Goal: Task Accomplishment & Management: Manage account settings

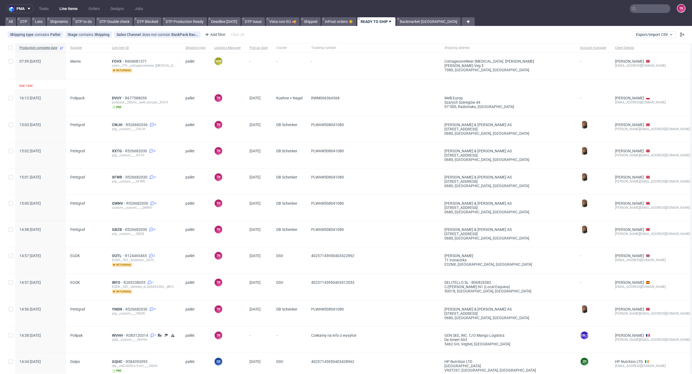
click at [67, 8] on link "Line Items" at bounding box center [68, 8] width 25 height 9
click at [116, 63] on span "FOVX" at bounding box center [118, 61] width 13 height 4
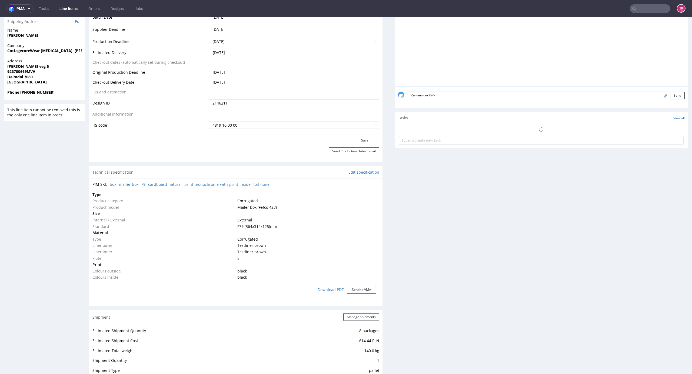
scroll to position [312, 0]
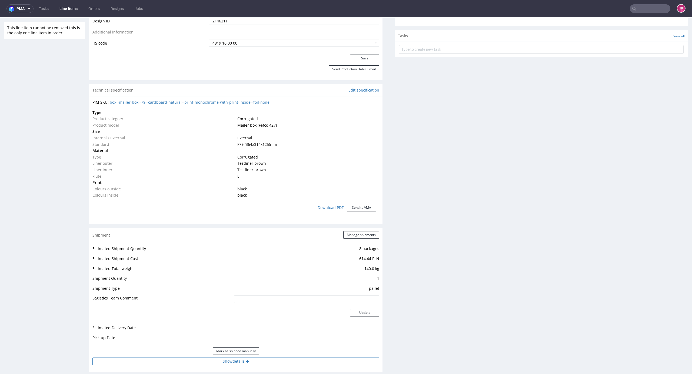
click at [286, 357] on div "Mark as shipped manually" at bounding box center [235, 351] width 287 height 13
click at [286, 363] on button "Show details" at bounding box center [235, 362] width 287 height 8
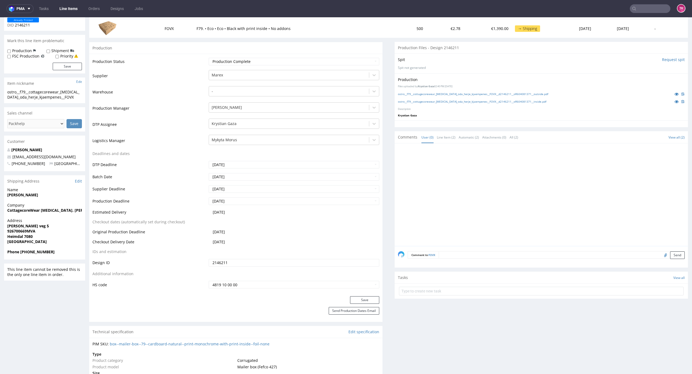
scroll to position [69, 0]
drag, startPoint x: 271, startPoint y: 137, endPoint x: 268, endPoint y: 141, distance: 4.7
click at [270, 137] on div "Mykyta Morus" at bounding box center [289, 141] width 160 height 9
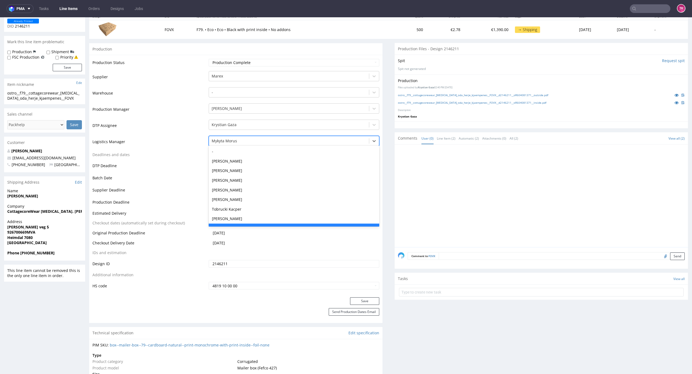
scroll to position [10, 0]
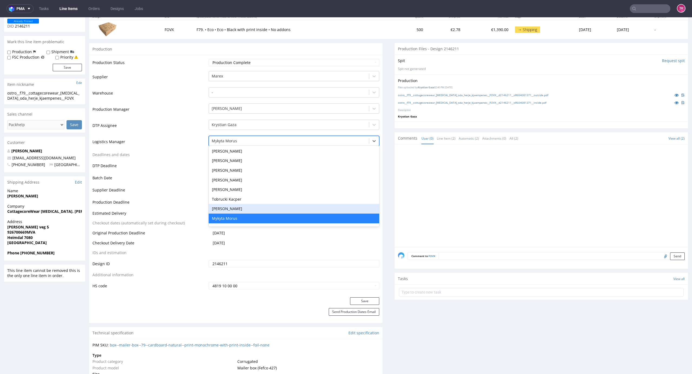
click at [242, 204] on div "Pablo Michaello" at bounding box center [294, 209] width 171 height 10
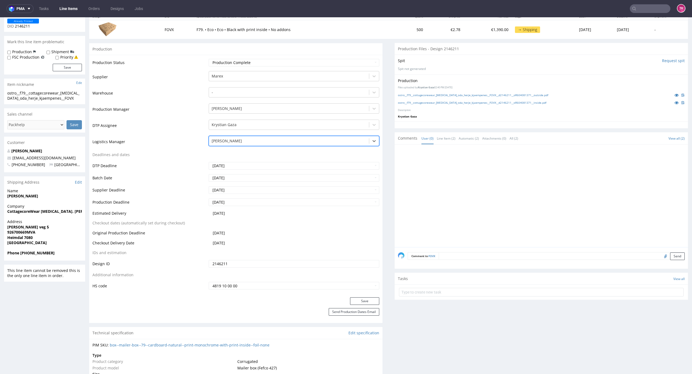
drag, startPoint x: 231, startPoint y: 136, endPoint x: 231, endPoint y: 139, distance: 3.3
click at [231, 136] on div "Pablo Michaello" at bounding box center [294, 141] width 171 height 10
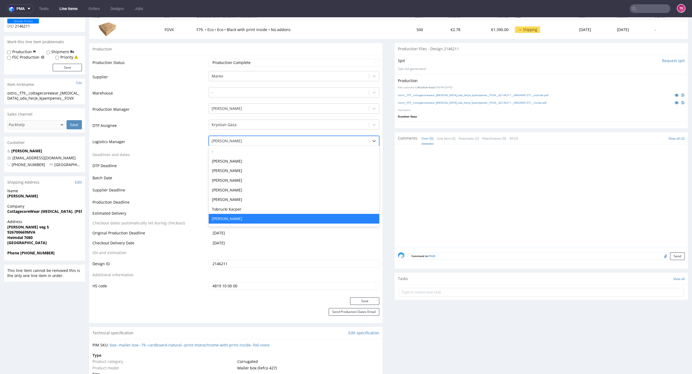
scroll to position [0, 0]
click at [240, 208] on div "Tobrucki Kacper" at bounding box center [294, 209] width 171 height 10
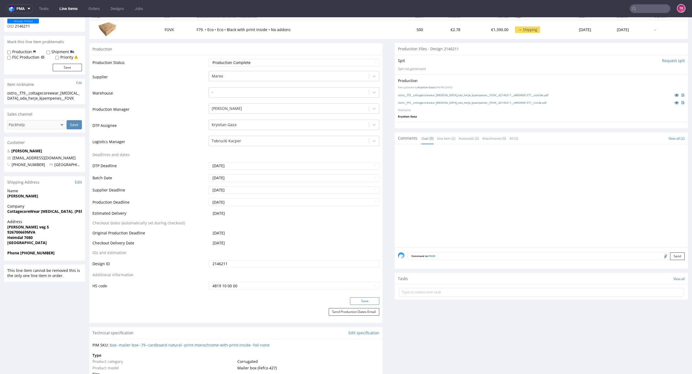
click at [364, 303] on button "Save" at bounding box center [364, 302] width 29 height 8
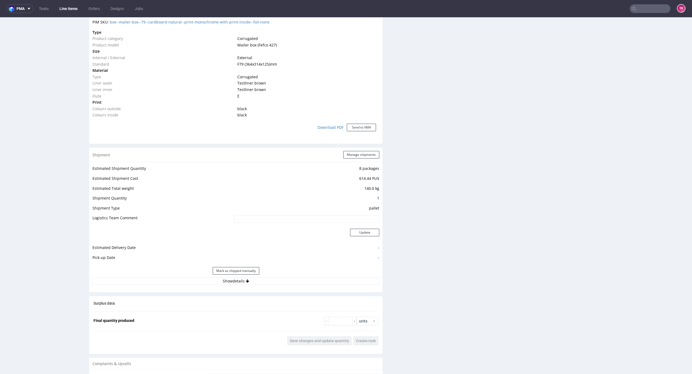
scroll to position [430, 0]
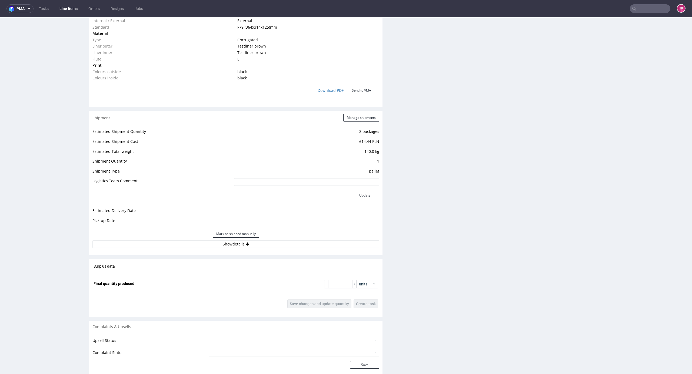
drag, startPoint x: 292, startPoint y: 252, endPoint x: 290, endPoint y: 248, distance: 4.5
click at [291, 250] on div "Shipment Manage shipments Estimated Shipment Quantity 8 packages Estimated Ship…" at bounding box center [235, 183] width 293 height 144
click at [290, 246] on button "Show details" at bounding box center [235, 245] width 287 height 8
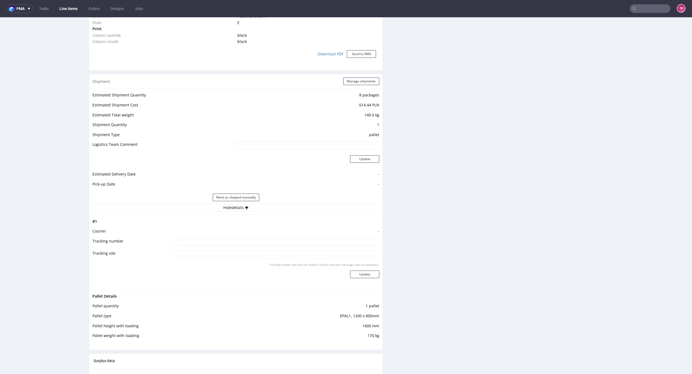
scroll to position [466, 0]
click at [365, 85] on button "Manage shipments" at bounding box center [361, 82] width 36 height 8
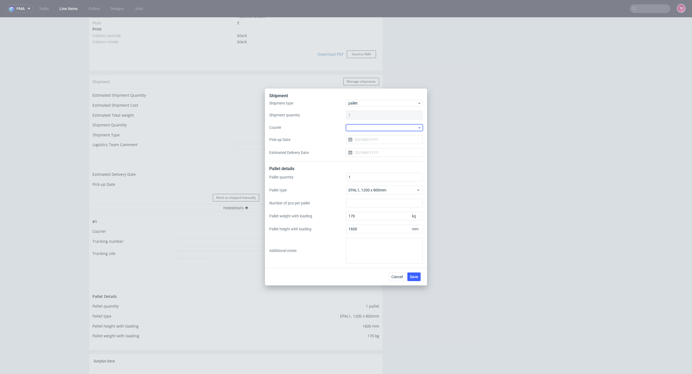
click at [374, 129] on div at bounding box center [384, 128] width 77 height 6
click at [376, 157] on div "DB Schenker" at bounding box center [384, 159] width 72 height 10
click at [376, 141] on input "Pick-up Date" at bounding box center [384, 139] width 77 height 9
click at [401, 209] on span "29" at bounding box center [402, 209] width 4 height 5
type input "[DATE]"
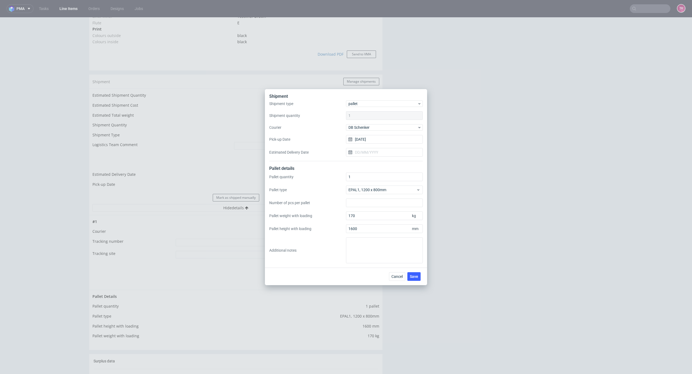
click at [420, 271] on div "Cancel Save" at bounding box center [346, 277] width 162 height 18
click at [420, 273] on button "Save" at bounding box center [413, 276] width 13 height 9
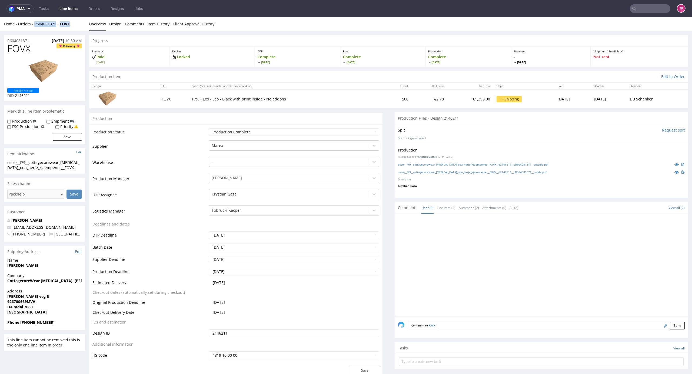
drag, startPoint x: 83, startPoint y: 25, endPoint x: 35, endPoint y: 35, distance: 49.1
click at [35, 26] on div "Home Orders R604081371 FOVX Overview Design Comments Item History Client Approv…" at bounding box center [346, 24] width 692 height 14
copy div "R604081371 FOVX"
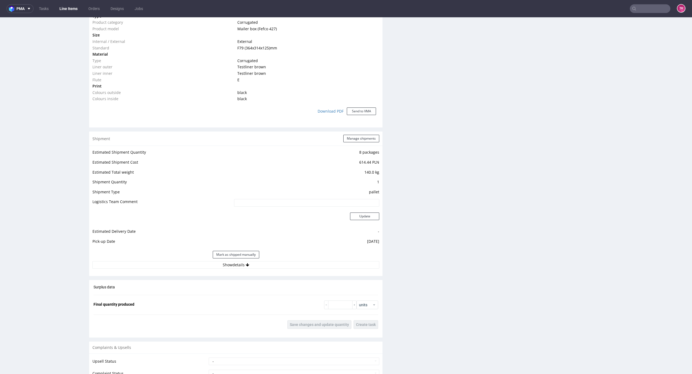
scroll to position [396, 0]
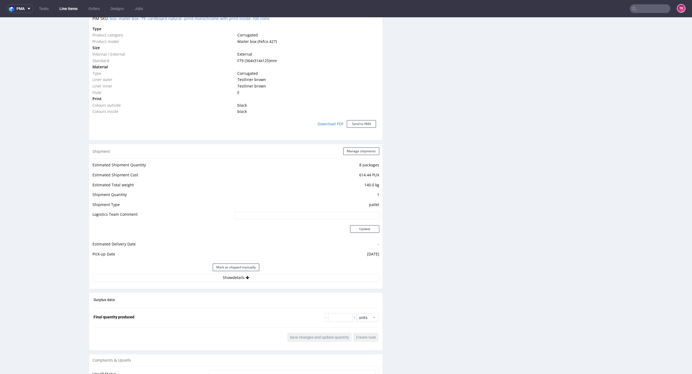
click at [360, 270] on div "Mark as shipped manually" at bounding box center [235, 267] width 287 height 13
drag, startPoint x: 358, startPoint y: 272, endPoint x: 357, endPoint y: 277, distance: 5.2
click at [358, 272] on div "Mark as shipped manually" at bounding box center [235, 267] width 287 height 13
click at [357, 278] on button "Show details" at bounding box center [235, 278] width 287 height 8
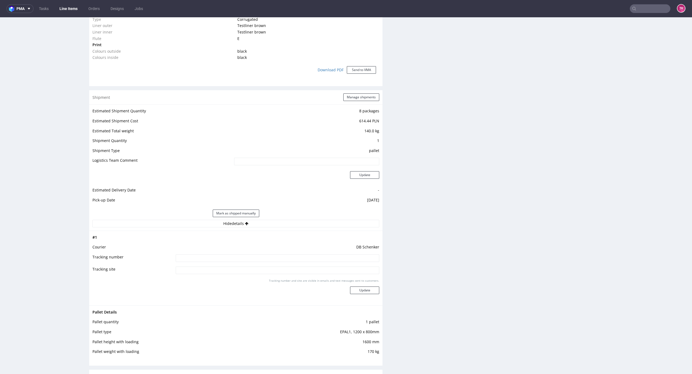
scroll to position [468, 0]
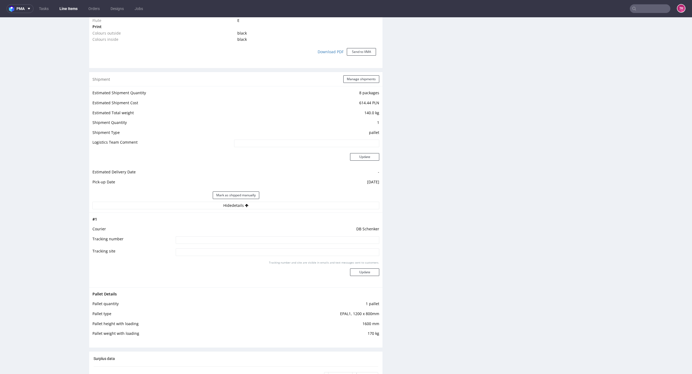
click at [68, 5] on link "Line Items" at bounding box center [68, 8] width 25 height 9
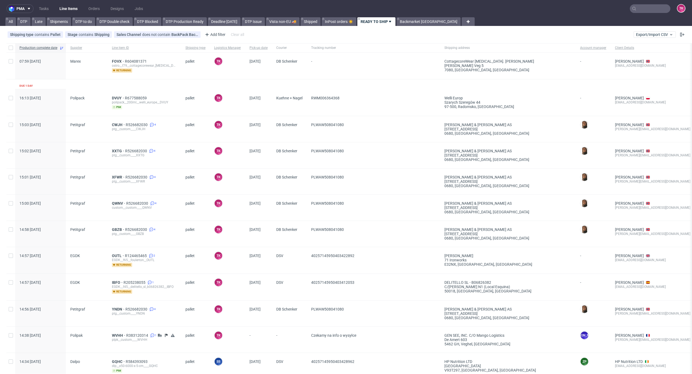
click at [66, 8] on link "Line Items" at bounding box center [68, 8] width 25 height 9
click at [72, 11] on link "Line Items" at bounding box center [68, 8] width 25 height 9
click at [58, 6] on link "Line Items" at bounding box center [68, 8] width 25 height 9
click at [66, 2] on nav "pma Tasks Line Items Orders Designs Jobs TK" at bounding box center [346, 8] width 692 height 17
click at [71, 8] on link "Line Items" at bounding box center [68, 8] width 25 height 9
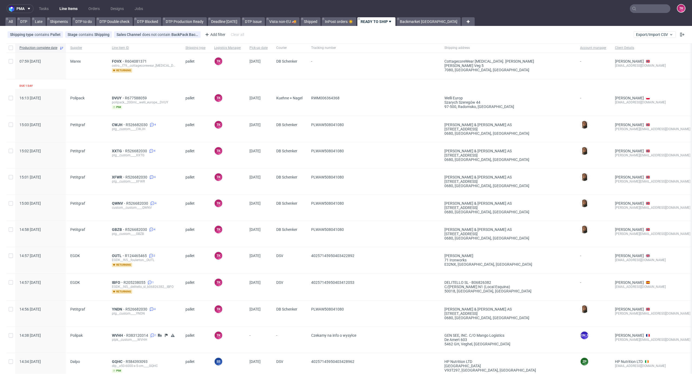
click at [77, 8] on link "Line Items" at bounding box center [68, 8] width 25 height 9
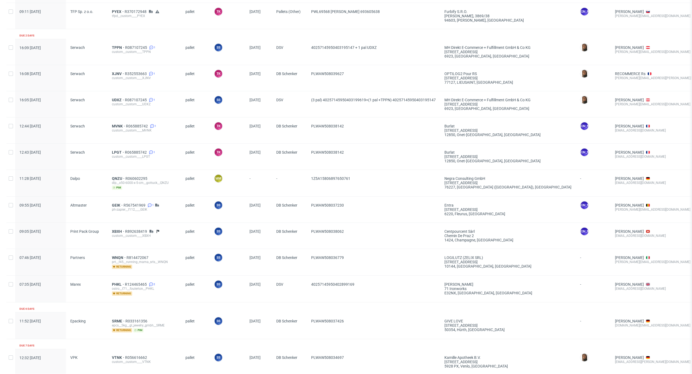
scroll to position [533, 0]
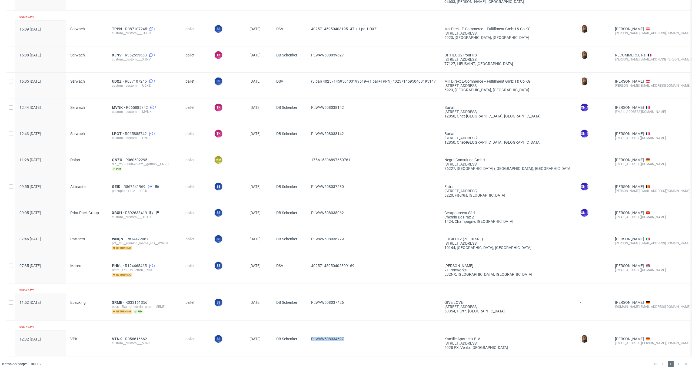
drag, startPoint x: 354, startPoint y: 331, endPoint x: 306, endPoint y: 333, distance: 47.6
click at [306, 333] on div "12:32 Thu 21.08.2025 VPK VTNK R056616662 custom__custom____VTNK pallet SS Szymo…" at bounding box center [437, 344] width 863 height 26
copy div "PLWAW508034697"
drag, startPoint x: 345, startPoint y: 300, endPoint x: 303, endPoint y: 308, distance: 42.5
click at [303, 308] on div "11:52 Fri 22.08.2025 Epacking SRME R033161356 epcs__5kg__gl_jewelry_gmbh__SRME …" at bounding box center [437, 307] width 863 height 27
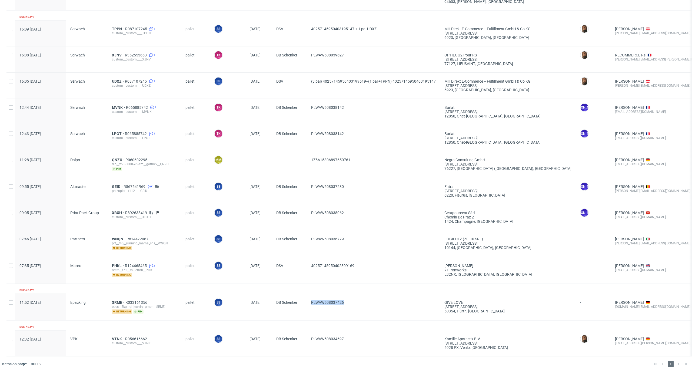
copy div "PLWAW508037426"
drag, startPoint x: 372, startPoint y: 273, endPoint x: 307, endPoint y: 267, distance: 65.5
click at [307, 267] on div "07:35 Tue 26.08.2025 Marex PHKL R124465465 2 ostro__f71__foulerton__PHKL return…" at bounding box center [437, 270] width 863 height 27
copy div "40257145950402899169"
drag, startPoint x: 359, startPoint y: 234, endPoint x: 311, endPoint y: 241, distance: 48.9
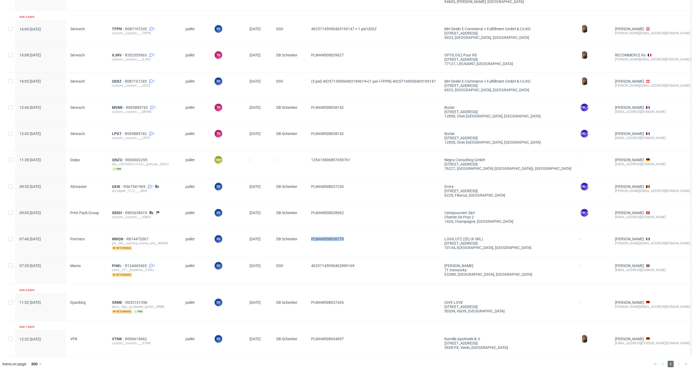
click at [312, 241] on span "PLWAW508036779" at bounding box center [373, 244] width 125 height 14
copy span "PLWAW508036779"
drag, startPoint x: 354, startPoint y: 207, endPoint x: 311, endPoint y: 210, distance: 43.1
click at [311, 210] on div "PLWAW508038062" at bounding box center [373, 217] width 133 height 26
copy span "PLWAW508038062"
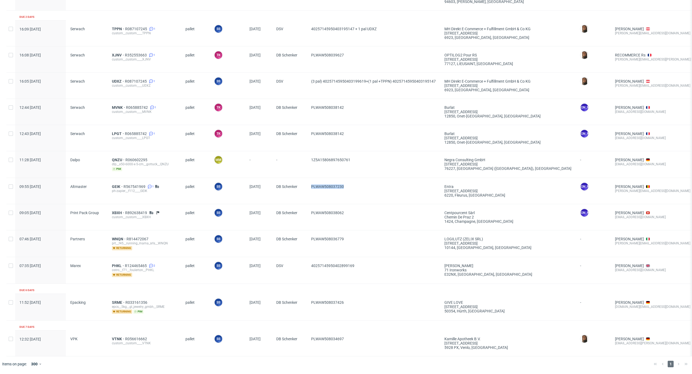
drag, startPoint x: 355, startPoint y: 188, endPoint x: 302, endPoint y: 196, distance: 53.1
click at [302, 196] on div "09:55 Tue 26.08.2025 Altmaster GEIK R567541969 1 ph-zapier__f112____GEIK pallet…" at bounding box center [437, 191] width 863 height 26
copy div "PLWAW508037230"
drag, startPoint x: 360, startPoint y: 126, endPoint x: 303, endPoint y: 149, distance: 61.6
click at [299, 142] on div "12:43 Tue 26.08.2025 Serwach LPGT R065885742 1 custom__custom____LPGT pallet TK…" at bounding box center [437, 138] width 863 height 26
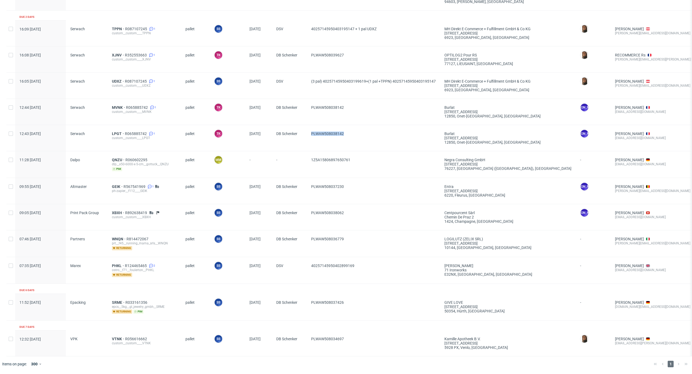
copy div "PLWAW508038142"
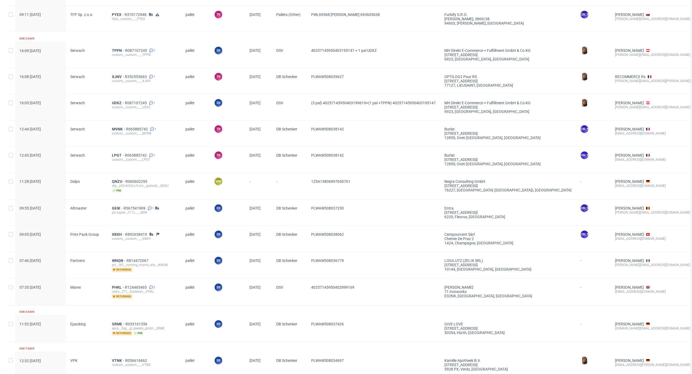
scroll to position [461, 0]
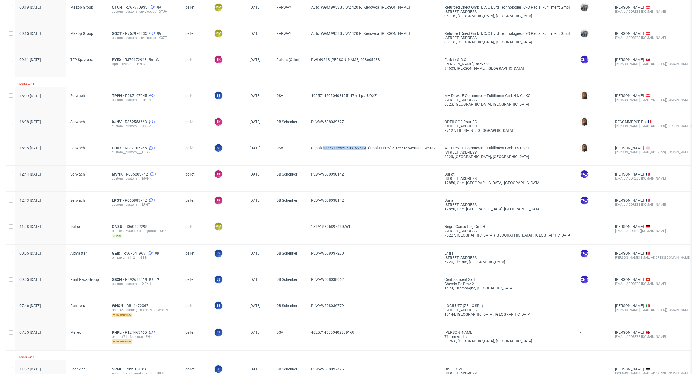
drag, startPoint x: 323, startPoint y: 157, endPoint x: 366, endPoint y: 155, distance: 42.8
click at [366, 155] on span "(3 pal) 40257145950403199619+(1 pal +TPPN) 40257145950403195147" at bounding box center [373, 152] width 125 height 13
copy span "40257145950403199619"
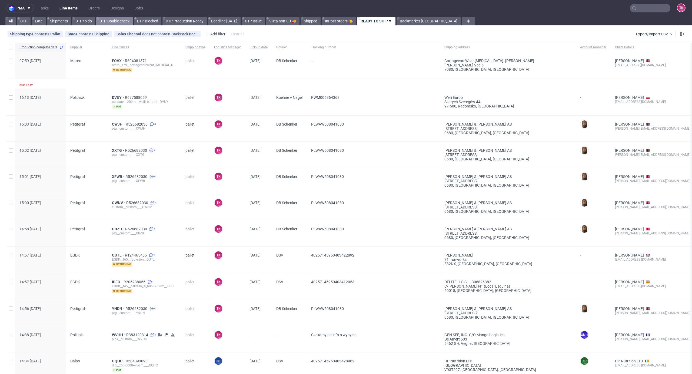
scroll to position [0, 0]
click at [51, 16] on div "pma Tasks Line Items Orders Designs Jobs TK All DTP Late Shipments DTP to do DT…" at bounding box center [346, 187] width 692 height 374
click at [62, 8] on link "Line Items" at bounding box center [68, 8] width 25 height 9
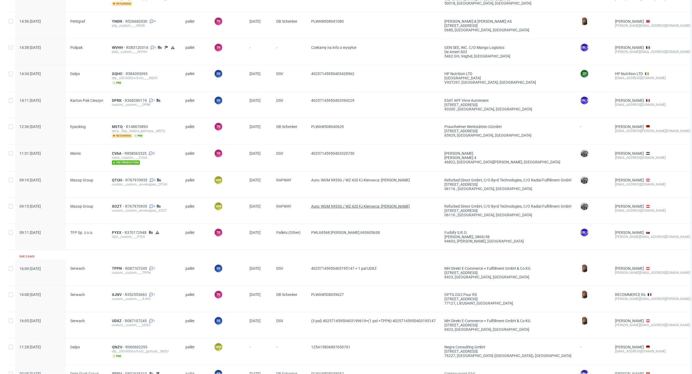
scroll to position [252, 0]
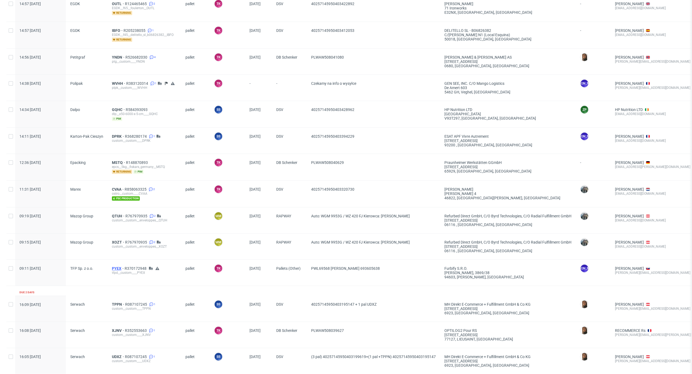
click at [115, 268] on span "PYEX" at bounding box center [118, 268] width 13 height 4
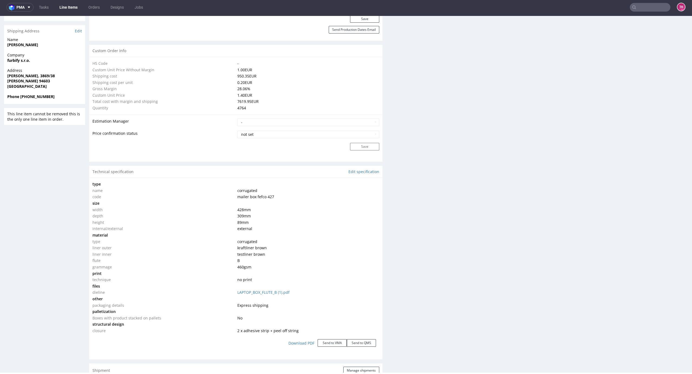
scroll to position [588, 0]
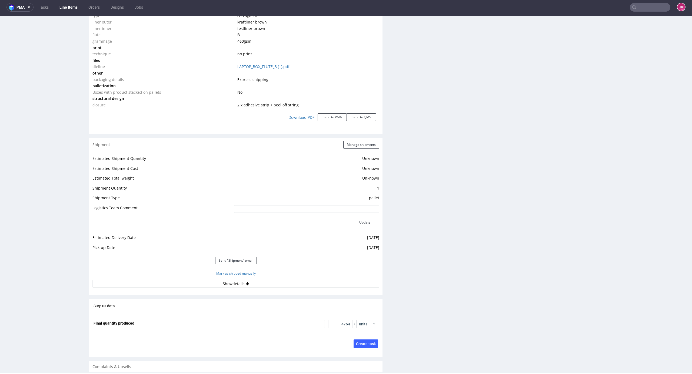
click button "Mark as shipped manually"
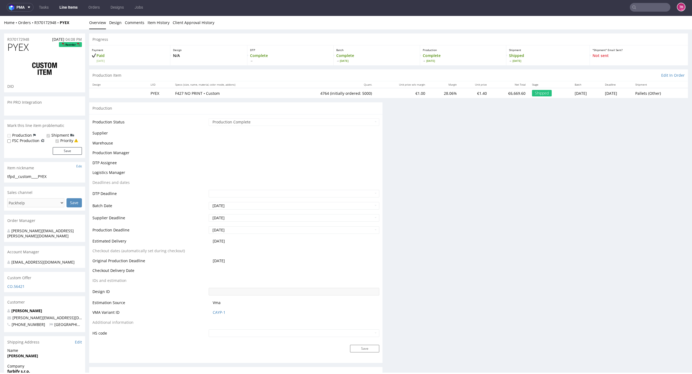
scroll to position [0, 0]
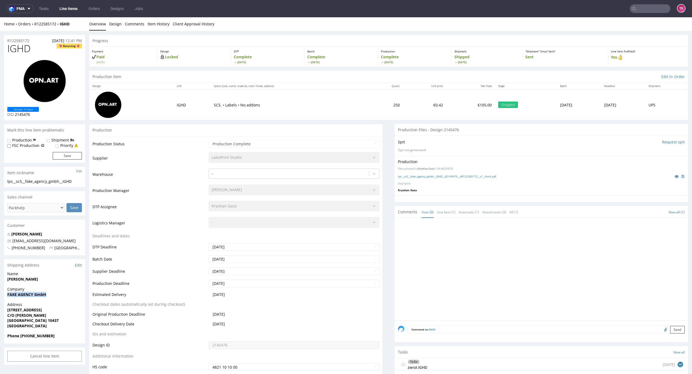
drag, startPoint x: 1, startPoint y: 295, endPoint x: 71, endPoint y: 296, distance: 70.0
copy strong "FAKE AGENCY GmbH"
drag, startPoint x: 41, startPoint y: 279, endPoint x: 58, endPoint y: 277, distance: 17.4
click at [58, 277] on div "Name Marie-Louise Sadakane" at bounding box center [44, 278] width 81 height 15
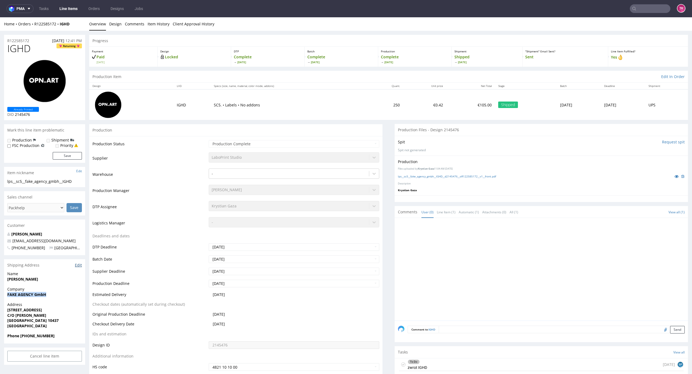
copy strong "Marie-Louise Sadakane"
drag, startPoint x: 3, startPoint y: 309, endPoint x: 56, endPoint y: 320, distance: 54.4
copy p "Stargarder Str 73 C/O Marie-Louise Sadakane Berlin 10437"
drag, startPoint x: 23, startPoint y: 335, endPoint x: 69, endPoint y: 334, distance: 46.8
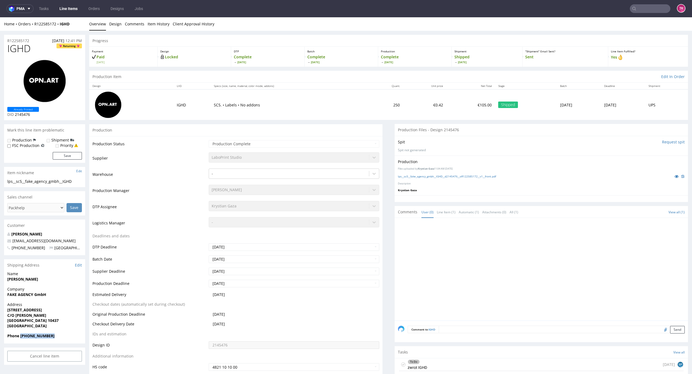
click at [70, 334] on span "Phone +4915122632771" at bounding box center [44, 335] width 75 height 5
copy strong "+4915122632771"
drag, startPoint x: 59, startPoint y: 239, endPoint x: 12, endPoint y: 237, distance: 46.5
copy span "hello@fake.agency"
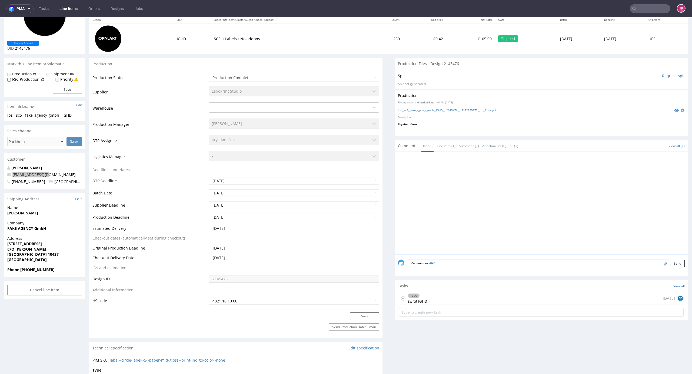
scroll to position [144, 0]
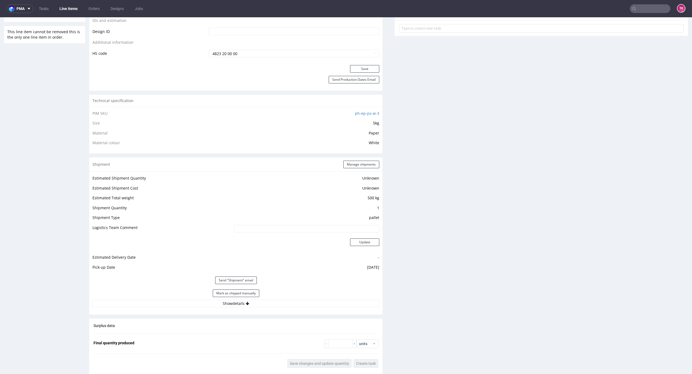
scroll to position [432, 0]
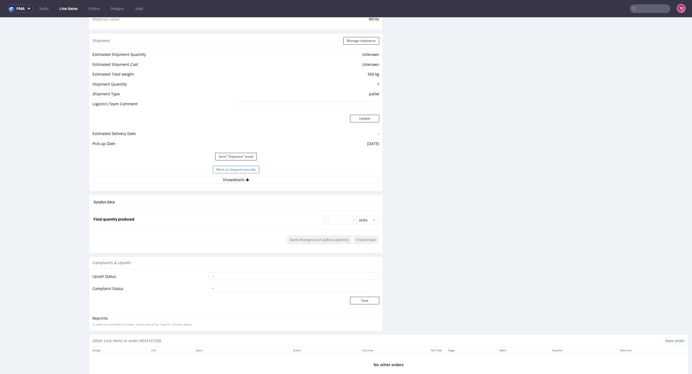
click at [255, 169] on button "Mark as shipped manually" at bounding box center [236, 170] width 46 height 8
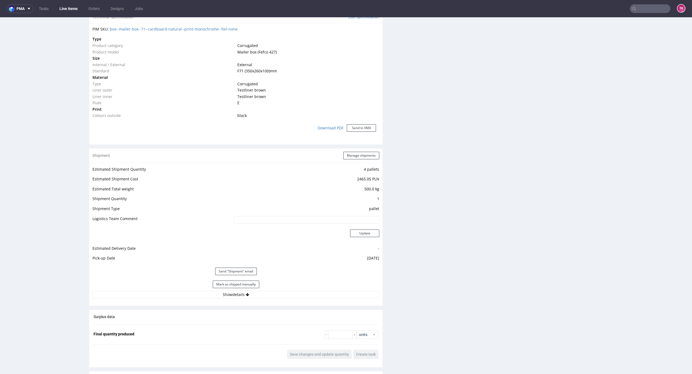
scroll to position [432, 0]
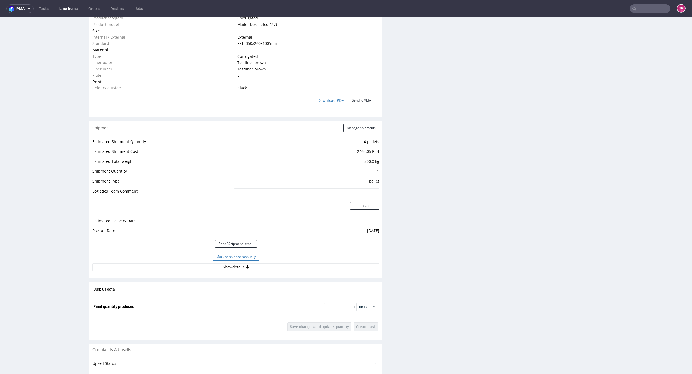
click at [240, 257] on button "Mark as shipped manually" at bounding box center [236, 257] width 46 height 8
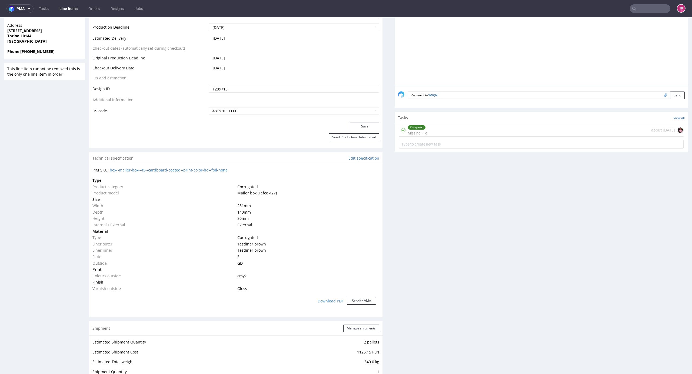
scroll to position [432, 0]
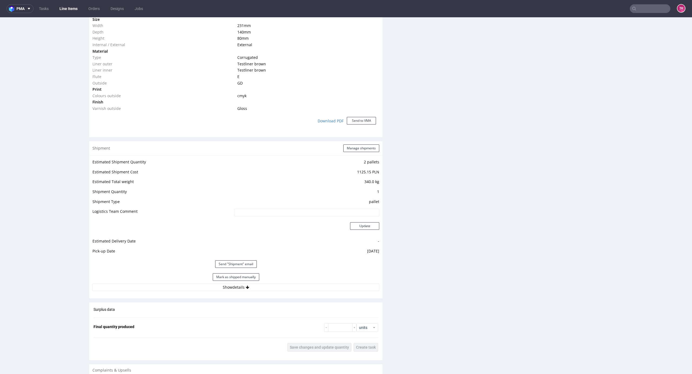
click at [251, 276] on button "Mark as shipped manually" at bounding box center [236, 277] width 46 height 8
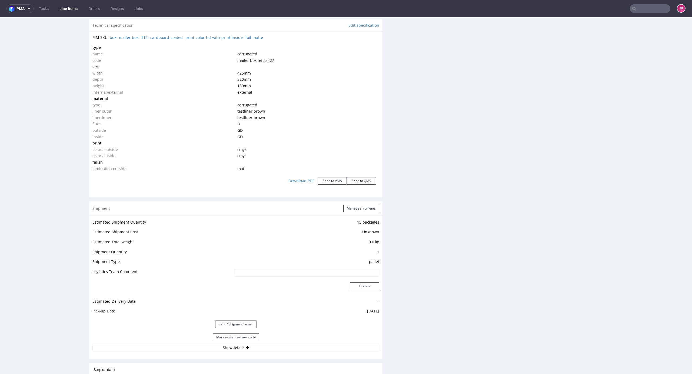
scroll to position [576, 0]
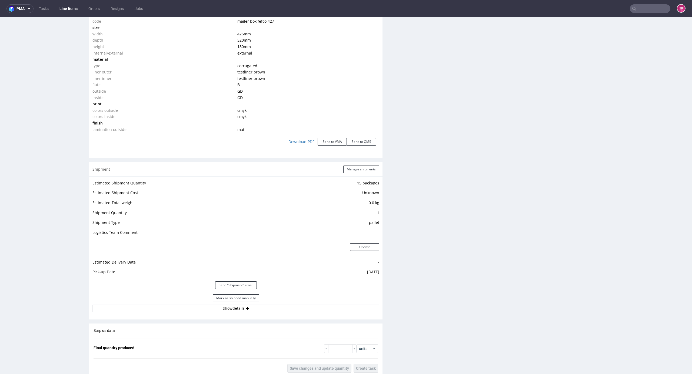
drag, startPoint x: 253, startPoint y: 296, endPoint x: 281, endPoint y: 282, distance: 31.0
click at [253, 296] on button "Mark as shipped manually" at bounding box center [236, 299] width 46 height 8
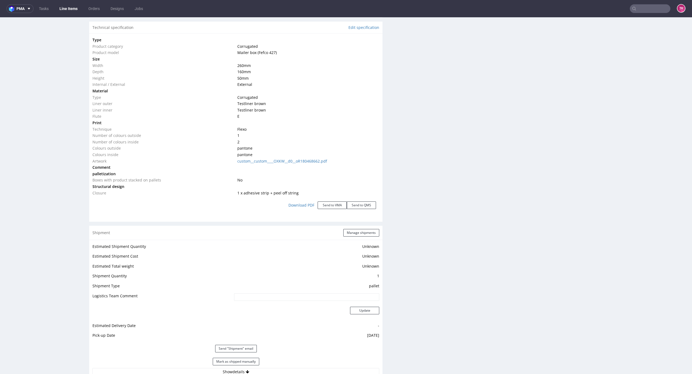
scroll to position [576, 0]
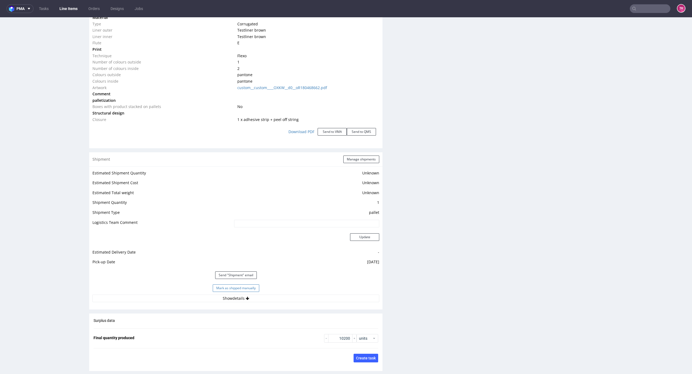
click at [252, 291] on button "Mark as shipped manually" at bounding box center [236, 289] width 46 height 8
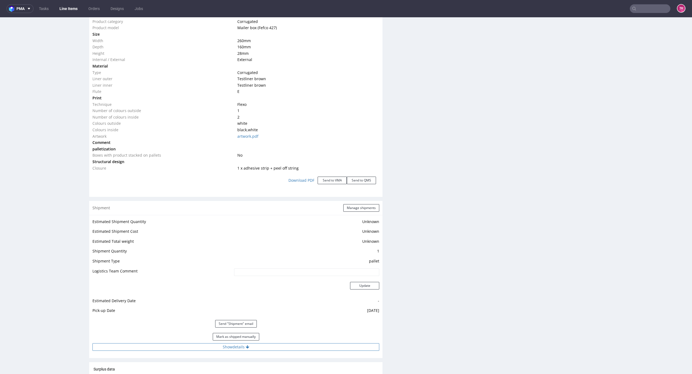
scroll to position [540, 0]
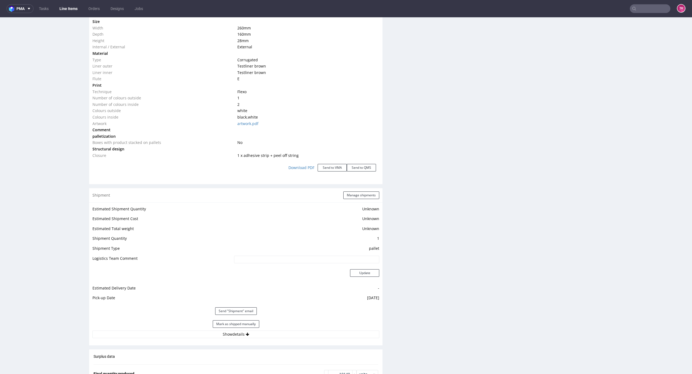
drag, startPoint x: 251, startPoint y: 321, endPoint x: 252, endPoint y: 324, distance: 3.3
click at [252, 323] on button "Mark as shipped manually" at bounding box center [236, 325] width 46 height 8
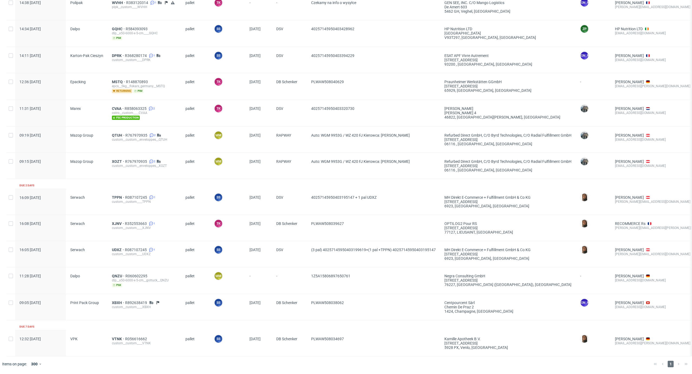
scroll to position [338, 0]
drag, startPoint x: 364, startPoint y: 270, endPoint x: 297, endPoint y: 269, distance: 67.6
click at [297, 269] on div "11:28 [DATE] Dalpo QNZU R060602295 dlp__x50-6000-x-5-cm__gottuck__QNZU pim pall…" at bounding box center [437, 281] width 863 height 27
copy div "1Z5A15806897650761"
drag, startPoint x: 369, startPoint y: 303, endPoint x: 309, endPoint y: 311, distance: 60.7
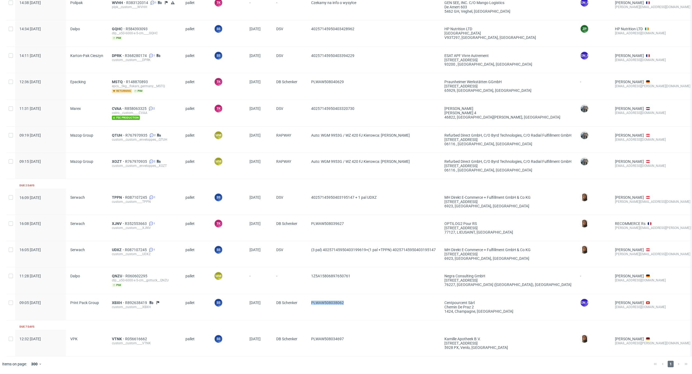
click at [309, 311] on div "PLWAW508038062" at bounding box center [373, 307] width 133 height 26
copy span "PLWAW508038062"
click at [114, 301] on span "XBXH" at bounding box center [118, 303] width 13 height 4
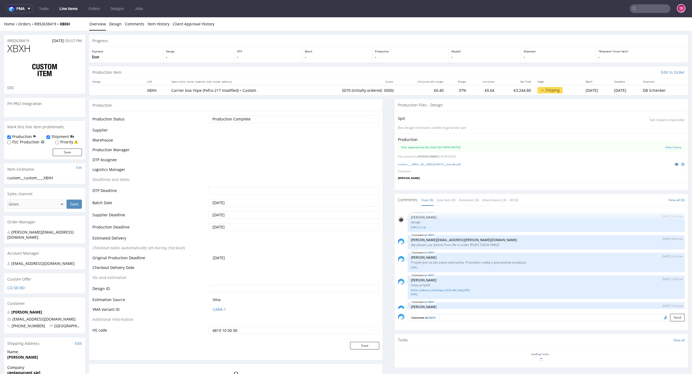
scroll to position [37, 0]
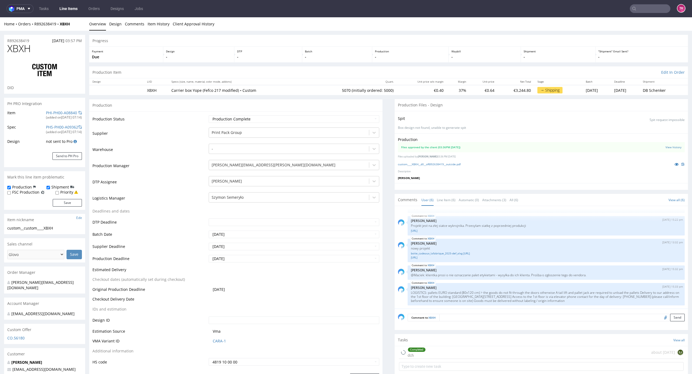
type input "5070"
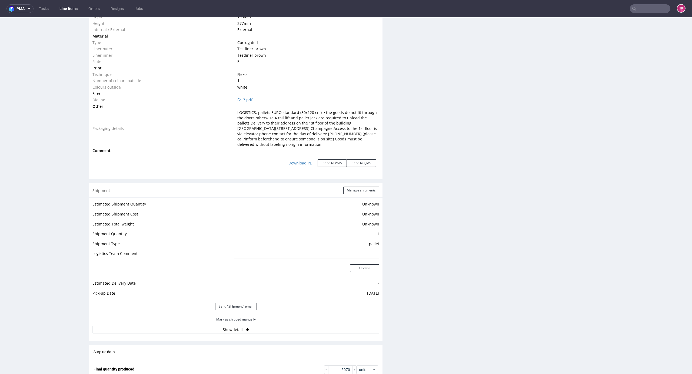
scroll to position [561, 0]
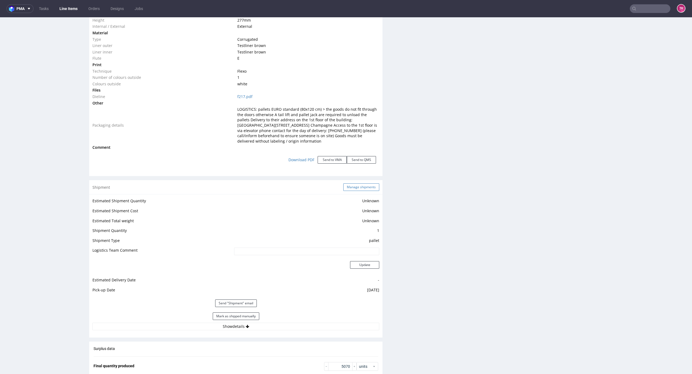
click at [357, 185] on button "Manage shipments" at bounding box center [361, 187] width 36 height 8
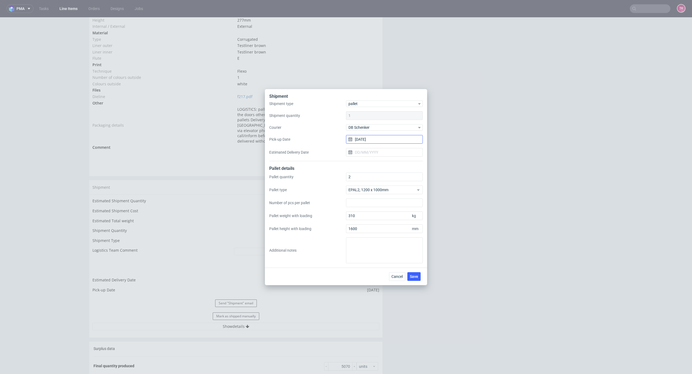
click at [369, 140] on input "27/08/2025" at bounding box center [384, 139] width 77 height 9
click at [395, 211] on span "28" at bounding box center [393, 209] width 4 height 5
type input "28/08/2025"
click at [415, 278] on span "Save" at bounding box center [414, 277] width 8 height 4
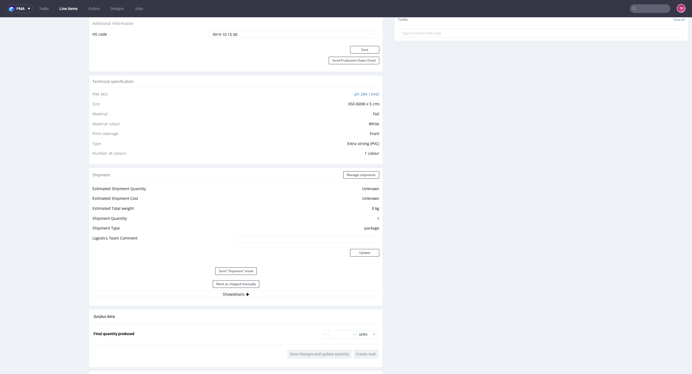
scroll to position [396, 0]
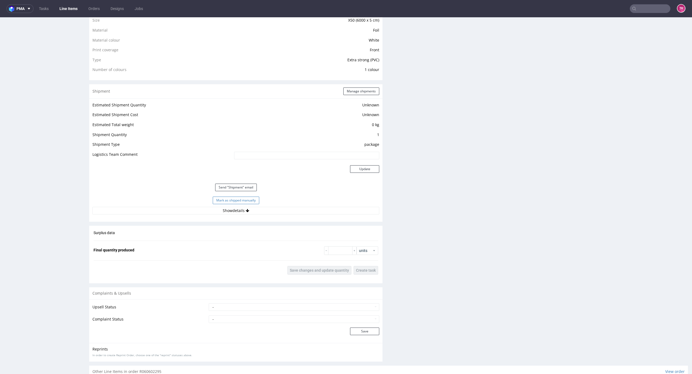
click at [246, 197] on button "Mark as shipped manually" at bounding box center [236, 201] width 46 height 8
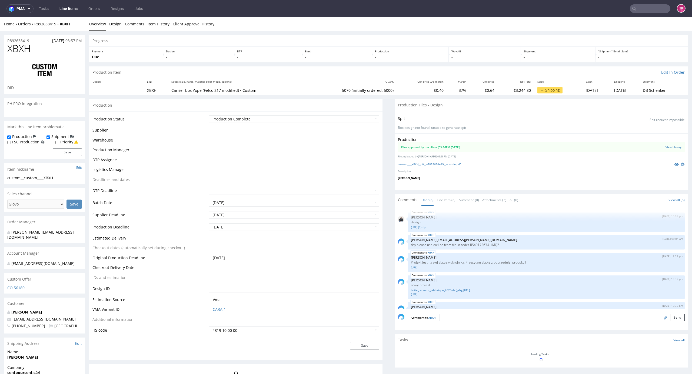
click at [68, 13] on nav "pma Tasks Line Items Orders Designs Jobs TK" at bounding box center [346, 8] width 692 height 17
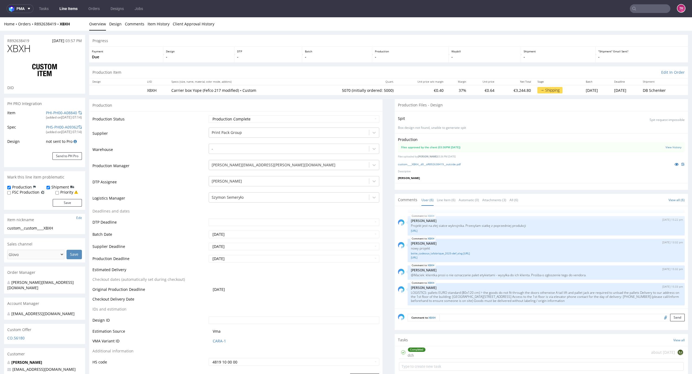
click at [78, 7] on link "Line Items" at bounding box center [68, 8] width 25 height 9
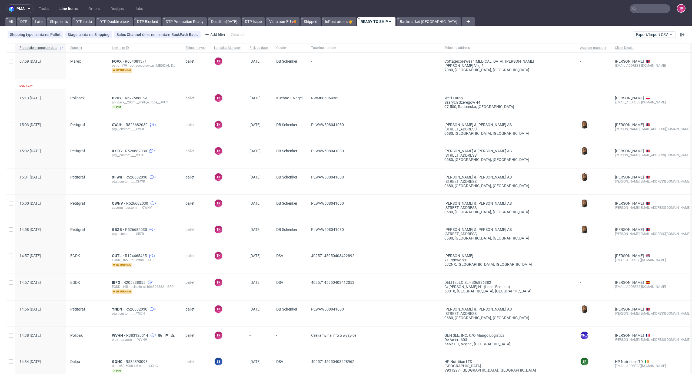
click at [58, 10] on link "Line Items" at bounding box center [68, 8] width 25 height 9
click at [117, 61] on span "FOVX" at bounding box center [118, 61] width 13 height 4
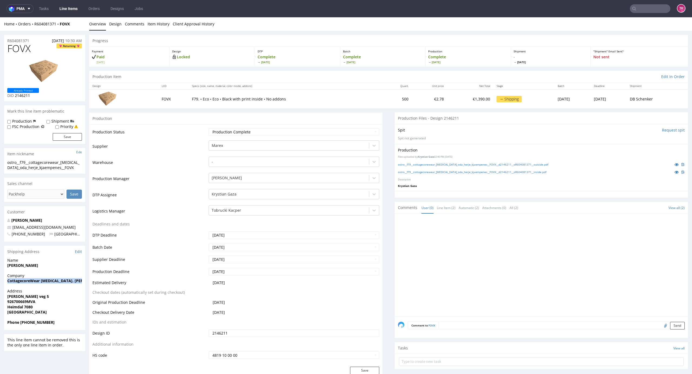
copy strong "CottagecoreWear Inh. Oda Kjaempenes"
drag, startPoint x: 75, startPoint y: 22, endPoint x: 31, endPoint y: 26, distance: 44.3
click at [31, 26] on div "Home Orders R604081371 FOVX" at bounding box center [44, 23] width 81 height 5
copy div "R604081371 FOVX"
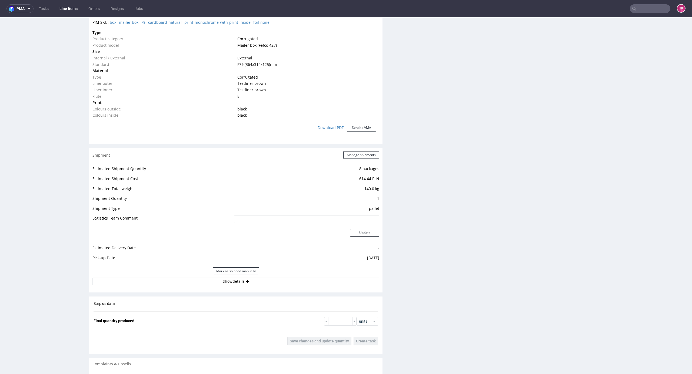
scroll to position [420, 0]
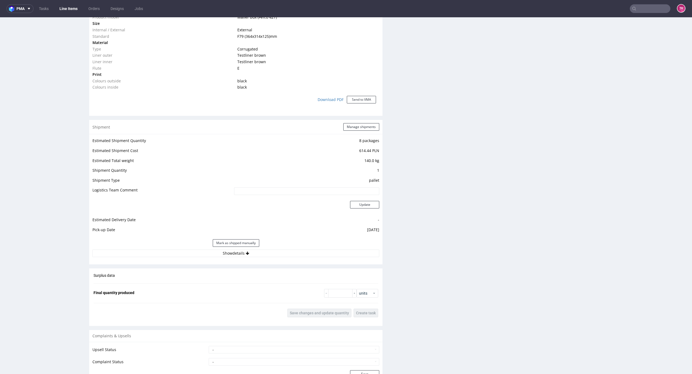
drag, startPoint x: 238, startPoint y: 255, endPoint x: 238, endPoint y: 259, distance: 3.5
click at [238, 256] on button "Show details" at bounding box center [235, 254] width 287 height 8
click at [230, 286] on input at bounding box center [277, 288] width 203 height 8
paste input "PLWAW508041771"
type input "PLWAW508041771"
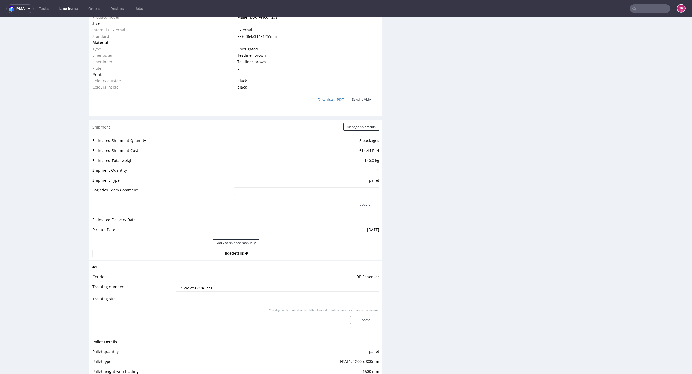
click at [355, 325] on div "Tracking number and site are visible in emails and text messages sent to custom…" at bounding box center [277, 318] width 203 height 19
click at [357, 322] on button "Update" at bounding box center [364, 320] width 29 height 8
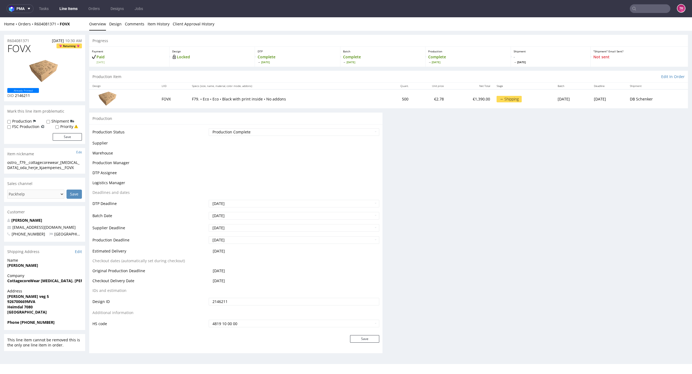
click at [76, 12] on link "Line Items" at bounding box center [68, 8] width 25 height 9
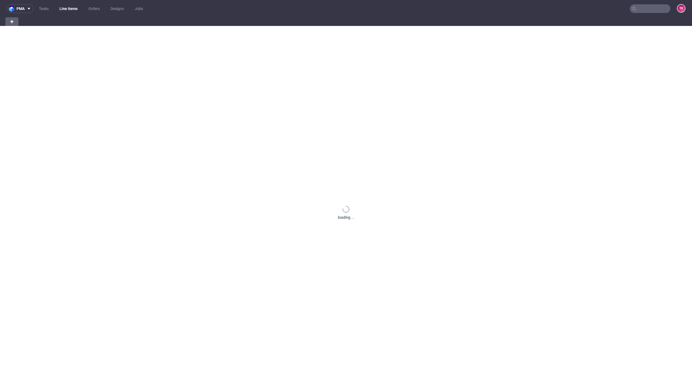
click at [71, 5] on link "Line Items" at bounding box center [68, 8] width 25 height 9
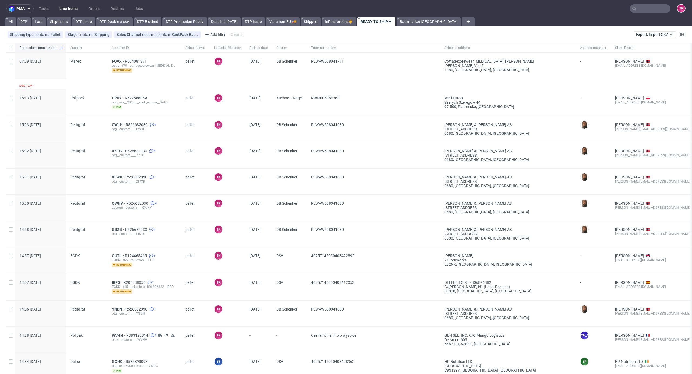
click at [69, 9] on link "Line Items" at bounding box center [68, 8] width 25 height 9
click at [116, 336] on span "WVHH" at bounding box center [119, 335] width 14 height 4
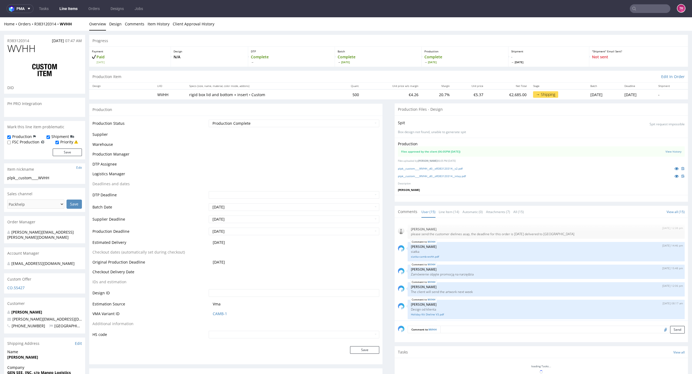
scroll to position [252, 0]
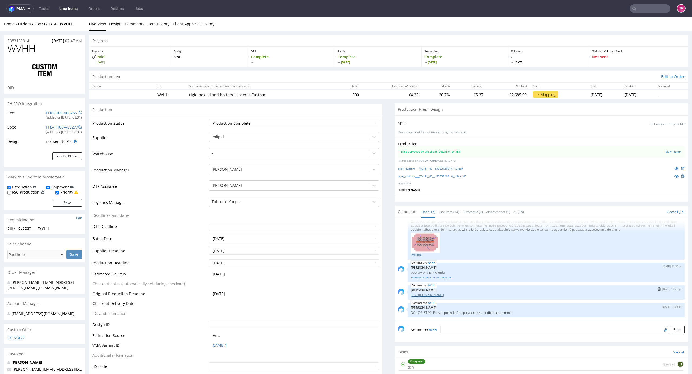
click at [444, 295] on link "https://packhelp.slack.com/archives/C0101HZ89EW/p1752581181750799" at bounding box center [427, 295] width 33 height 5
click at [65, 6] on link "Line Items" at bounding box center [68, 8] width 25 height 9
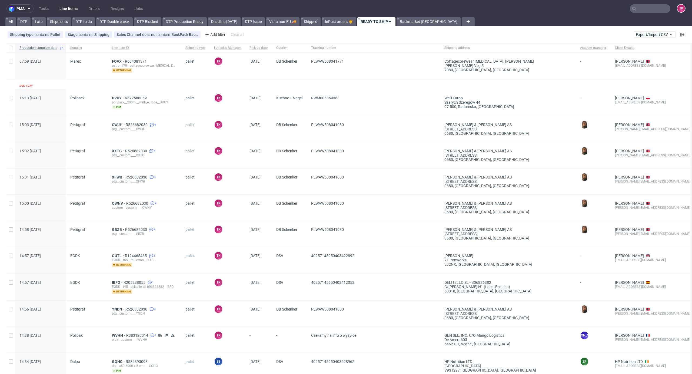
click at [76, 1] on nav "pma Tasks Line Items Orders Designs Jobs TK" at bounding box center [346, 8] width 692 height 17
click at [71, 3] on nav "pma Tasks Line Items Orders Designs Jobs TK" at bounding box center [346, 8] width 692 height 17
drag, startPoint x: 71, startPoint y: 3, endPoint x: 69, endPoint y: 8, distance: 5.2
click at [70, 5] on nav "pma Tasks Line Items Orders Designs Jobs TK" at bounding box center [346, 8] width 692 height 17
click at [69, 8] on link "Line Items" at bounding box center [68, 8] width 25 height 9
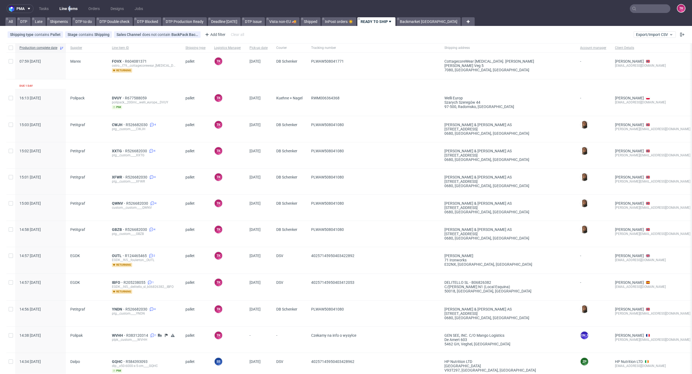
click at [61, 6] on link "Line Items" at bounding box center [68, 8] width 25 height 9
click at [61, 5] on link "Line Items" at bounding box center [68, 8] width 25 height 9
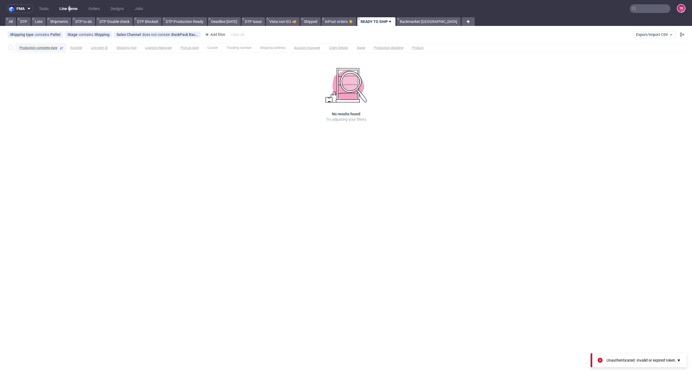
click at [66, 6] on link "Line Items" at bounding box center [68, 8] width 25 height 9
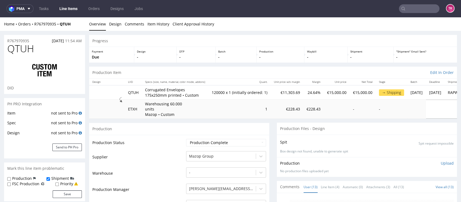
scroll to position [151, 0]
drag, startPoint x: 73, startPoint y: 27, endPoint x: 58, endPoint y: 26, distance: 14.3
click at [58, 26] on div "Home Orders R767970935 QTUH Overview Design Comments Item History Client Approv…" at bounding box center [230, 24] width 461 height 14
copy strong "QTUH"
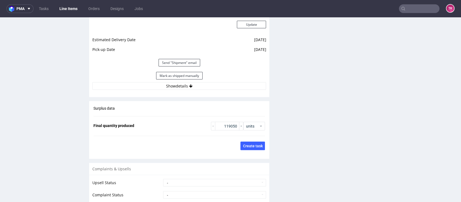
scroll to position [793, 0]
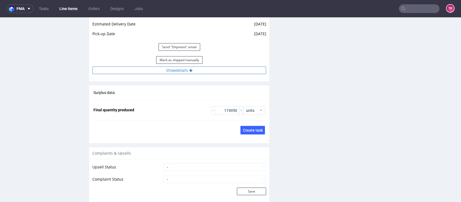
drag, startPoint x: 218, startPoint y: 66, endPoint x: 219, endPoint y: 69, distance: 3.2
click at [218, 67] on button "Show details" at bounding box center [179, 70] width 174 height 8
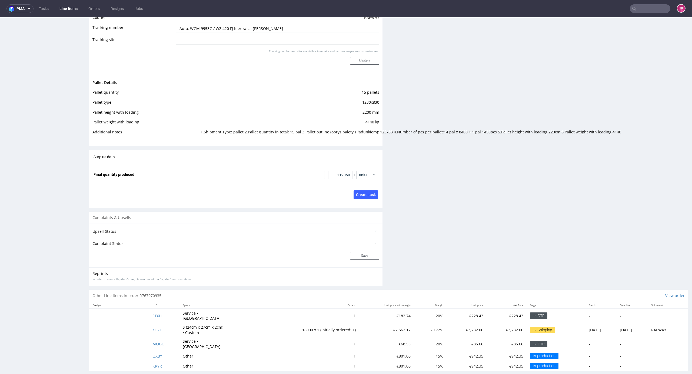
scroll to position [152, 0]
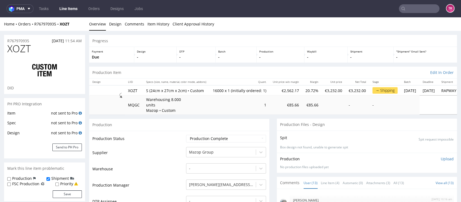
scroll to position [151, 0]
drag, startPoint x: 32, startPoint y: 27, endPoint x: 84, endPoint y: 21, distance: 51.4
click at [84, 21] on div "Home Orders R767970935 XOZT Overview Design Comments Item History Client Approv…" at bounding box center [230, 24] width 461 height 14
copy div "R767970935 XOZT"
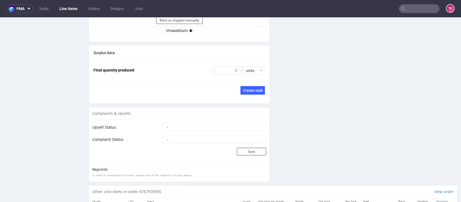
scroll to position [798, 0]
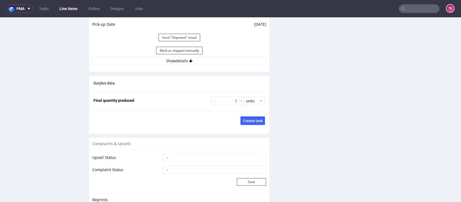
click at [183, 56] on div "Mark as shipped manually" at bounding box center [179, 50] width 174 height 13
click at [186, 60] on button "Show details" at bounding box center [179, 61] width 174 height 8
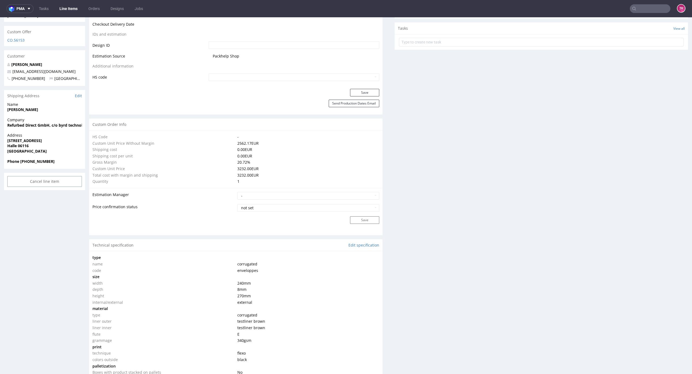
scroll to position [258, 0]
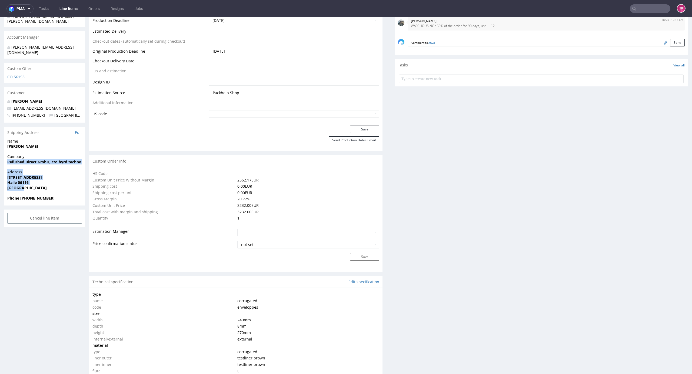
drag, startPoint x: 5, startPoint y: 151, endPoint x: 52, endPoint y: 175, distance: 52.9
click at [52, 175] on section "Shipping Address Edit Name Tushita Sethi Company Refurbed Direct GmbH, c/o byrd…" at bounding box center [44, 166] width 81 height 79
copy section "Refurbed Direct GmbH, c/o byrd technologies, c/o Radial Fulfillment GmbH Addres…"
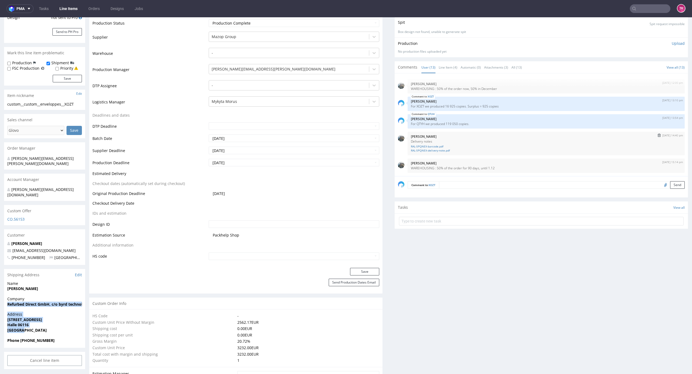
scroll to position [114, 0]
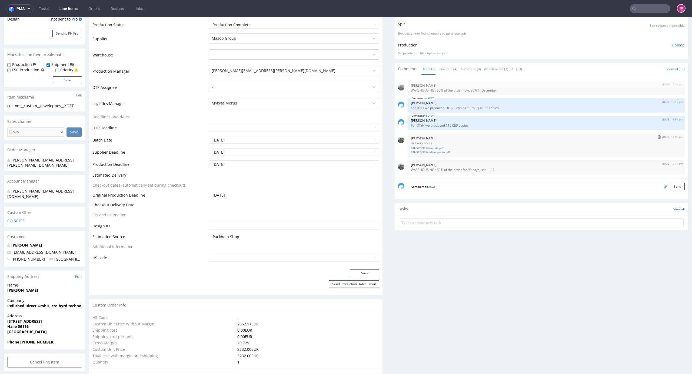
click at [418, 145] on div "RAL-5PQNEX-barcode.pdf RAL-5PQNEX-delivery-note.pdf" at bounding box center [546, 149] width 271 height 9
click at [420, 149] on link "RAL-5PQNEX-barcode.pdf" at bounding box center [546, 148] width 271 height 4
click at [422, 152] on link "RAL-5PQNEX-delivery-note.pdf" at bounding box center [546, 152] width 271 height 4
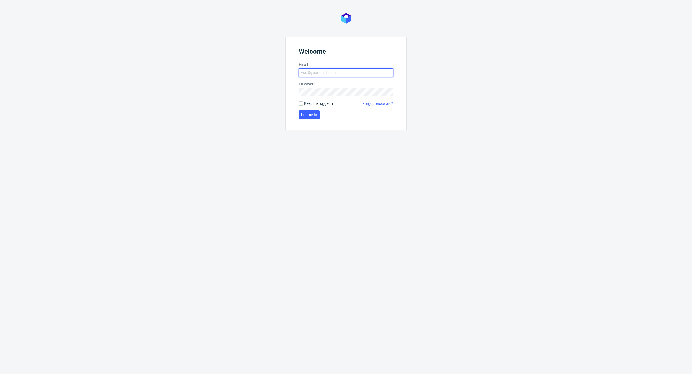
type input "[EMAIL_ADDRESS][DOMAIN_NAME]"
click at [298, 117] on form "Welcome Email [EMAIL_ADDRESS][DOMAIN_NAME] Password Keep me logged in Forgot pa…" at bounding box center [345, 84] width 121 height 94
click at [299, 117] on button "Let me in" at bounding box center [309, 115] width 21 height 9
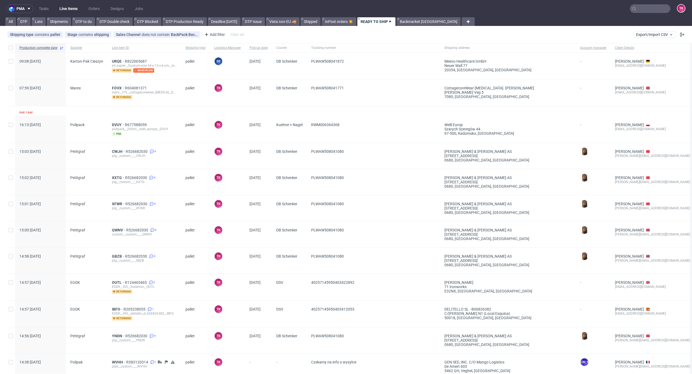
click at [71, 4] on link "Line Items" at bounding box center [68, 8] width 25 height 9
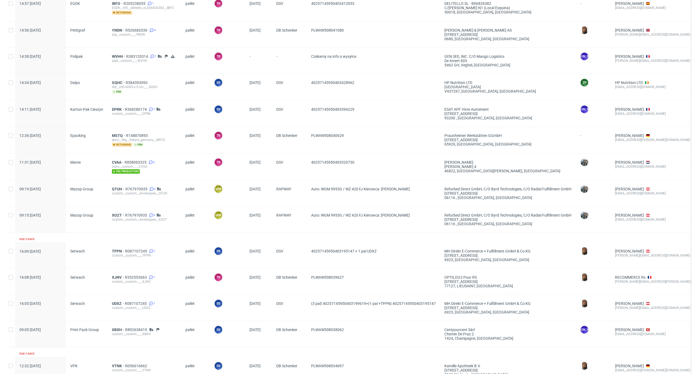
scroll to position [324, 0]
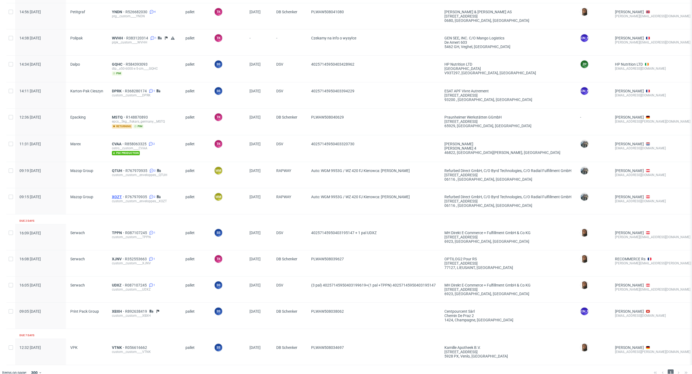
click at [119, 195] on span "XOZT" at bounding box center [118, 197] width 13 height 4
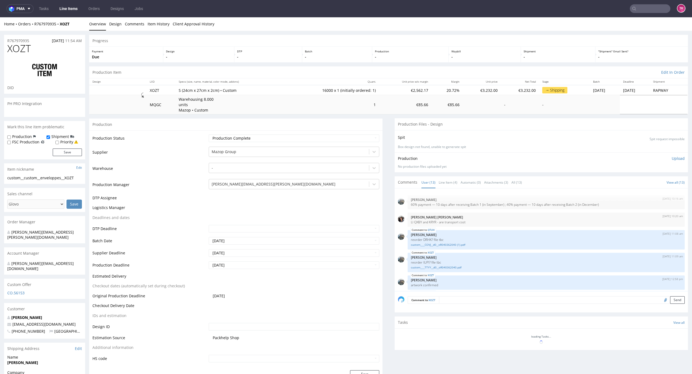
scroll to position [152, 0]
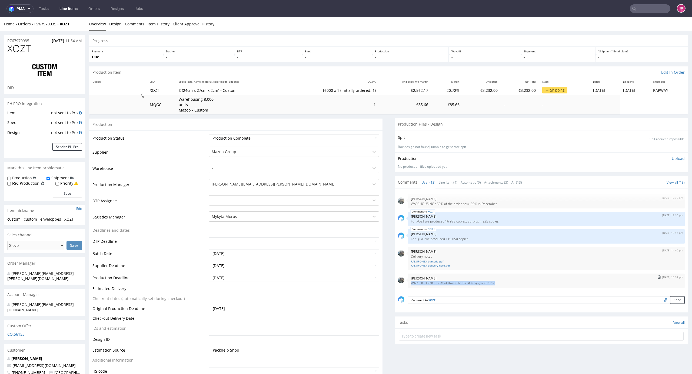
drag, startPoint x: 493, startPoint y: 283, endPoint x: 415, endPoint y: 291, distance: 79.1
click at [408, 286] on div "[DATE] 15:14 pm [PERSON_NAME] : 50% of the order for 90 days, until 1.12" at bounding box center [546, 281] width 277 height 14
click at [506, 289] on div "[DATE] 10:16 am [PERSON_NAME] 60% payment — 10 days after receiving Batch 1 (in…" at bounding box center [543, 241] width 290 height 99
drag, startPoint x: 495, startPoint y: 283, endPoint x: 455, endPoint y: 286, distance: 39.6
click at [455, 286] on div "27th Aug 25 | 15:14 pm Zeniuk Magdalena WAREHOUSING : 50% of the order for 90 d…" at bounding box center [546, 281] width 277 height 14
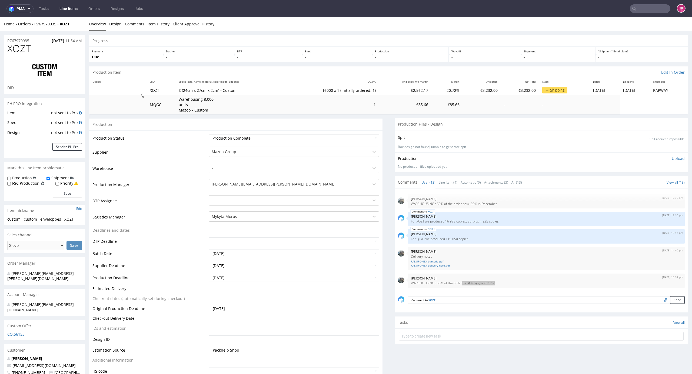
click at [68, 8] on link "Line Items" at bounding box center [68, 8] width 25 height 9
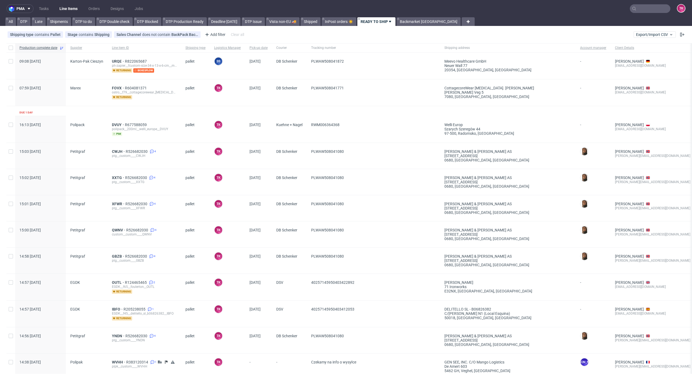
click at [61, 14] on nav "pma Tasks Line Items Orders Designs Jobs TK" at bounding box center [346, 8] width 692 height 17
click at [63, 12] on link "Line Items" at bounding box center [68, 8] width 25 height 9
click at [72, 9] on link "Line Items" at bounding box center [68, 8] width 25 height 9
click at [68, 9] on link "Line Items" at bounding box center [68, 8] width 25 height 9
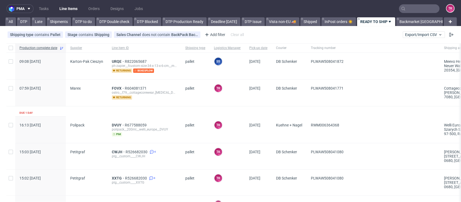
click at [67, 6] on link "Line Items" at bounding box center [68, 8] width 25 height 9
click at [60, 10] on link "Line Items" at bounding box center [68, 8] width 25 height 9
click at [68, 8] on link "Line Items" at bounding box center [68, 8] width 25 height 9
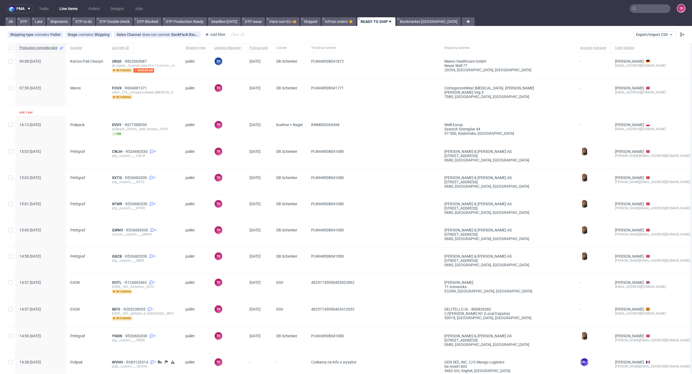
click at [66, 9] on link "Line Items" at bounding box center [68, 8] width 25 height 9
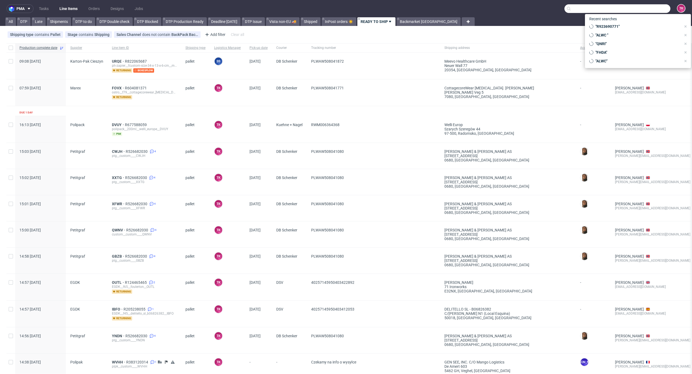
click at [637, 12] on input "text" at bounding box center [617, 8] width 106 height 9
paste input "KDUQ"
type input "KDUQ"
click at [614, 26] on div "tfpd__custom____ KDUQ" at bounding box center [630, 28] width 34 height 5
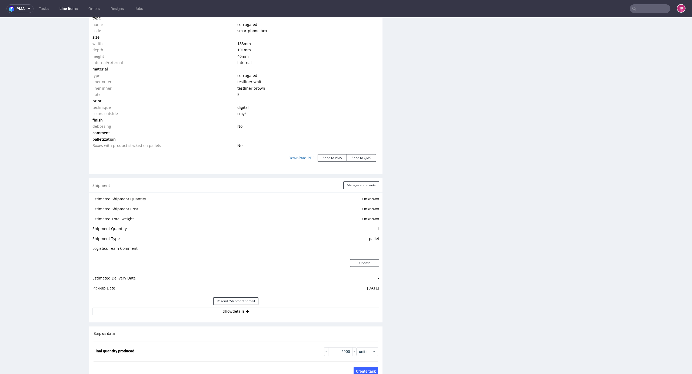
scroll to position [663, 0]
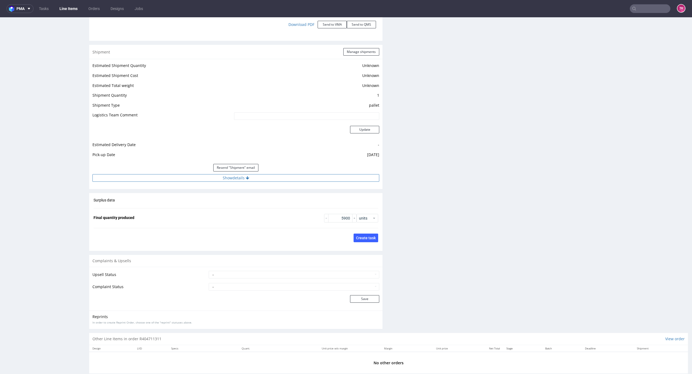
click at [223, 180] on button "Show details" at bounding box center [235, 178] width 287 height 8
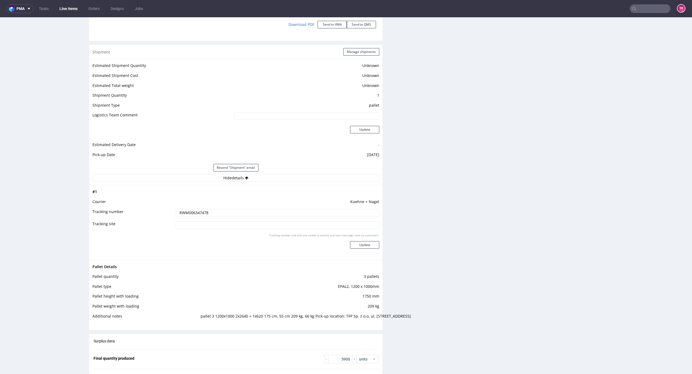
click at [196, 212] on input "RWM006347478" at bounding box center [277, 213] width 203 height 8
click at [73, 9] on link "Line Items" at bounding box center [68, 8] width 25 height 9
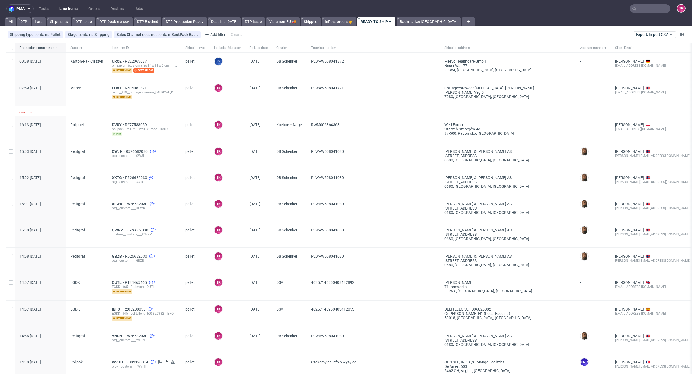
click at [69, 9] on link "Line Items" at bounding box center [68, 8] width 25 height 9
click at [70, 8] on link "Line Items" at bounding box center [68, 8] width 25 height 9
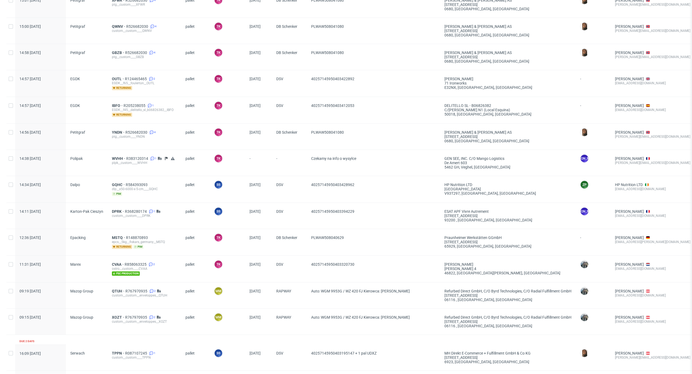
scroll to position [216, 0]
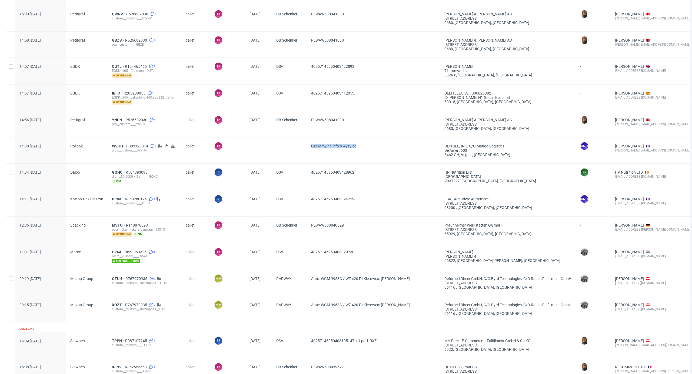
drag, startPoint x: 377, startPoint y: 141, endPoint x: 283, endPoint y: 159, distance: 95.2
click at [283, 159] on div "14:38 [DATE] Polipak WVHH R383120314 1 plpk__custom____WVHH pallet TK Tobrucki …" at bounding box center [437, 150] width 863 height 26
click at [284, 159] on div "-" at bounding box center [289, 151] width 35 height 26
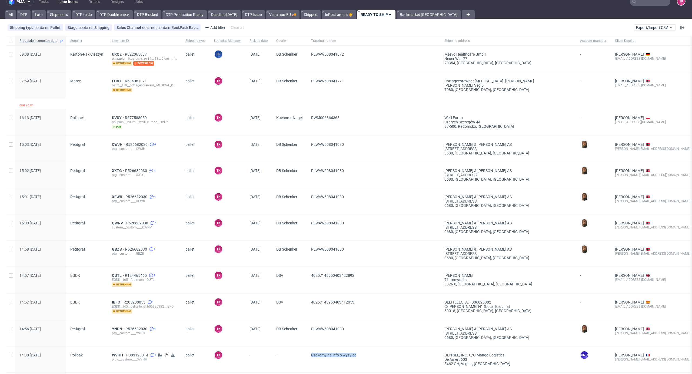
scroll to position [0, 0]
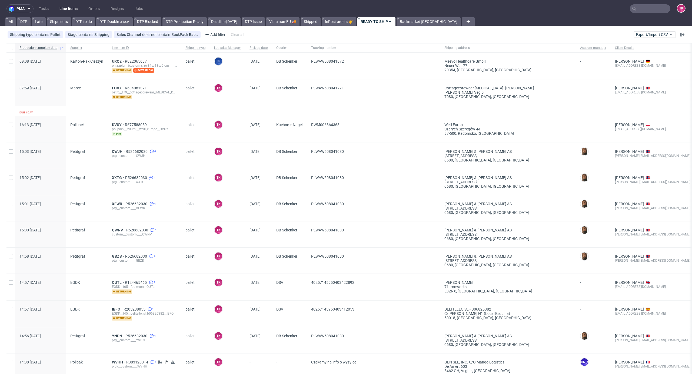
click at [640, 12] on input "text" at bounding box center [650, 8] width 41 height 9
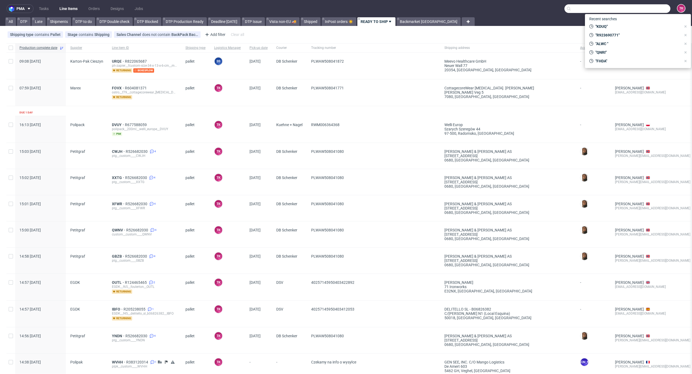
paste input "EFAN"
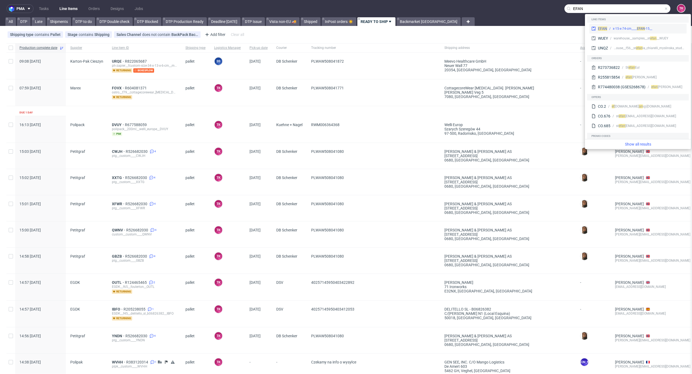
type input "EFAN"
click at [609, 29] on div "__15-x-15-x-74-cm____ EFAN" at bounding box center [645, 28] width 77 height 5
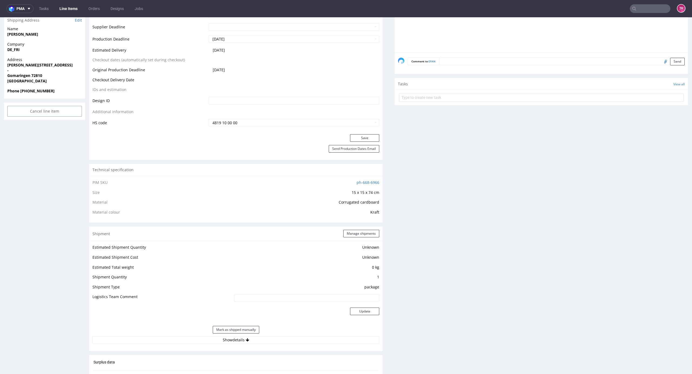
scroll to position [360, 0]
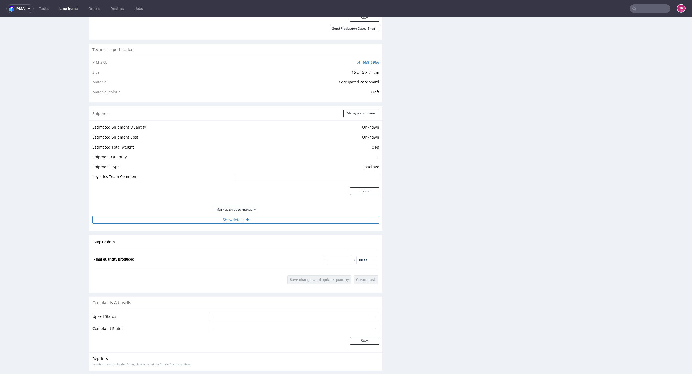
drag, startPoint x: 341, startPoint y: 224, endPoint x: 337, endPoint y: 221, distance: 5.7
click at [341, 224] on div "Estimated Shipment Quantity Unknown Estimated Shipment Cost Unknown Estimated T…" at bounding box center [235, 174] width 293 height 106
click at [337, 219] on button "Show details" at bounding box center [235, 220] width 287 height 8
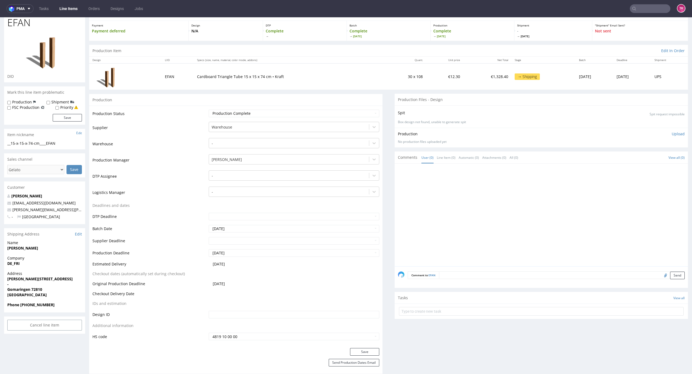
scroll to position [0, 0]
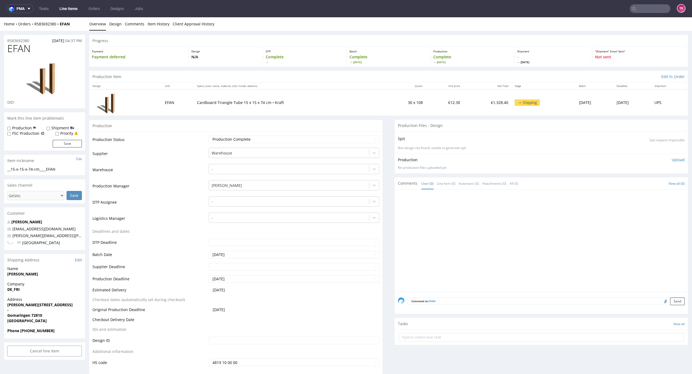
drag, startPoint x: 0, startPoint y: 294, endPoint x: 32, endPoint y: 285, distance: 32.8
drag, startPoint x: 3, startPoint y: 277, endPoint x: 51, endPoint y: 271, distance: 49.1
copy span
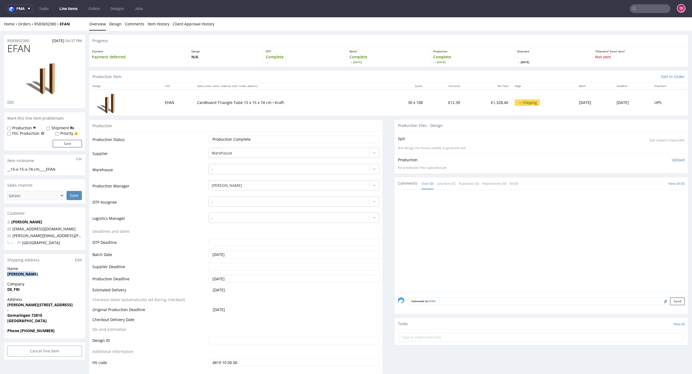
drag, startPoint x: 47, startPoint y: 273, endPoint x: 0, endPoint y: 280, distance: 47.3
copy strong "Lars Hansen"
drag, startPoint x: 6, startPoint y: 305, endPoint x: 68, endPoint y: 303, distance: 61.6
click at [68, 303] on div "Address Wilhelm-Röntgen-Straße 2 - Gomaringen 72810 Germany" at bounding box center [44, 312] width 81 height 31
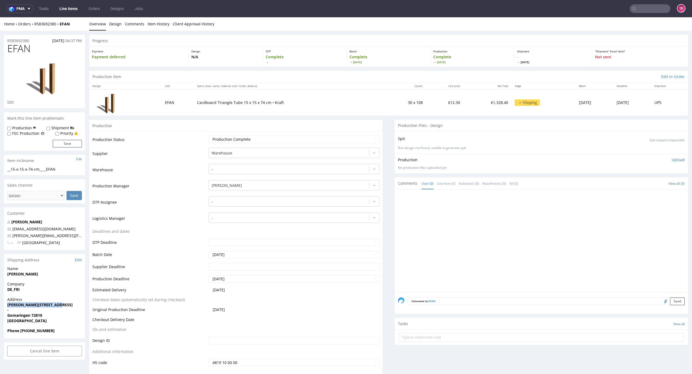
copy strong "Wilhelm-Röntgen-Straße 2"
drag, startPoint x: 7, startPoint y: 315, endPoint x: 59, endPoint y: 316, distance: 52.2
copy strong "Gomaringen 72810"
drag, startPoint x: 35, startPoint y: 303, endPoint x: 64, endPoint y: 298, distance: 29.6
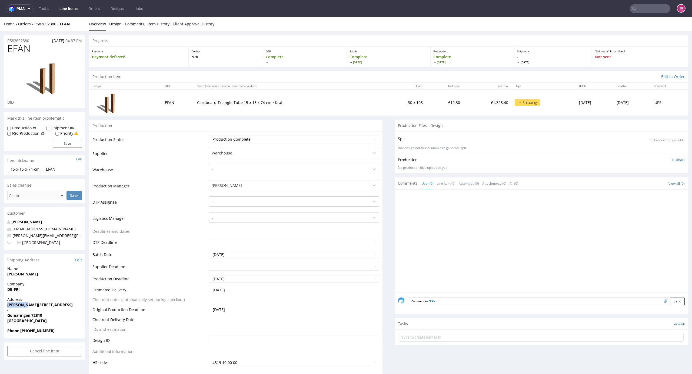
click at [64, 298] on p "Address Wilhelm-Röntgen-Straße 2 - Gomaringen 72810 Germany" at bounding box center [44, 310] width 75 height 26
click at [31, 316] on strong "Gomaringen 72810" at bounding box center [24, 315] width 35 height 5
click at [34, 316] on strong "Gomaringen 72810" at bounding box center [24, 315] width 35 height 5
copy strong "72810"
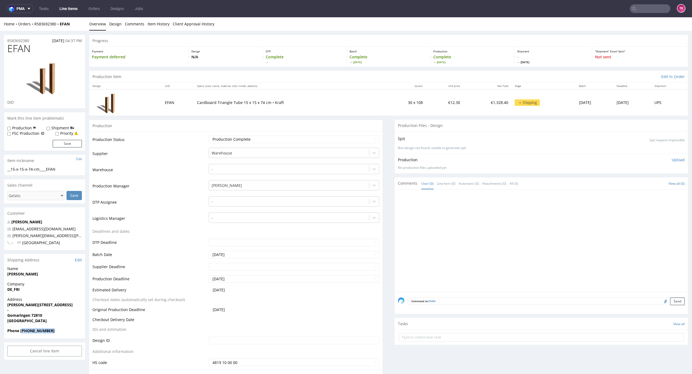
drag, startPoint x: 24, startPoint y: 332, endPoint x: 62, endPoint y: 330, distance: 37.9
click at [65, 330] on span "Phone 49 70728909800" at bounding box center [44, 330] width 75 height 5
drag, startPoint x: 20, startPoint y: 332, endPoint x: 69, endPoint y: 331, distance: 49.5
click at [69, 331] on span "Phone 49 70728909800" at bounding box center [44, 330] width 75 height 5
copy strong "49 70728909800"
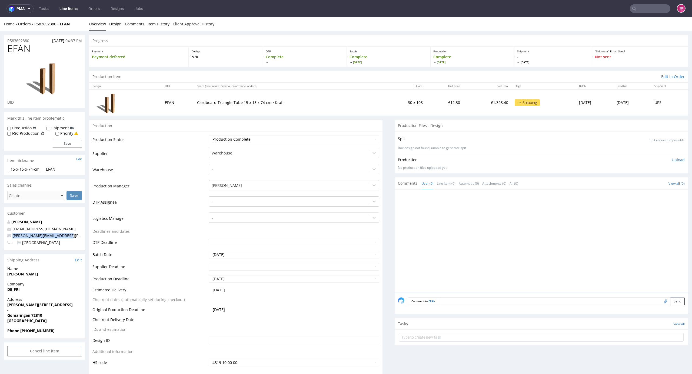
drag, startPoint x: 68, startPoint y: 235, endPoint x: 1, endPoint y: 236, distance: 67.0
copy span "l.hansen@friedmann-print.de"
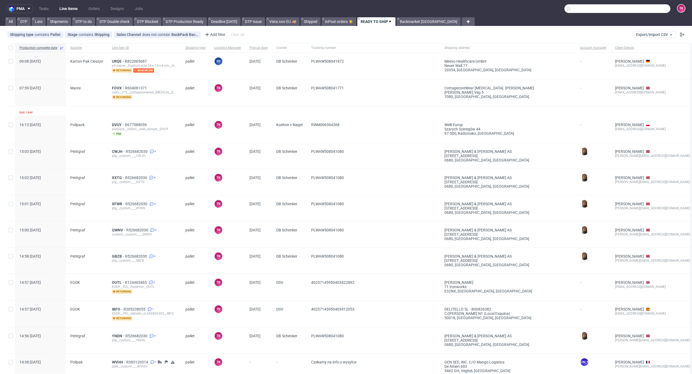
click at [653, 6] on input "text" at bounding box center [617, 8] width 106 height 9
paste input "R970340606"
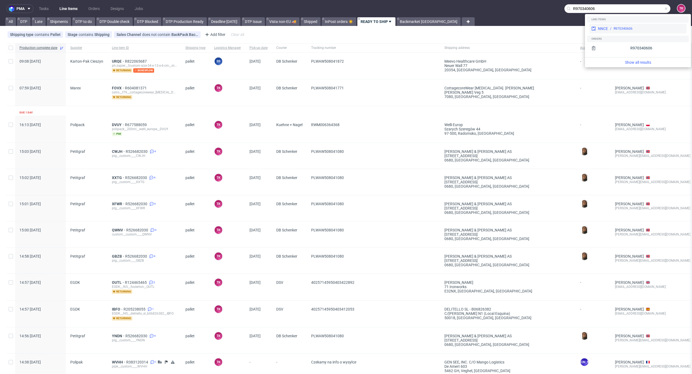
type input "R970340606"
click at [612, 25] on div "NNCE R970340606" at bounding box center [637, 29] width 97 height 10
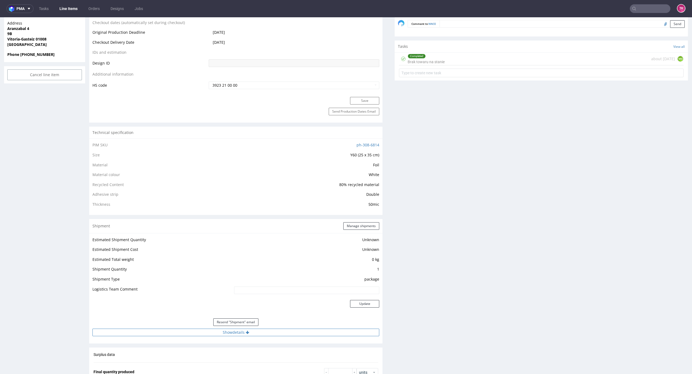
scroll to position [360, 0]
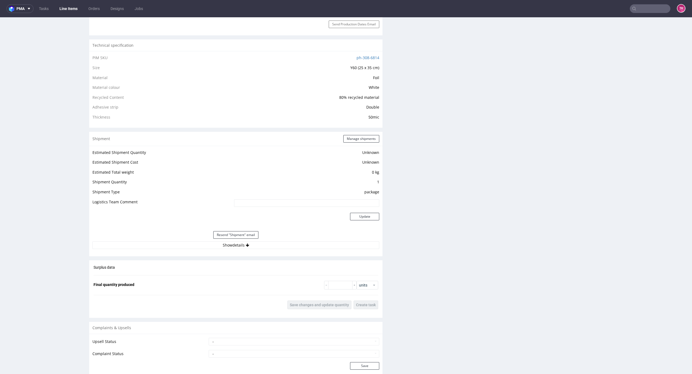
click at [164, 255] on div "Shipment Manage shipments Estimated Shipment Quantity Unknown Estimated Shipmen…" at bounding box center [235, 194] width 293 height 125
click at [164, 249] on button "Show details" at bounding box center [235, 246] width 287 height 8
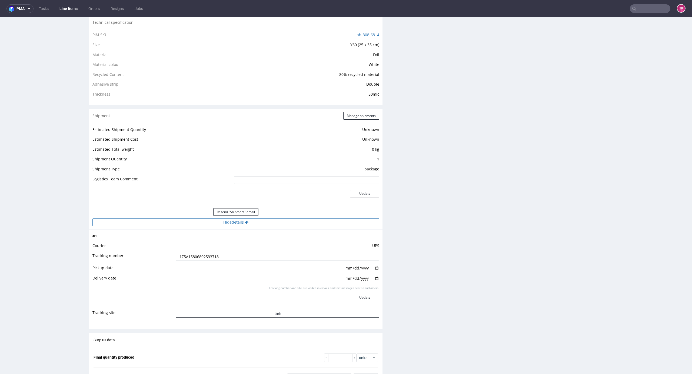
scroll to position [396, 0]
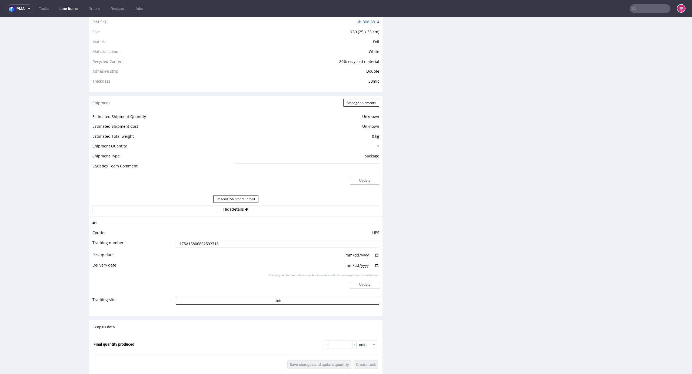
click at [209, 242] on input "1Z5A15806892533718" at bounding box center [277, 244] width 203 height 8
click at [74, 6] on link "Line Items" at bounding box center [68, 8] width 25 height 9
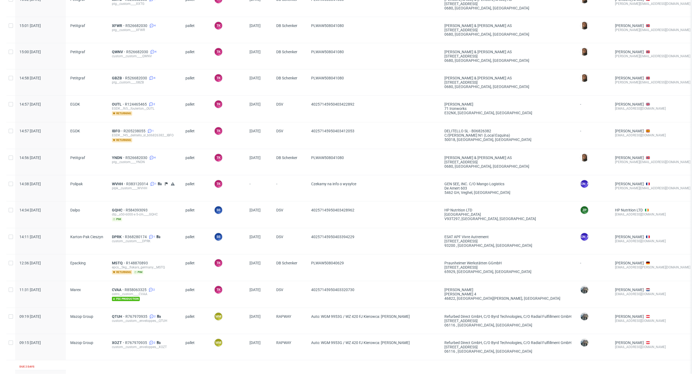
scroll to position [180, 0]
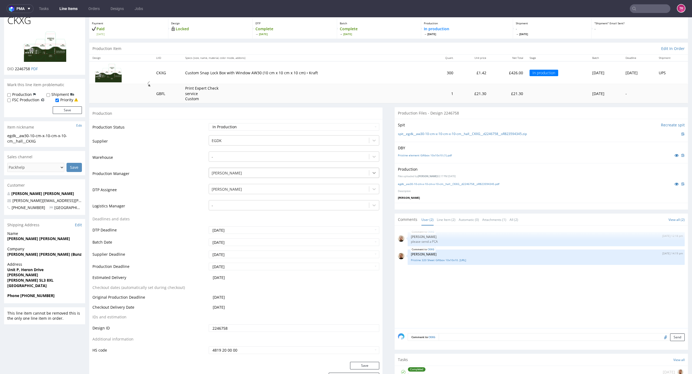
scroll to position [36, 0]
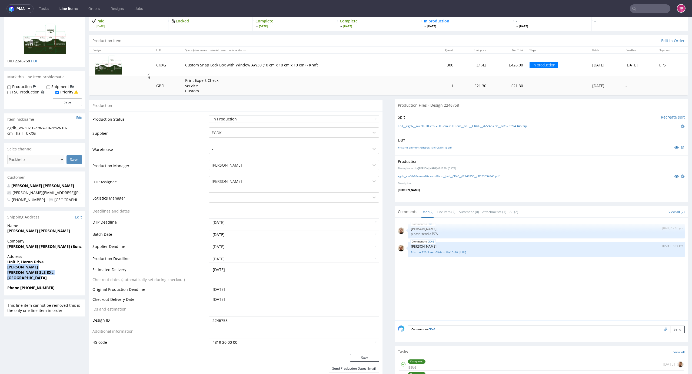
drag, startPoint x: 28, startPoint y: 276, endPoint x: 57, endPoint y: 279, distance: 28.5
click at [57, 279] on div "Address [STREET_ADDRESS][PERSON_NAME][PERSON_NAME]" at bounding box center [44, 269] width 81 height 31
drag, startPoint x: 5, startPoint y: 263, endPoint x: 51, endPoint y: 280, distance: 49.7
click at [51, 280] on div "Address Unit P, Heron Drive Langley Langley SL3 8XL United Kingdom" at bounding box center [44, 269] width 81 height 31
copy p "Unit P, Heron Drive Langley Langley SL3 8XL United Kingdom"
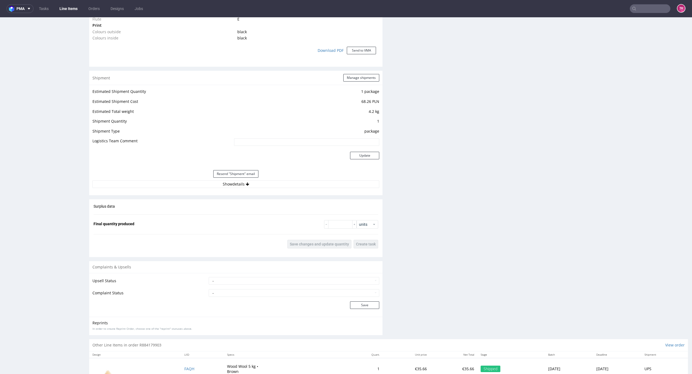
scroll to position [486, 0]
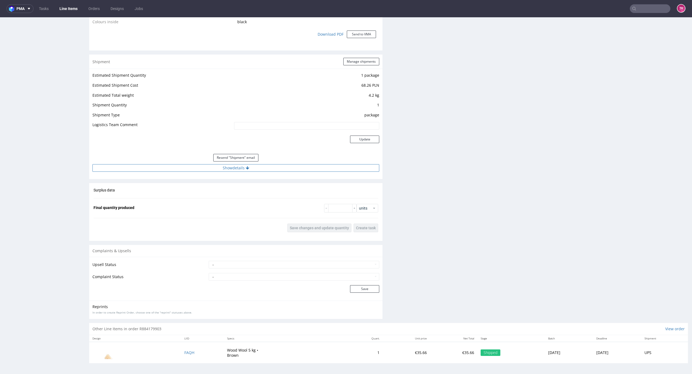
click at [288, 166] on button "Show details" at bounding box center [235, 168] width 287 height 8
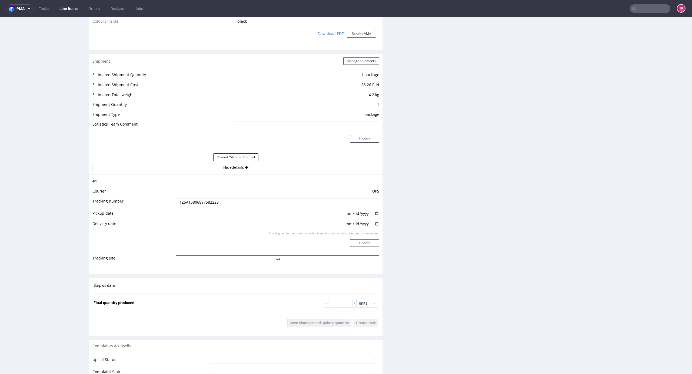
click at [213, 201] on input "1Z5A15806897582228" at bounding box center [277, 203] width 203 height 8
click at [71, 8] on link "Line Items" at bounding box center [68, 8] width 25 height 9
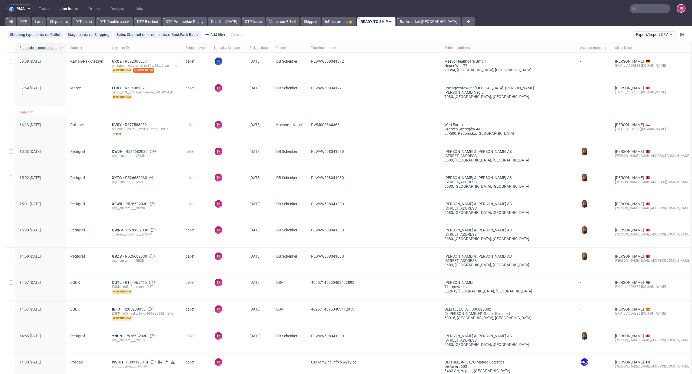
click at [646, 8] on input "text" at bounding box center [650, 8] width 41 height 9
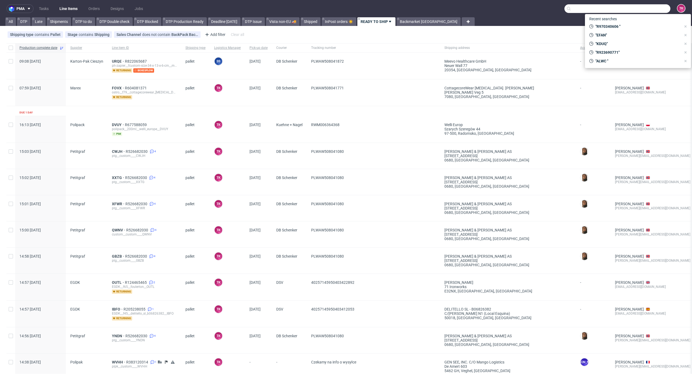
paste input "1Z5A15806894038732"
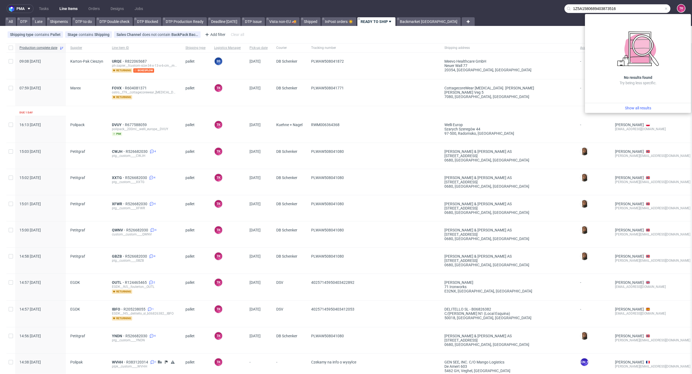
type input "1Z5A1580689403873516"
click at [60, 8] on link "Line Items" at bounding box center [68, 8] width 25 height 9
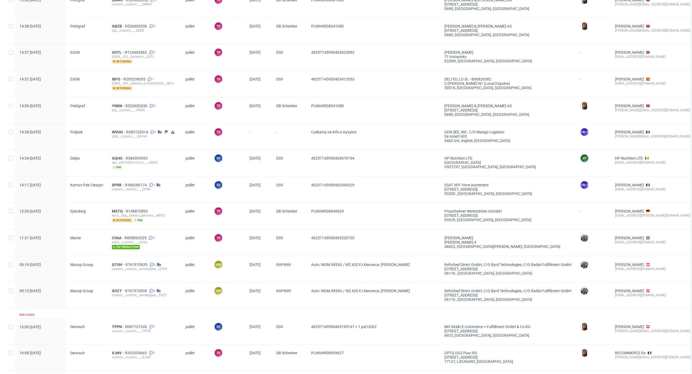
scroll to position [158, 0]
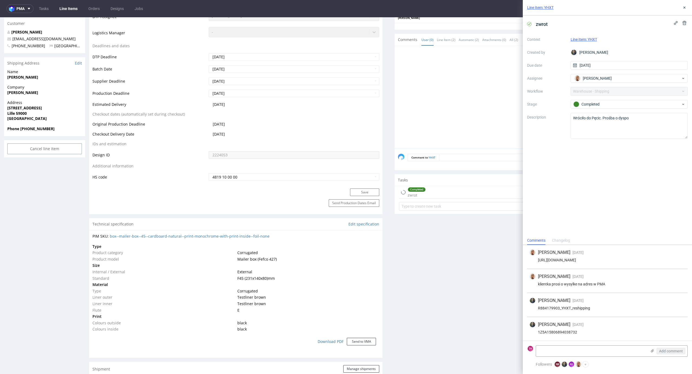
scroll to position [193, 0]
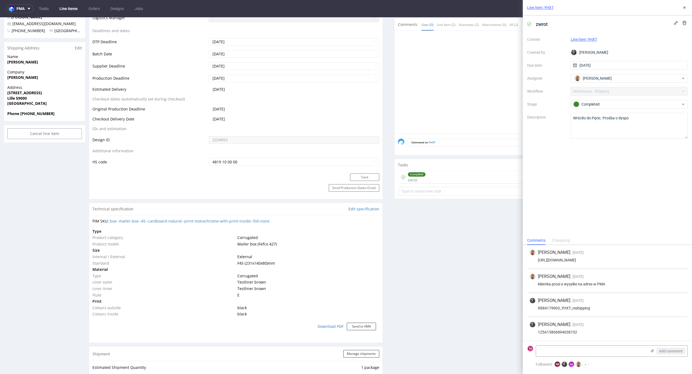
click at [574, 333] on div "1Z5A15806894038732" at bounding box center [607, 332] width 156 height 4
copy div "1Z5A15806894038732"
click at [18, 101] on strong "[GEOGRAPHIC_DATA]" at bounding box center [26, 103] width 39 height 5
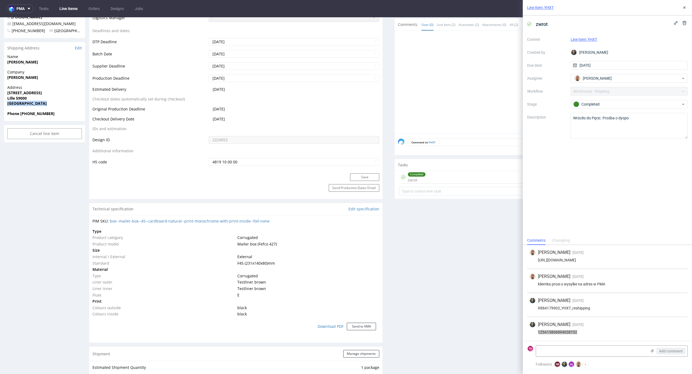
click at [18, 101] on strong "[GEOGRAPHIC_DATA]" at bounding box center [26, 103] width 39 height 5
click at [20, 99] on strong "Lille 59000" at bounding box center [16, 98] width 19 height 5
copy strong "59000"
click at [74, 12] on nav "pma Tasks Line Items Orders Designs Jobs TK" at bounding box center [346, 8] width 692 height 17
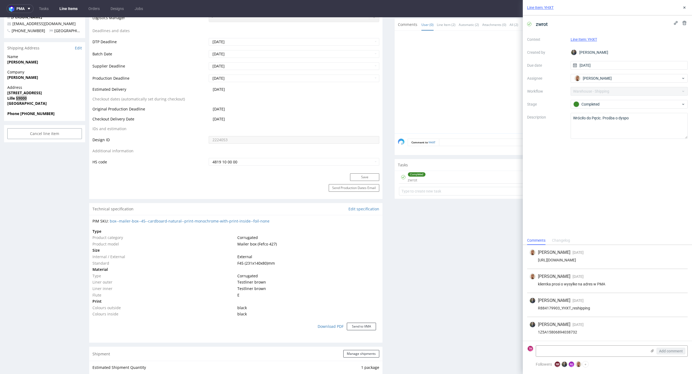
click at [73, 1] on nav "pma Tasks Line Items Orders Designs Jobs TK" at bounding box center [346, 8] width 692 height 17
click at [71, 6] on link "Line Items" at bounding box center [68, 8] width 25 height 9
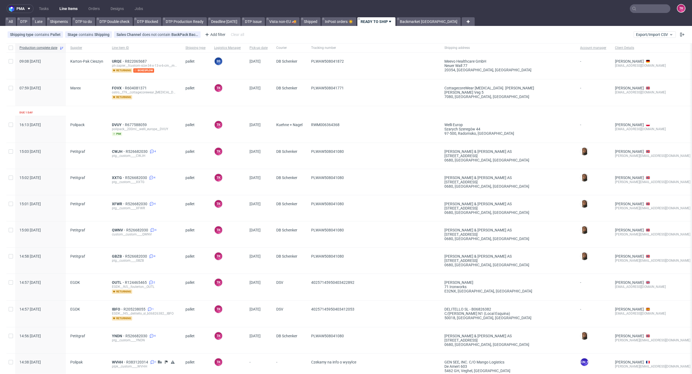
click at [72, 11] on link "Line Items" at bounding box center [68, 8] width 25 height 9
click at [66, 5] on link "Line Items" at bounding box center [68, 8] width 25 height 9
click at [66, 7] on link "Line Items" at bounding box center [68, 8] width 25 height 9
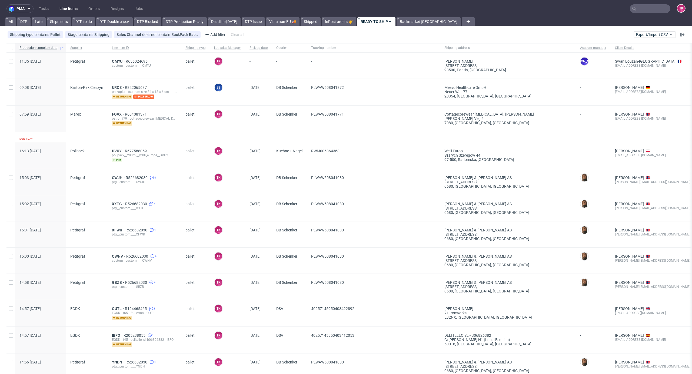
click at [59, 8] on link "Line Items" at bounding box center [68, 8] width 25 height 9
drag, startPoint x: 77, startPoint y: 1, endPoint x: 75, endPoint y: 4, distance: 3.9
click at [77, 1] on nav "pma Tasks Line Items Orders Designs Jobs TK" at bounding box center [346, 8] width 692 height 17
click at [75, 4] on link "Line Items" at bounding box center [68, 8] width 25 height 9
click at [118, 61] on span "OMYU" at bounding box center [119, 61] width 14 height 4
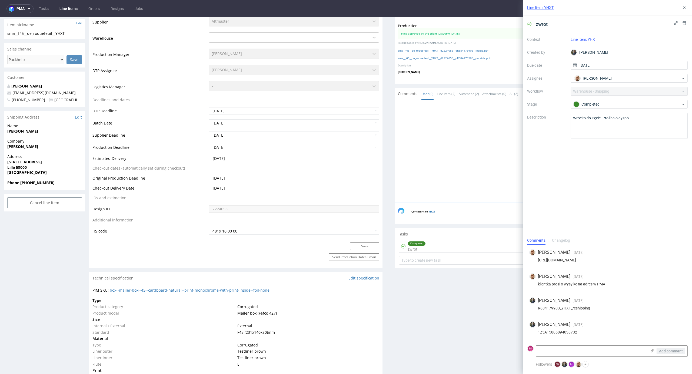
scroll to position [108, 0]
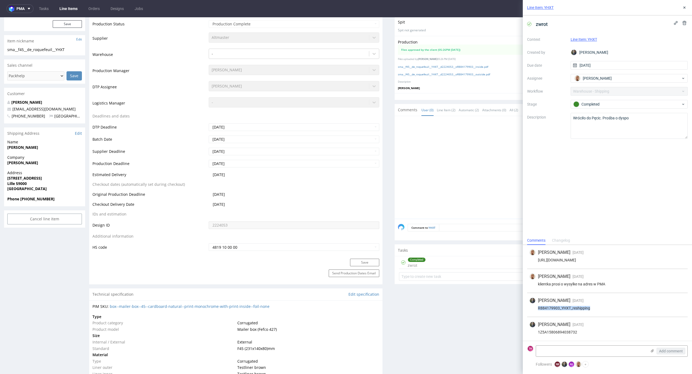
drag, startPoint x: 600, startPoint y: 308, endPoint x: 512, endPoint y: 332, distance: 91.5
click at [534, 312] on div "Maciej Sobola 21 days ago 7th Aug 2025, 10:24 R884179903_YHXT_reshipping" at bounding box center [607, 305] width 161 height 24
copy div "R884179903_YHXT_reshipping"
drag, startPoint x: 4, startPoint y: 180, endPoint x: 59, endPoint y: 179, distance: 54.6
click at [59, 179] on div "Address 67 RUE DE WAZEMMES Lille 59000 France" at bounding box center [44, 183] width 81 height 26
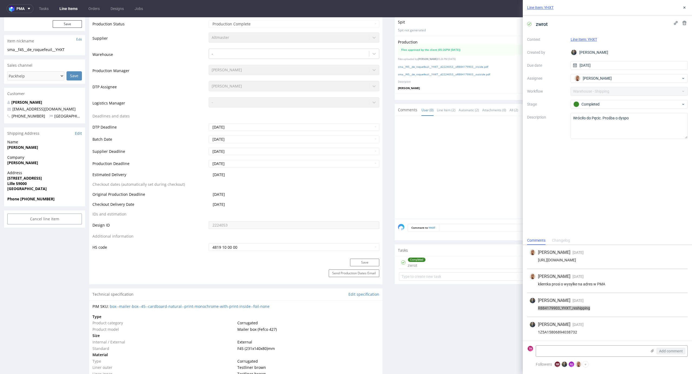
copy strong "[STREET_ADDRESS]"
click at [682, 6] on icon at bounding box center [684, 7] width 4 height 4
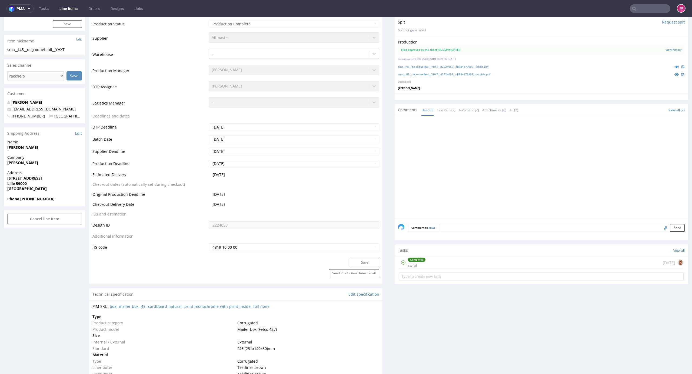
click at [651, 5] on input "text" at bounding box center [650, 8] width 41 height 9
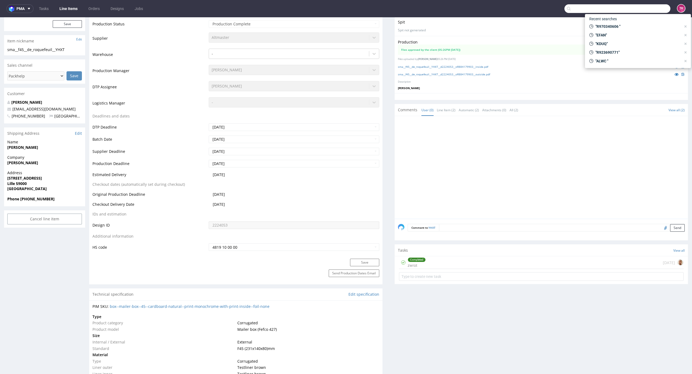
paste input "R970340606"
type input "R970340606"
click at [612, 28] on div "R970340606" at bounding box center [646, 28] width 76 height 5
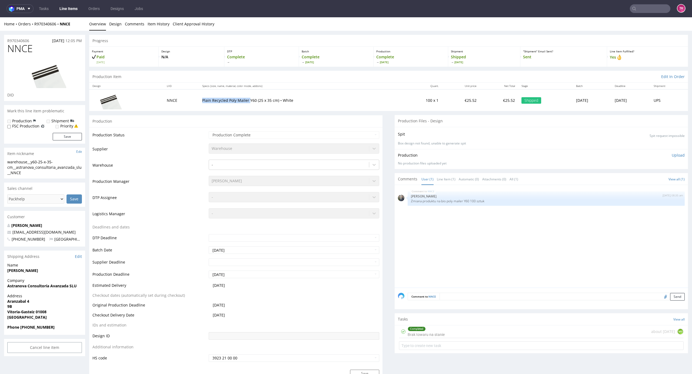
drag, startPoint x: 195, startPoint y: 102, endPoint x: 316, endPoint y: 110, distance: 121.3
click at [310, 87] on table "Design LIID Specs (size, name, material, color mode, addons) Quant. Unit price …" at bounding box center [388, 97] width 599 height 28
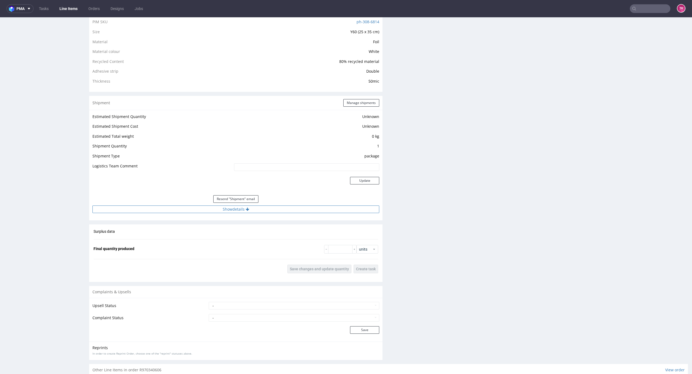
click at [272, 209] on button "Show details" at bounding box center [235, 210] width 287 height 8
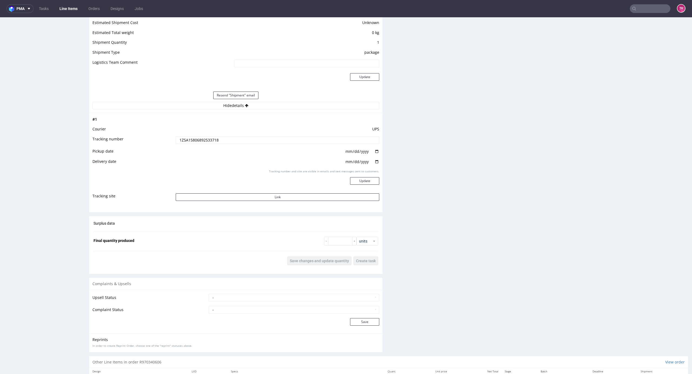
scroll to position [504, 0]
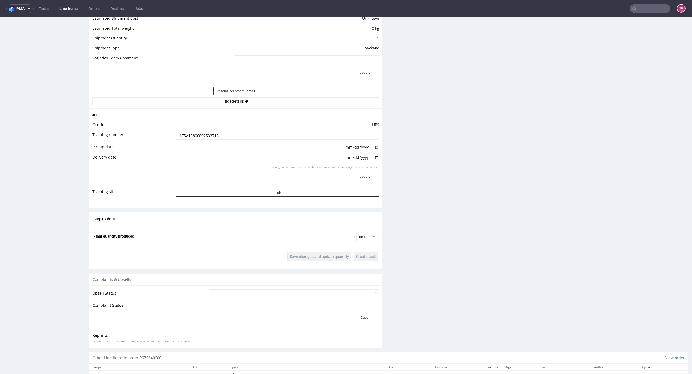
click at [197, 136] on input "1Z5A15806892533718" at bounding box center [277, 136] width 203 height 8
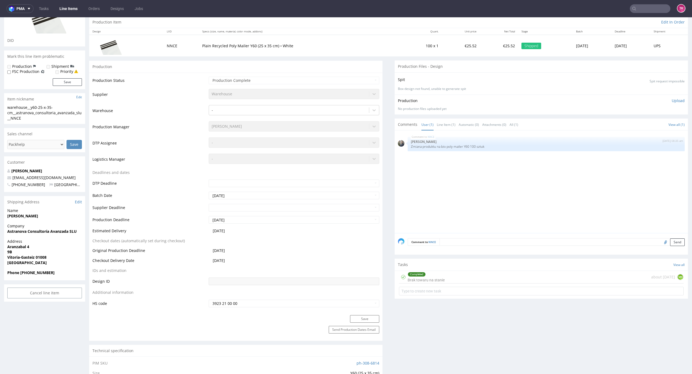
scroll to position [0, 0]
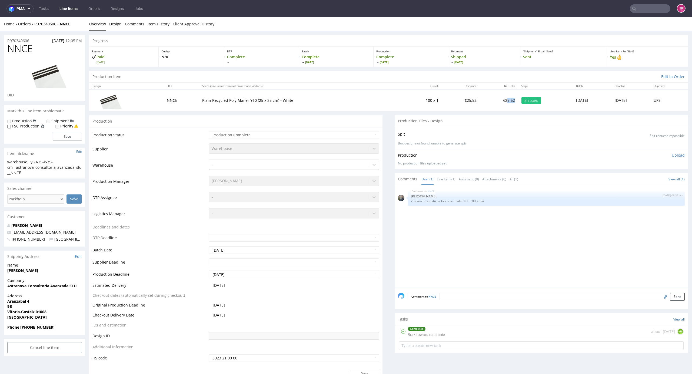
drag, startPoint x: 477, startPoint y: 98, endPoint x: 490, endPoint y: 99, distance: 13.2
click at [490, 99] on tr "NNCE Plain Recycled Poly Mailer Y60 (25 x 35 cm) • White 100 x 1 €25.52 €25.52 …" at bounding box center [388, 100] width 599 height 22
click at [480, 96] on td "€25.52" at bounding box center [499, 100] width 38 height 22
drag, startPoint x: 476, startPoint y: 101, endPoint x: 485, endPoint y: 103, distance: 9.3
click at [485, 103] on td "€25.52" at bounding box center [499, 100] width 38 height 22
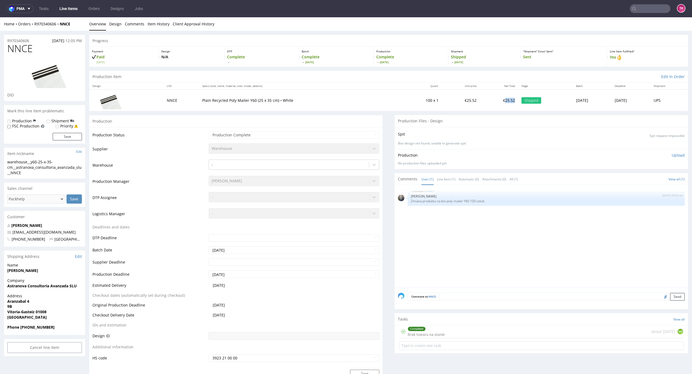
click at [481, 109] on td "€25.52" at bounding box center [499, 100] width 38 height 22
drag, startPoint x: 74, startPoint y: 20, endPoint x: 58, endPoint y: 37, distance: 23.0
click at [32, 28] on div "Home Orders R970340606 NNCE Overview Design Comments Item History Client Approv…" at bounding box center [346, 24] width 692 height 14
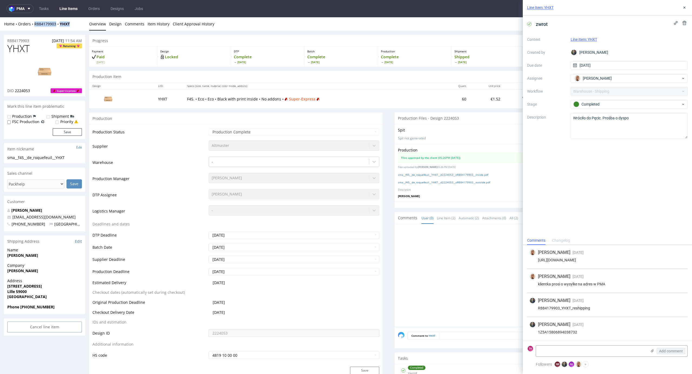
drag, startPoint x: 53, startPoint y: 26, endPoint x: 71, endPoint y: 22, distance: 18.7
click at [32, 25] on div "Home Orders R884179903 YHXT Overview Design Comments Item History Client Approv…" at bounding box center [346, 24] width 692 height 14
copy div "R884179903 YHXT"
click at [450, 94] on tr "YHXT F45. • Eco • Eco • Black with print inside • No addons • Super-Express 60 …" at bounding box center [388, 98] width 599 height 19
click at [444, 94] on td "60" at bounding box center [456, 98] width 27 height 19
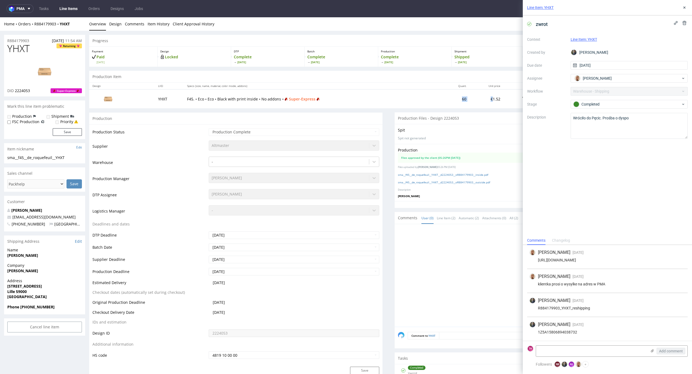
drag, startPoint x: 444, startPoint y: 94, endPoint x: 454, endPoint y: 95, distance: 10.6
click at [454, 95] on tr "YHXT F45. • Eco • Eco • Black with print inside • No addons • Super-Express 60 …" at bounding box center [388, 98] width 599 height 19
drag, startPoint x: 681, startPoint y: 5, endPoint x: 679, endPoint y: 8, distance: 4.1
click at [682, 6] on button at bounding box center [684, 7] width 6 height 6
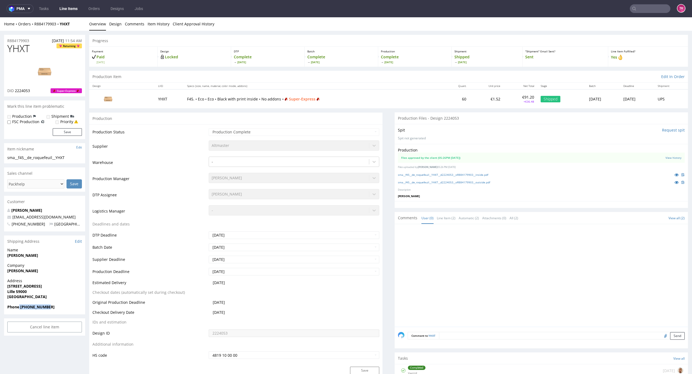
drag, startPoint x: 19, startPoint y: 305, endPoint x: 58, endPoint y: 306, distance: 38.6
click at [58, 306] on span "Phone +33602425663" at bounding box center [44, 307] width 75 height 5
copy strong "+33602425663"
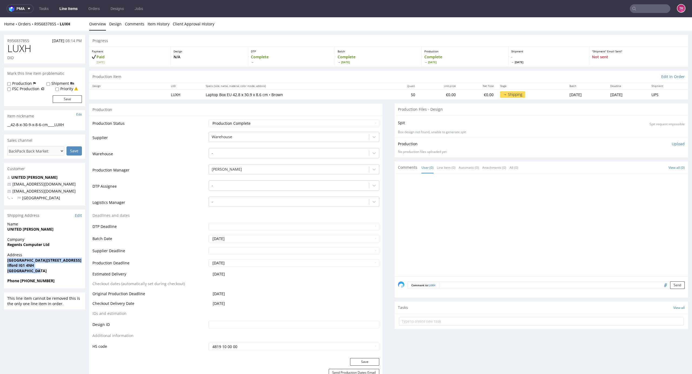
drag, startPoint x: 6, startPoint y: 260, endPoint x: 51, endPoint y: 272, distance: 47.4
click at [51, 272] on div "Address [STREET_ADDRESS]" at bounding box center [44, 265] width 81 height 26
drag, startPoint x: 36, startPoint y: 285, endPoint x: 33, endPoint y: 283, distance: 3.3
click at [36, 285] on div "Phone +44 07961223039" at bounding box center [44, 283] width 81 height 10
drag, startPoint x: 7, startPoint y: 266, endPoint x: 50, endPoint y: 271, distance: 43.2
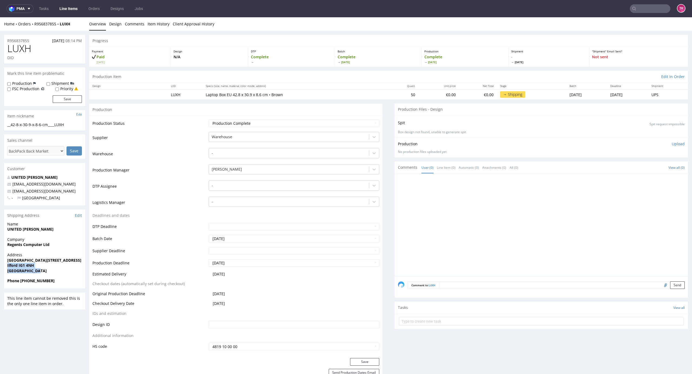
click at [50, 271] on div "Address 1st Floor Wellesley House, 102 Cranbrook Road Ilford IG1 4NH United Kin…" at bounding box center [44, 265] width 81 height 26
copy p "Ilford IG1 4NH United Kingdom"
drag, startPoint x: 9, startPoint y: 243, endPoint x: 58, endPoint y: 243, distance: 49.2
click at [58, 243] on span "Regents Computer Ltd" at bounding box center [44, 244] width 75 height 5
click at [40, 258] on strong "1st Floor Wellesley House, 102 Cranbrook Road" at bounding box center [44, 260] width 74 height 5
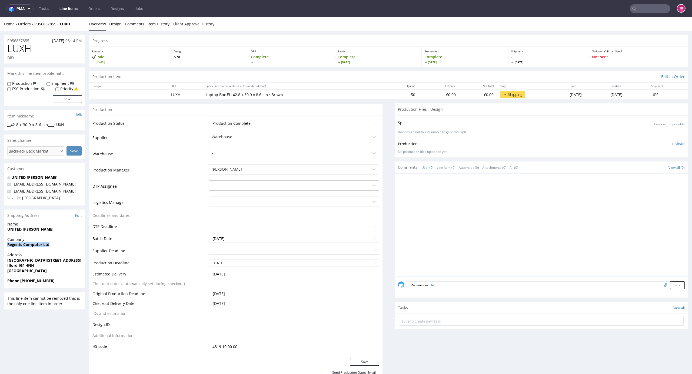
drag, startPoint x: 1, startPoint y: 250, endPoint x: 58, endPoint y: 248, distance: 57.1
copy strong "Regents Computer Ltd"
drag, startPoint x: 5, startPoint y: 232, endPoint x: 79, endPoint y: 228, distance: 74.4
click at [79, 228] on div "Name UNITED KINGDON Sohail" at bounding box center [44, 229] width 81 height 15
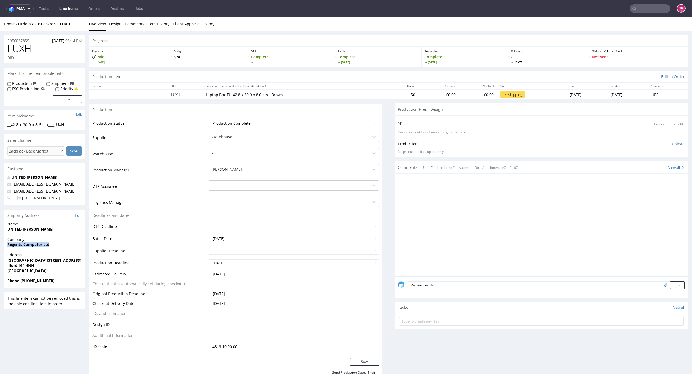
copy strong "UNITED KINGDON Sohail"
drag, startPoint x: 0, startPoint y: 258, endPoint x: 9, endPoint y: 270, distance: 14.3
copy p "1st Floor Wellesley House, 102 Cranbrook Road Ilford IG1 4NH"
drag, startPoint x: 21, startPoint y: 279, endPoint x: 68, endPoint y: 281, distance: 46.8
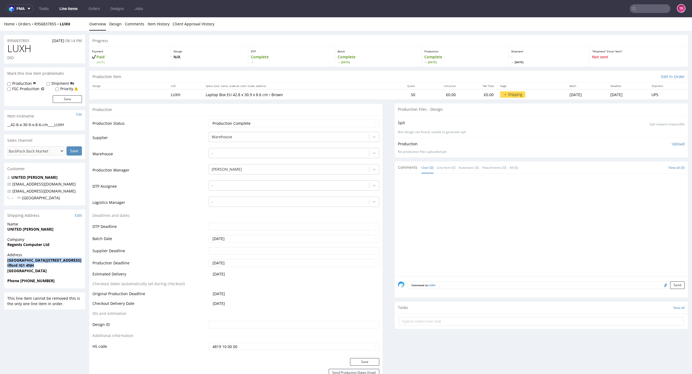
click at [68, 281] on span "Phone +44 07961223039" at bounding box center [44, 280] width 75 height 5
copy strong "+44 07961223039"
drag, startPoint x: 71, startPoint y: 188, endPoint x: 2, endPoint y: 193, distance: 68.5
copy span "the.scorpionkings@yahoo.com"
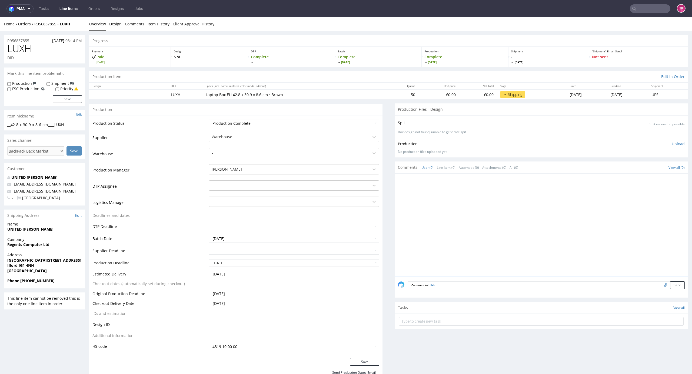
click at [74, 197] on p "- United Kingdom" at bounding box center [44, 197] width 75 height 5
drag, startPoint x: 72, startPoint y: 191, endPoint x: 11, endPoint y: 193, distance: 61.1
click at [11, 193] on p "the.scorpionkings@yahoo.com" at bounding box center [44, 191] width 75 height 5
copy span "the.scorpionkings@yahoo.com"
drag, startPoint x: 76, startPoint y: 23, endPoint x: 32, endPoint y: 30, distance: 44.1
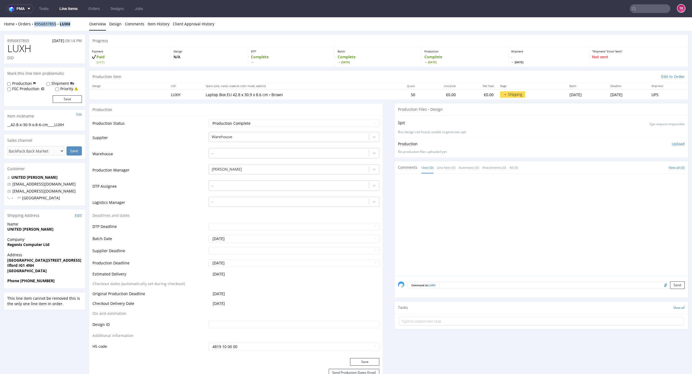
click at [33, 29] on div "Home Orders R956837855 LUXH Overview Design Comments Item History Client Approv…" at bounding box center [346, 24] width 692 height 14
copy div "R956837855 LUXH"
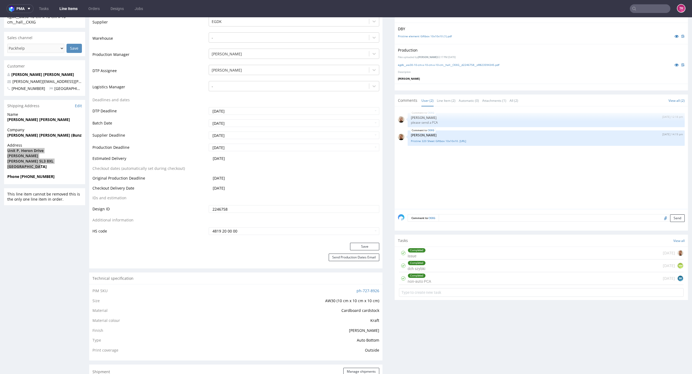
scroll to position [50, 0]
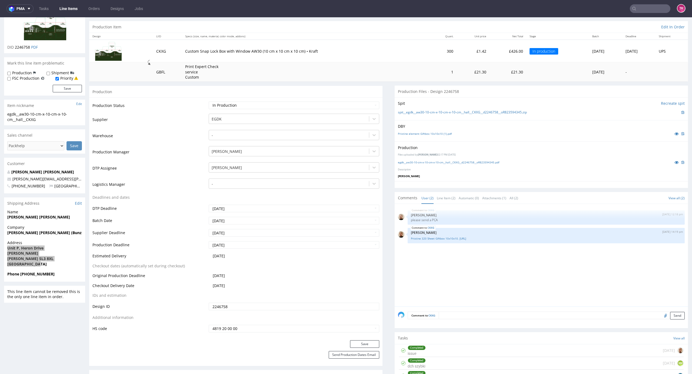
click at [65, 6] on link "Line Items" at bounding box center [68, 8] width 25 height 9
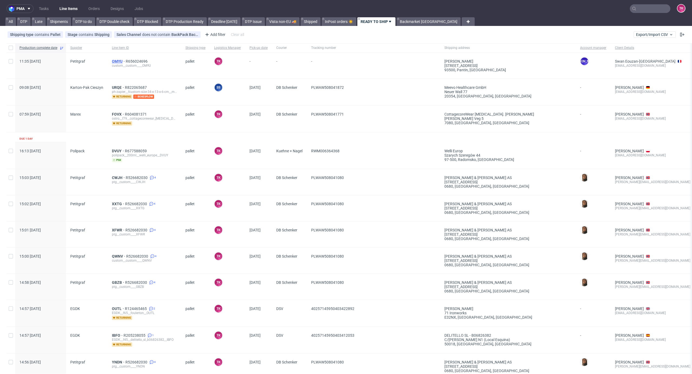
click at [112, 62] on span "OMYU" at bounding box center [119, 61] width 14 height 4
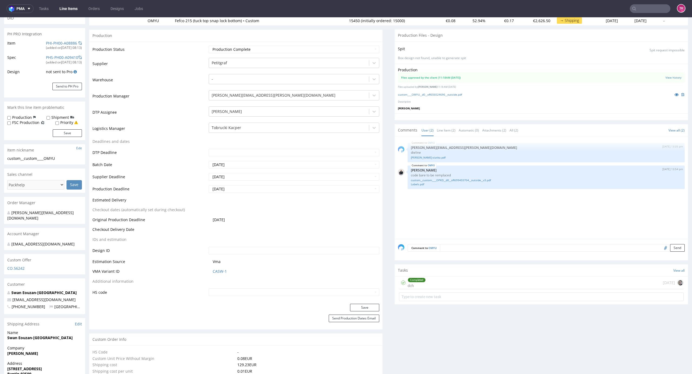
scroll to position [108, 0]
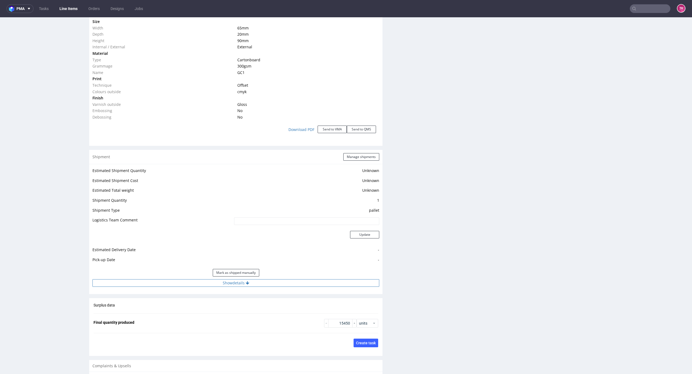
click at [287, 286] on button "Show details" at bounding box center [235, 283] width 287 height 8
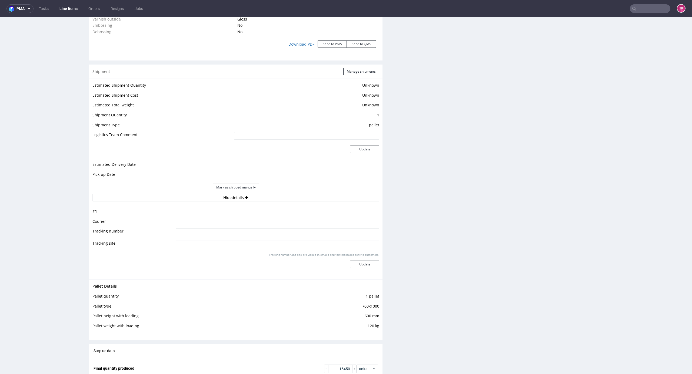
scroll to position [540, 0]
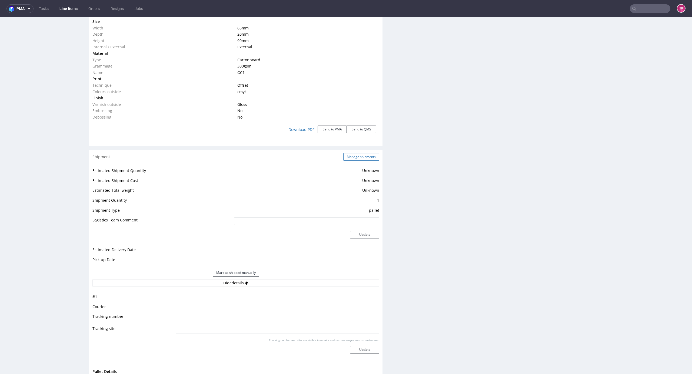
click at [359, 158] on button "Manage shipments" at bounding box center [361, 157] width 36 height 8
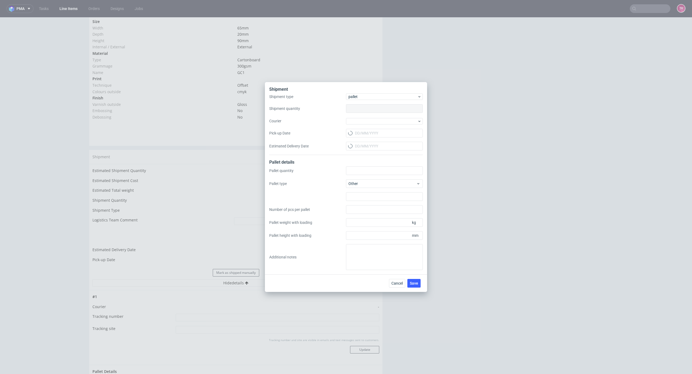
type input "1"
type input "700x1000"
type input "120"
type input "600"
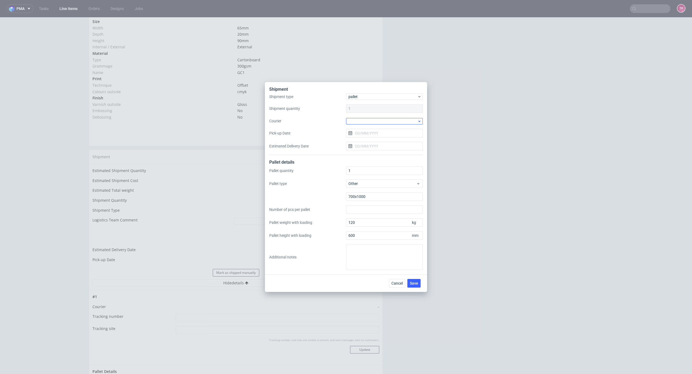
drag, startPoint x: 372, startPoint y: 117, endPoint x: 372, endPoint y: 121, distance: 3.8
click at [372, 117] on div "Shipment type pallet Shipment quantity 1 Courier Pick-up Date Estimated Deliver…" at bounding box center [345, 125] width 153 height 62
click at [373, 125] on div "Shipment type pallet Shipment quantity 1 Courier Pick-up Date Estimated Deliver…" at bounding box center [345, 125] width 153 height 62
drag, startPoint x: 366, startPoint y: 115, endPoint x: 366, endPoint y: 121, distance: 6.2
click at [366, 118] on div "Shipment type pallet Shipment quantity 1 Courier Pick-up Date Estimated Deliver…" at bounding box center [345, 125] width 153 height 62
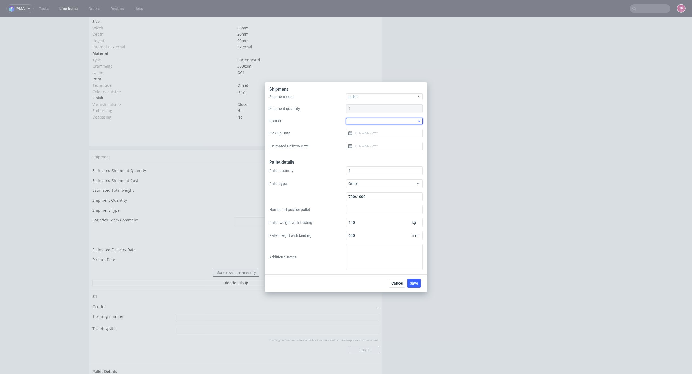
click at [367, 121] on div at bounding box center [384, 121] width 77 height 6
click at [370, 162] on div "Kuehne + Nagel" at bounding box center [384, 165] width 72 height 10
click at [378, 133] on input "Pick-up Date" at bounding box center [384, 133] width 77 height 9
click at [417, 284] on span "Save" at bounding box center [414, 283] width 8 height 4
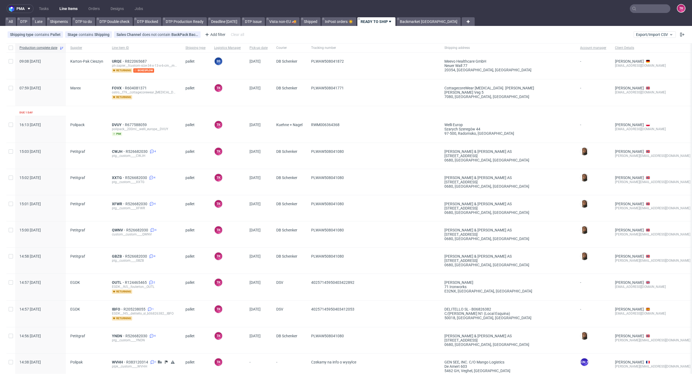
click at [63, 5] on link "Line Items" at bounding box center [68, 8] width 25 height 9
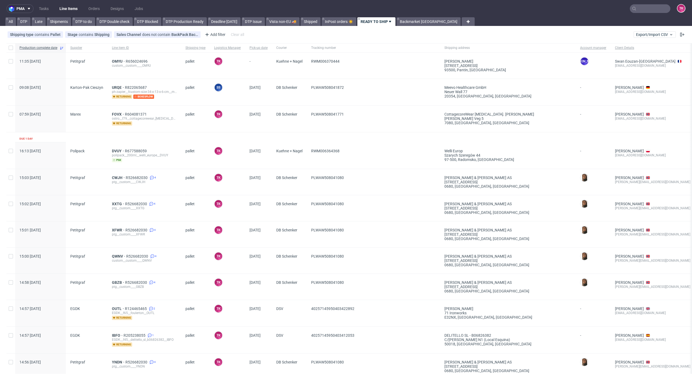
click at [67, 11] on link "Line Items" at bounding box center [68, 8] width 25 height 9
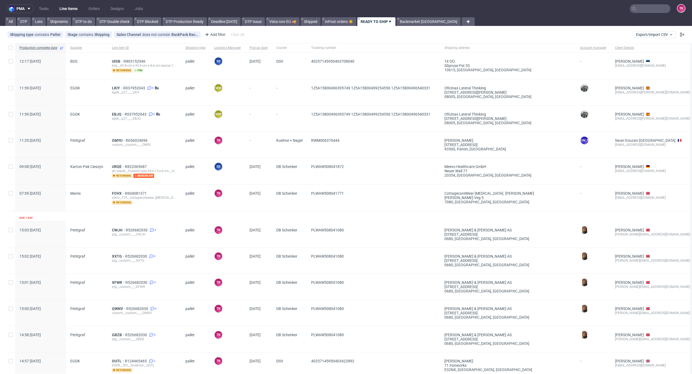
click at [66, 8] on link "Line Items" at bounding box center [68, 8] width 25 height 9
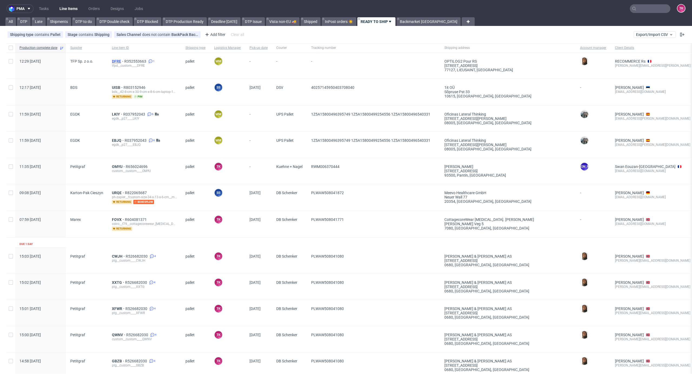
click at [113, 60] on span "DFRE" at bounding box center [118, 61] width 12 height 4
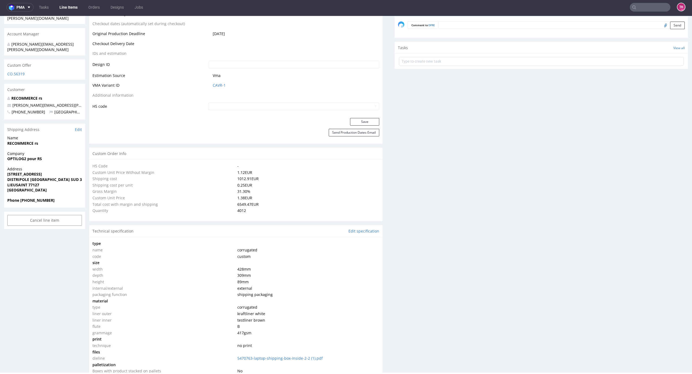
type input "4012"
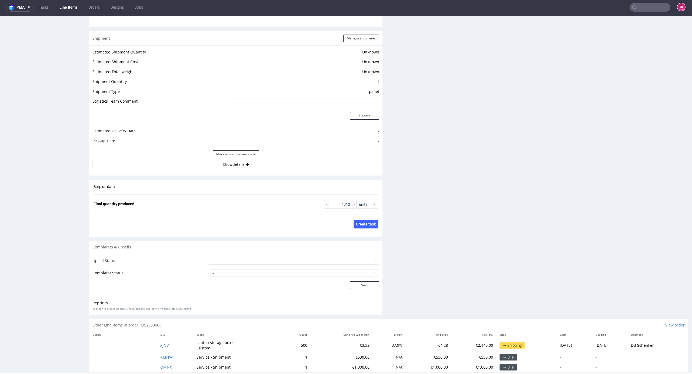
scroll to position [695, 0]
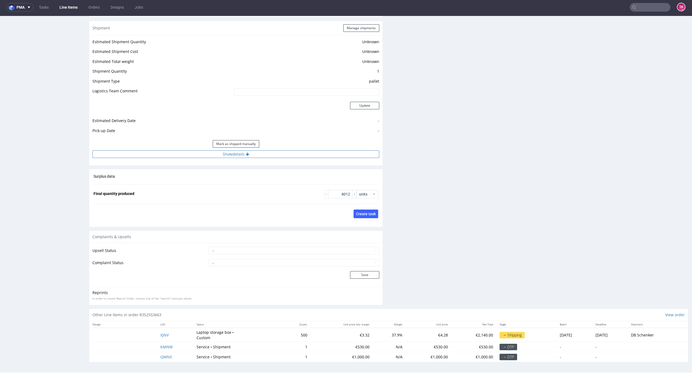
click at [240, 154] on button "Show details" at bounding box center [235, 155] width 287 height 8
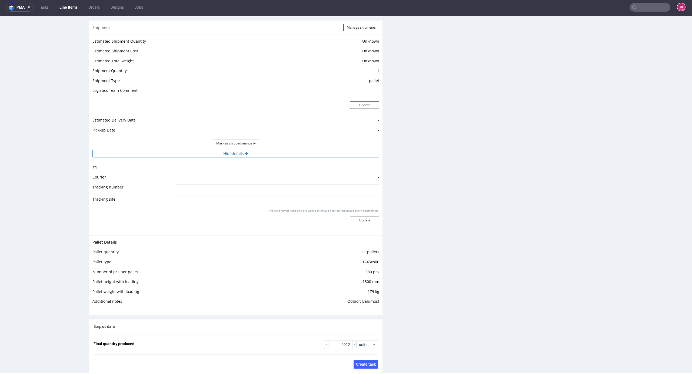
click at [240, 153] on button "Hide details" at bounding box center [235, 154] width 287 height 8
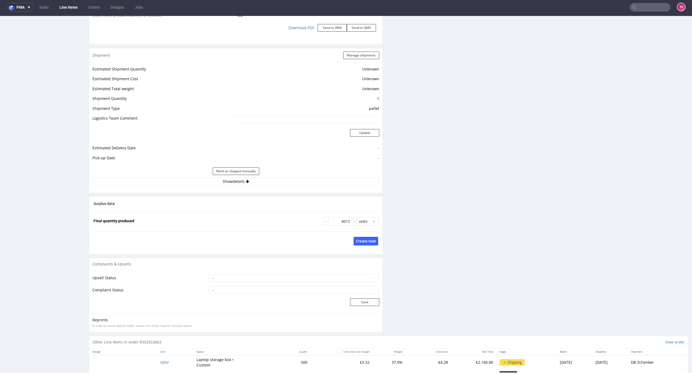
scroll to position [659, 0]
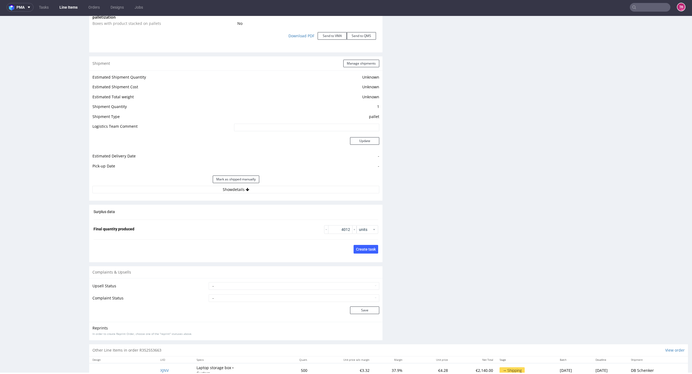
click at [66, 7] on link "Line Items" at bounding box center [68, 7] width 25 height 9
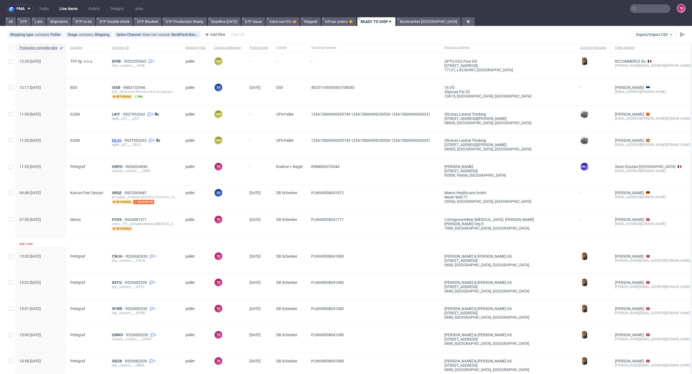
click at [115, 141] on span "EBJQ" at bounding box center [118, 140] width 13 height 4
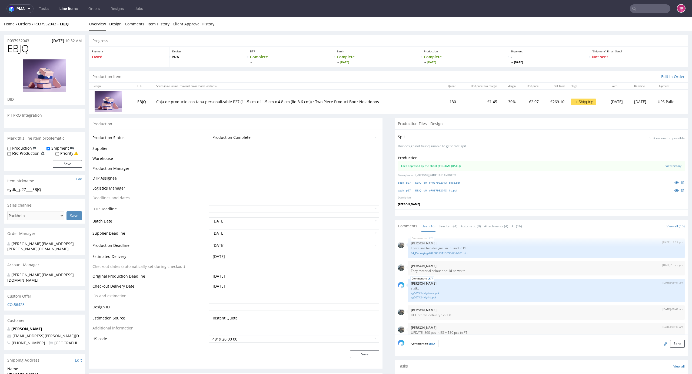
scroll to position [209, 0]
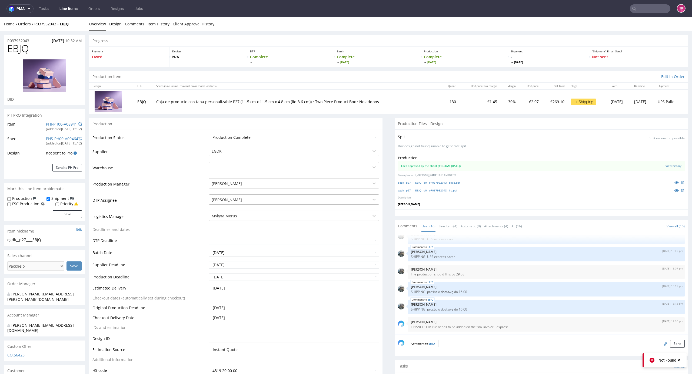
click at [260, 202] on div "[PERSON_NAME]" at bounding box center [294, 199] width 171 height 8
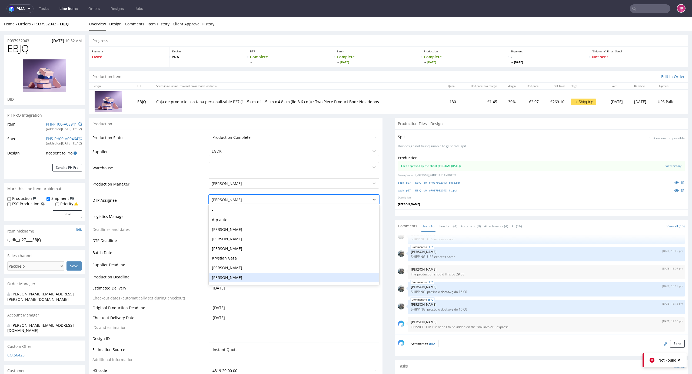
scroll to position [68, 0]
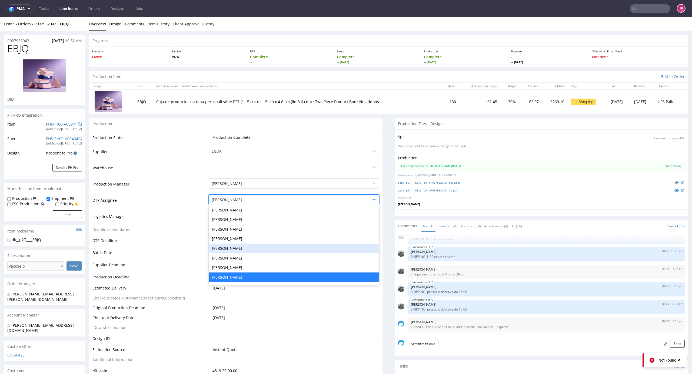
click at [185, 222] on td "Logistics Manager" at bounding box center [149, 218] width 115 height 16
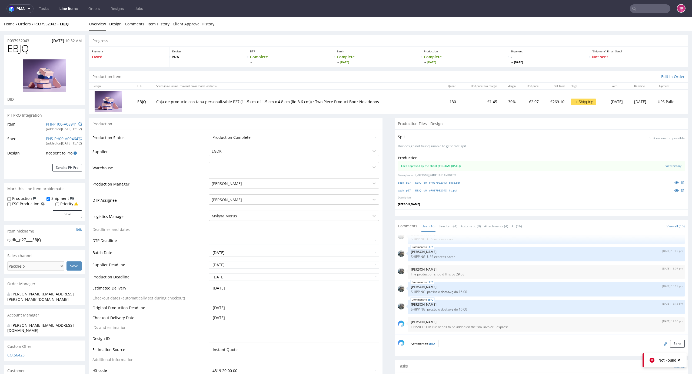
drag, startPoint x: 227, startPoint y: 211, endPoint x: 227, endPoint y: 214, distance: 3.0
click at [227, 212] on div "Mykyta Morus" at bounding box center [294, 216] width 171 height 10
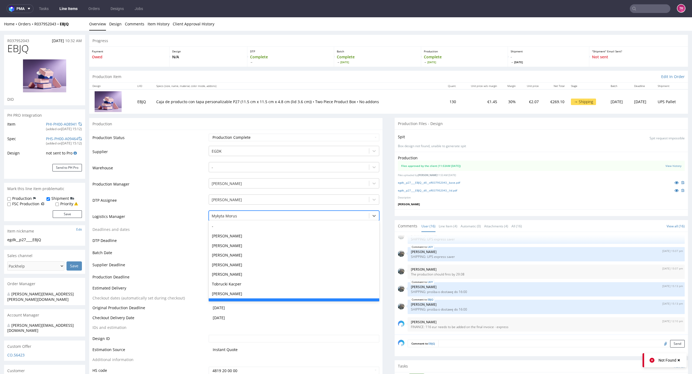
scroll to position [10, 0]
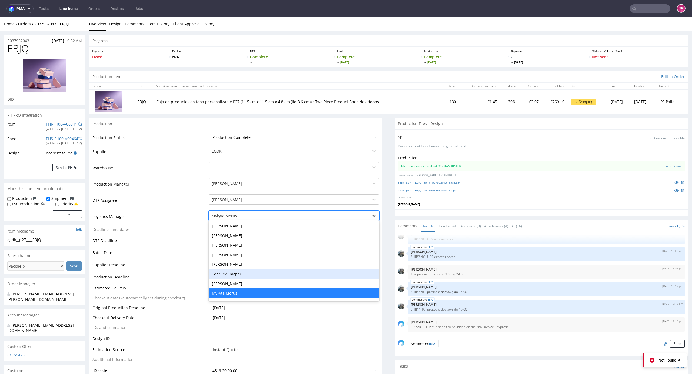
click at [235, 277] on div "Tobrucki Kacper" at bounding box center [294, 274] width 171 height 10
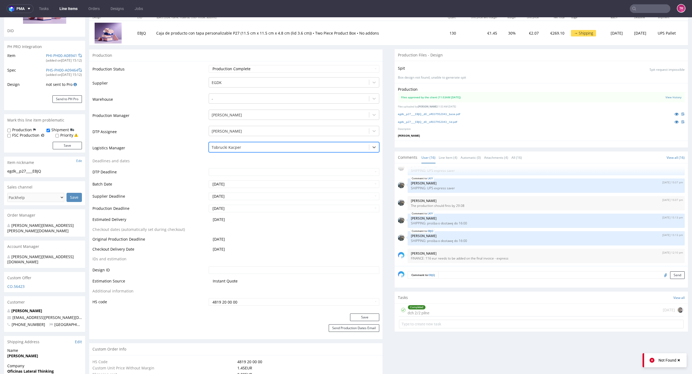
scroll to position [180, 0]
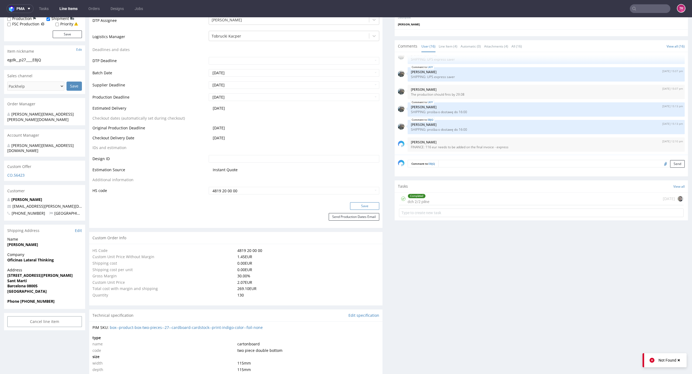
click at [351, 204] on button "Save" at bounding box center [364, 206] width 29 height 8
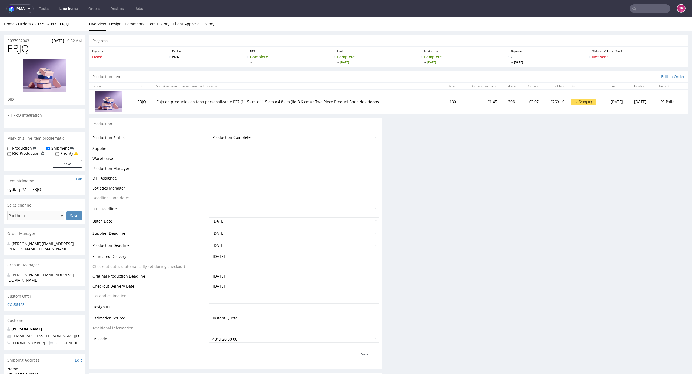
click at [67, 10] on link "Line Items" at bounding box center [68, 8] width 25 height 9
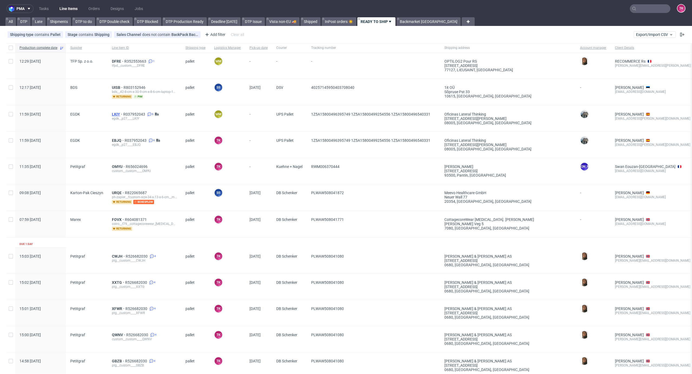
click at [116, 113] on span "LKIY" at bounding box center [117, 114] width 11 height 4
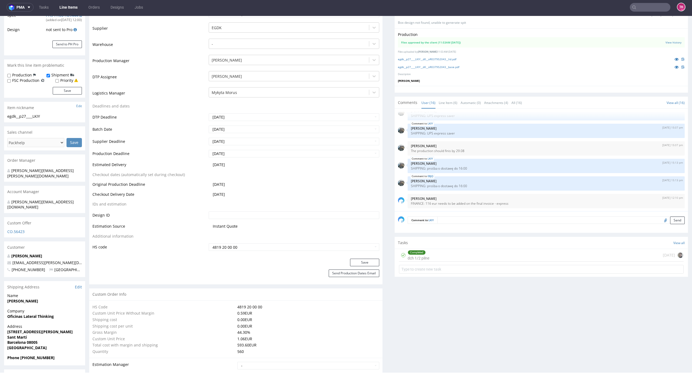
scroll to position [180, 0]
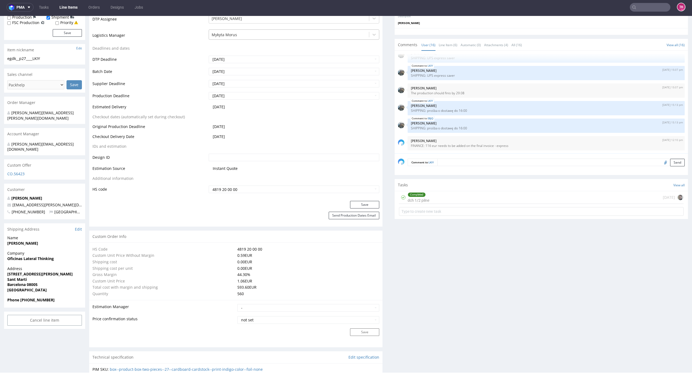
click at [235, 32] on div at bounding box center [289, 35] width 155 height 6
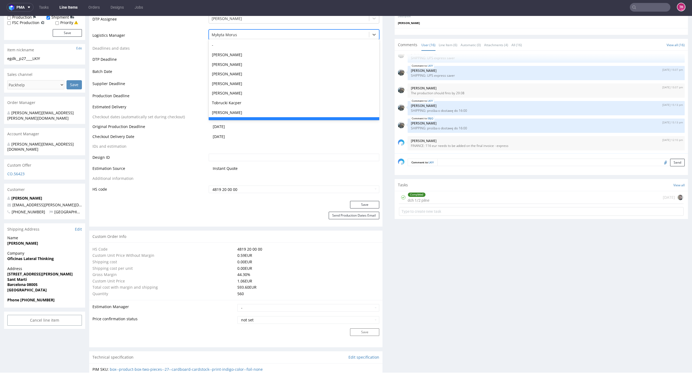
scroll to position [10, 0]
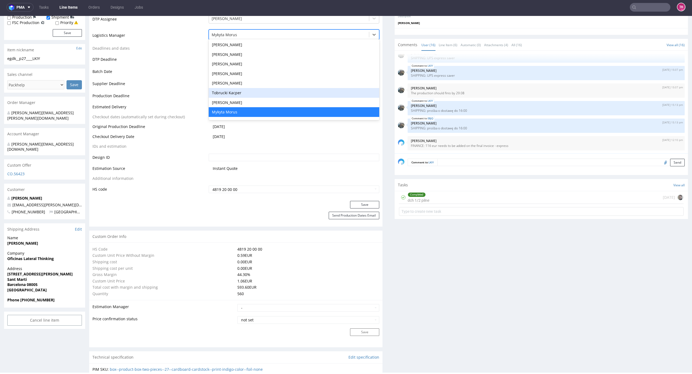
click at [244, 95] on div "Tobrucki Kacper" at bounding box center [294, 93] width 171 height 10
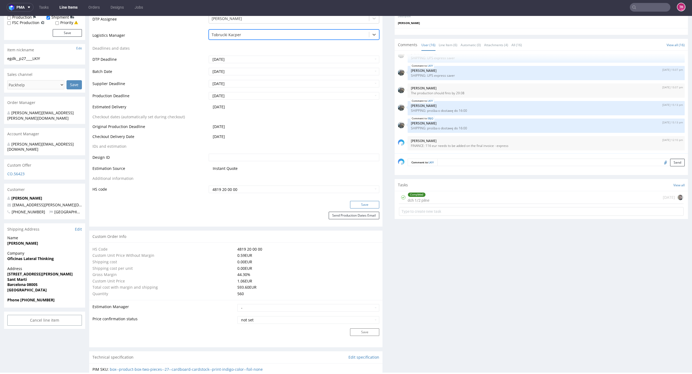
click at [367, 202] on button "Save" at bounding box center [364, 205] width 29 height 8
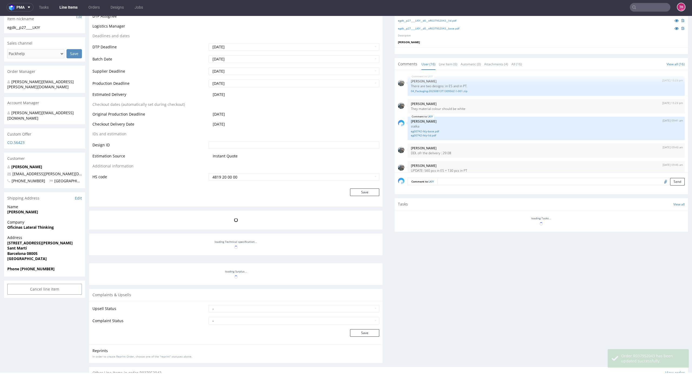
scroll to position [209, 0]
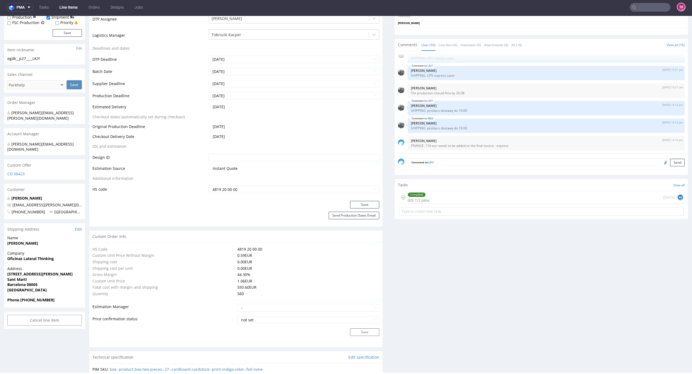
click at [71, 8] on link "Line Items" at bounding box center [68, 7] width 25 height 9
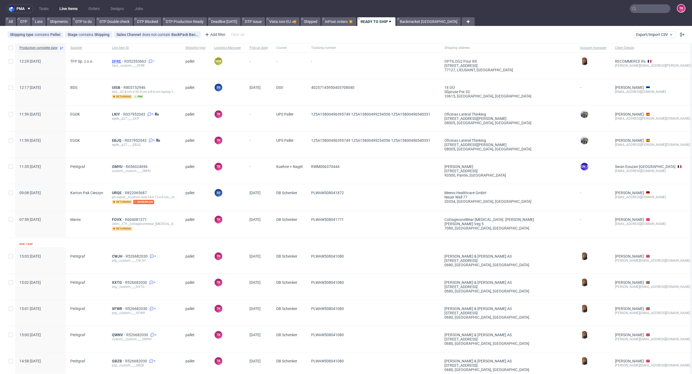
click at [115, 60] on span "DFRE" at bounding box center [118, 61] width 12 height 4
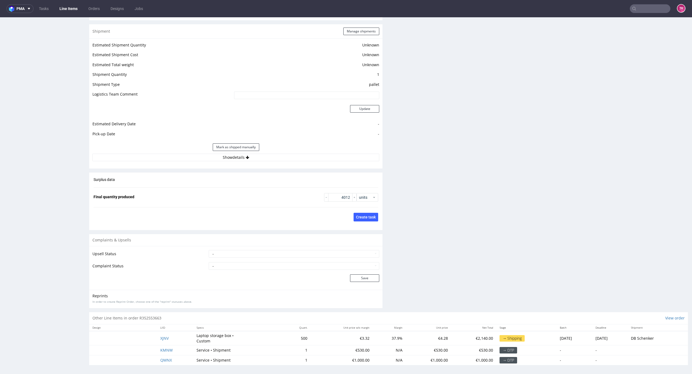
scroll to position [695, 0]
click at [158, 339] on td "XJNV" at bounding box center [175, 336] width 36 height 14
click at [160, 338] on span "XJNV" at bounding box center [164, 336] width 8 height 5
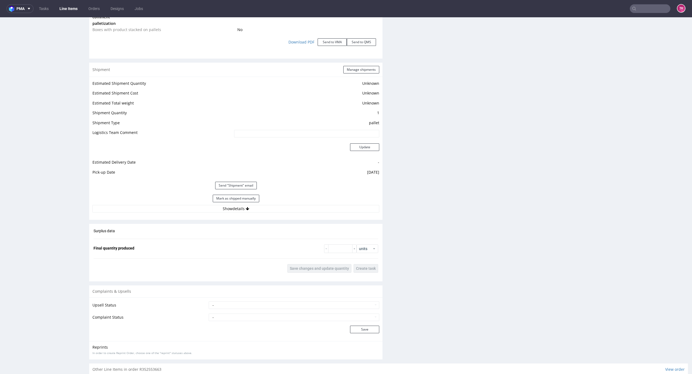
scroll to position [708, 0]
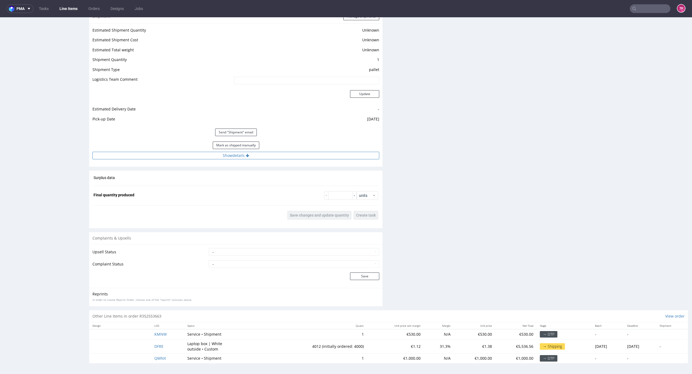
click at [261, 159] on button "Show details" at bounding box center [235, 156] width 287 height 8
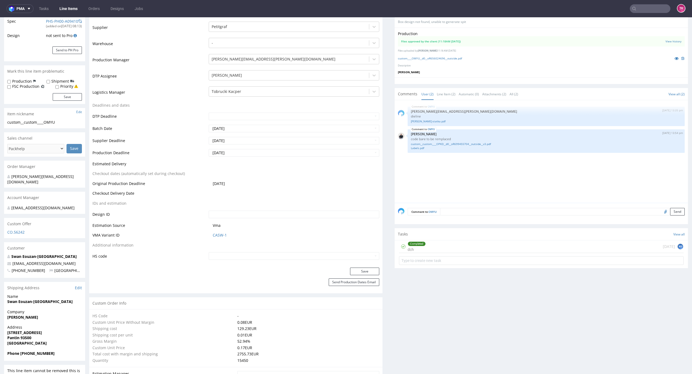
scroll to position [108, 0]
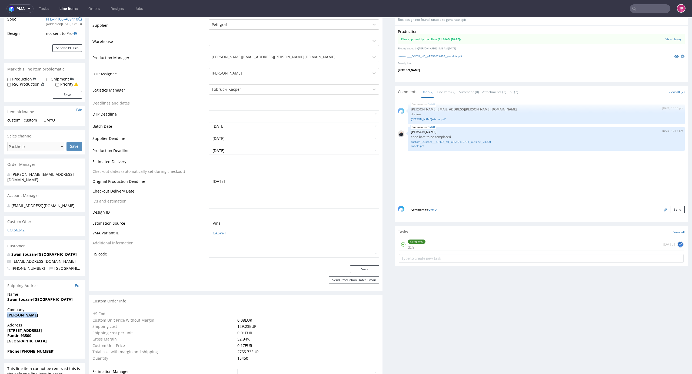
drag, startPoint x: 1, startPoint y: 309, endPoint x: 39, endPoint y: 310, distance: 37.8
copy strong "[PERSON_NAME]"
drag, startPoint x: 1, startPoint y: 296, endPoint x: 75, endPoint y: 299, distance: 74.6
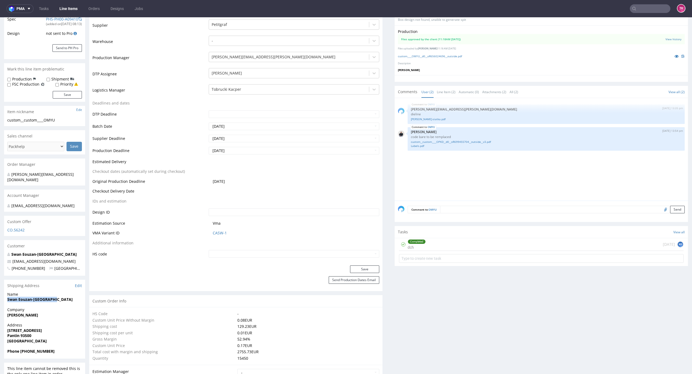
copy strong "Swan Eouzan-[GEOGRAPHIC_DATA]"
drag, startPoint x: 4, startPoint y: 323, endPoint x: 45, endPoint y: 331, distance: 41.8
click at [45, 331] on div "Address [STREET_ADDRESS]" at bounding box center [44, 336] width 81 height 26
copy p "[STREET_ADDRESS]"
drag, startPoint x: 20, startPoint y: 344, endPoint x: 59, endPoint y: 345, distance: 39.5
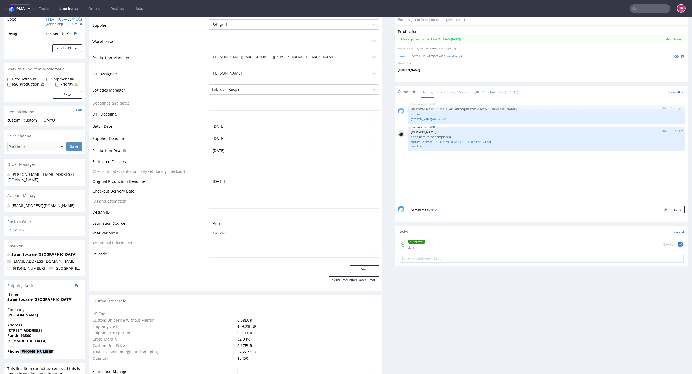
click at [59, 349] on span "Phone [PHONE_NUMBER]" at bounding box center [44, 351] width 75 height 5
copy strong "[PHONE_NUMBER]"
drag, startPoint x: 76, startPoint y: 259, endPoint x: 6, endPoint y: 259, distance: 69.7
click at [8, 256] on div "Swan Eouzan-Wollendorf [EMAIL_ADDRESS][DOMAIN_NAME] [PHONE_NUMBER] [GEOGRAPHIC_…" at bounding box center [44, 264] width 81 height 24
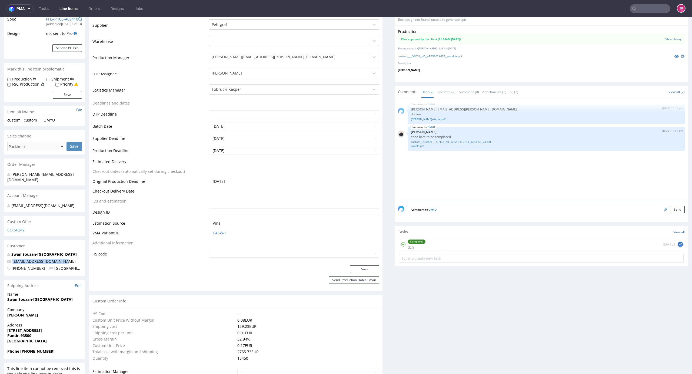
drag, startPoint x: 52, startPoint y: 252, endPoint x: 6, endPoint y: 255, distance: 46.6
click at [6, 255] on div "Swan Eouzan-Wollendorf [EMAIL_ADDRESS][DOMAIN_NAME] [PHONE_NUMBER] [GEOGRAPHIC_…" at bounding box center [44, 264] width 81 height 24
copy span "[EMAIL_ADDRESS][DOMAIN_NAME]"
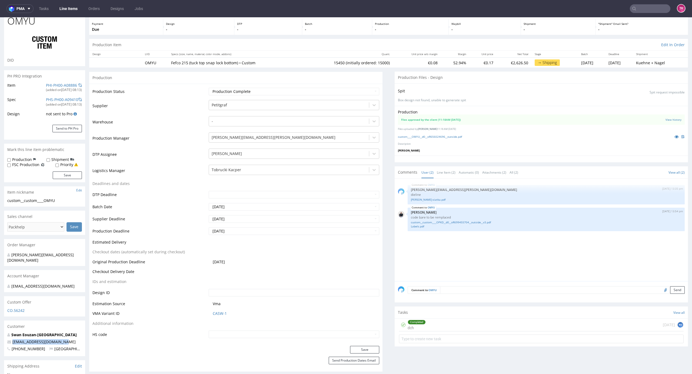
scroll to position [0, 0]
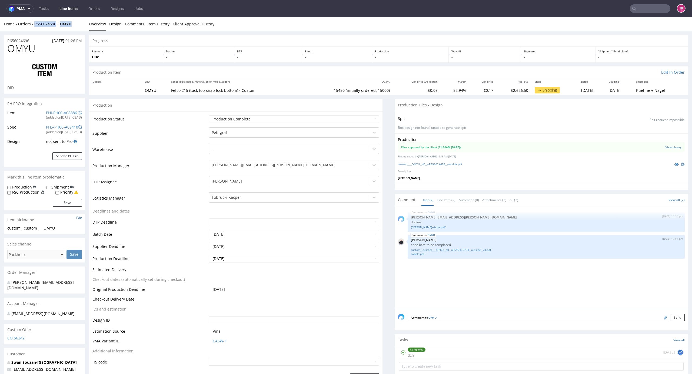
drag, startPoint x: 74, startPoint y: 24, endPoint x: 35, endPoint y: 30, distance: 40.0
click at [34, 30] on div "Home Orders R656024696 OMYU Overview Design Comments Item History Client Approv…" at bounding box center [346, 24] width 692 height 14
copy div "R656024696 OMYU"
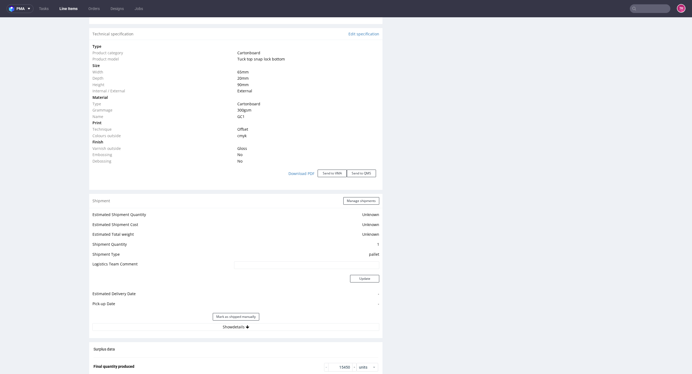
scroll to position [576, 0]
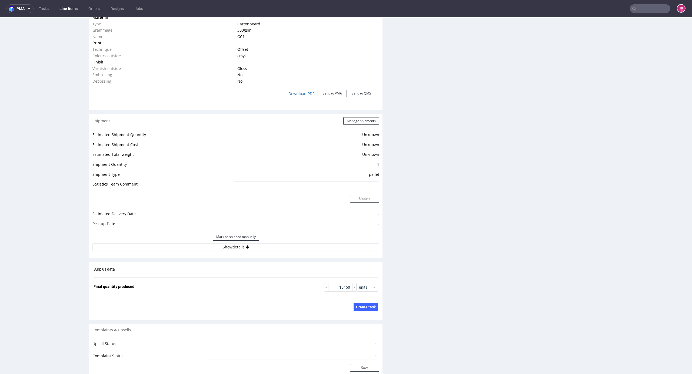
click at [234, 253] on div "Estimated Shipment Quantity Unknown Estimated Shipment Cost Unknown Estimated T…" at bounding box center [235, 191] width 293 height 126
click at [230, 249] on button "Show details" at bounding box center [235, 247] width 287 height 8
click at [224, 280] on input at bounding box center [277, 282] width 203 height 8
paste input "RWM006370444"
type input "RWM006370444"
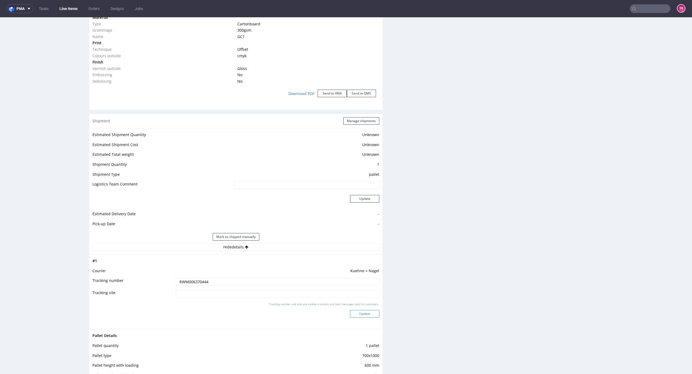
click at [354, 312] on button "Update" at bounding box center [364, 314] width 29 height 8
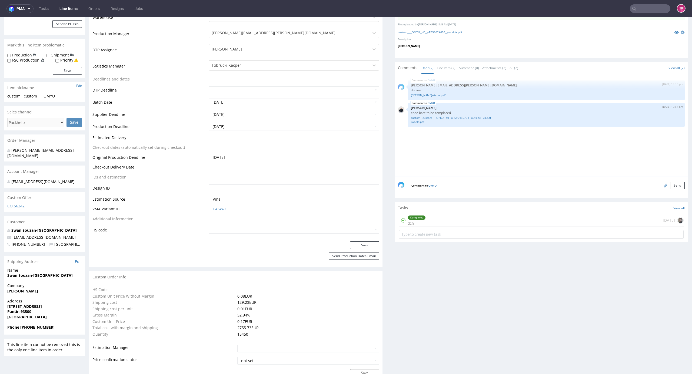
scroll to position [68, 0]
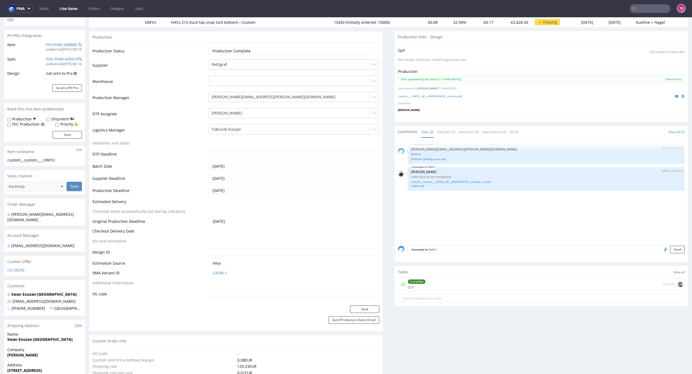
click at [77, 11] on link "Line Items" at bounding box center [68, 8] width 25 height 9
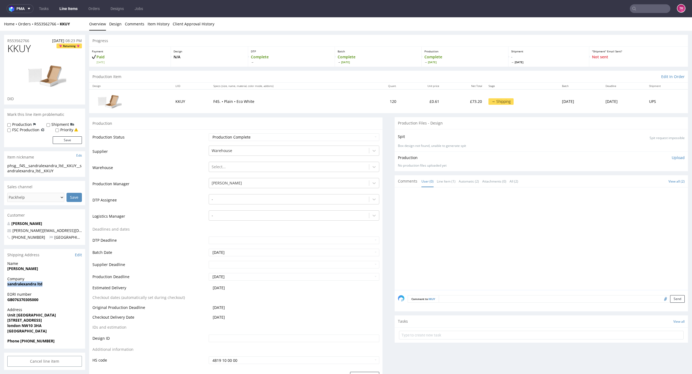
drag, startPoint x: 5, startPoint y: 286, endPoint x: 59, endPoint y: 284, distance: 54.6
copy strong "sandralexandra ltd"
drag, startPoint x: 8, startPoint y: 267, endPoint x: 45, endPoint y: 268, distance: 37.8
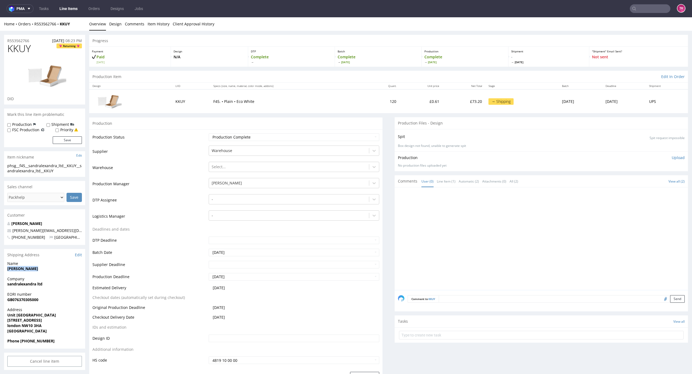
click at [45, 268] on span "[PERSON_NAME]" at bounding box center [44, 268] width 75 height 5
copy strong "[PERSON_NAME]"
drag, startPoint x: 5, startPoint y: 318, endPoint x: 63, endPoint y: 322, distance: 58.8
click at [63, 322] on div "Address [STREET_ADDRESS]" at bounding box center [44, 322] width 81 height 31
copy p "Unit [GEOGRAPHIC_DATA] [STREET_ADDRESS]"
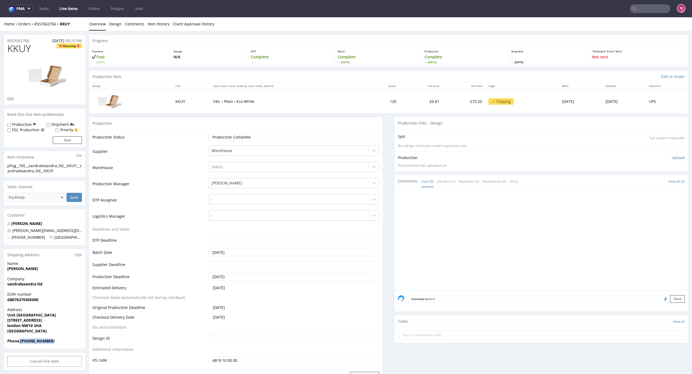
drag, startPoint x: 19, startPoint y: 341, endPoint x: 59, endPoint y: 339, distance: 40.6
click at [59, 339] on span "Phone [PHONE_NUMBER]" at bounding box center [44, 341] width 75 height 5
copy strong "[PHONE_NUMBER]"
drag, startPoint x: 71, startPoint y: 228, endPoint x: 0, endPoint y: 233, distance: 71.0
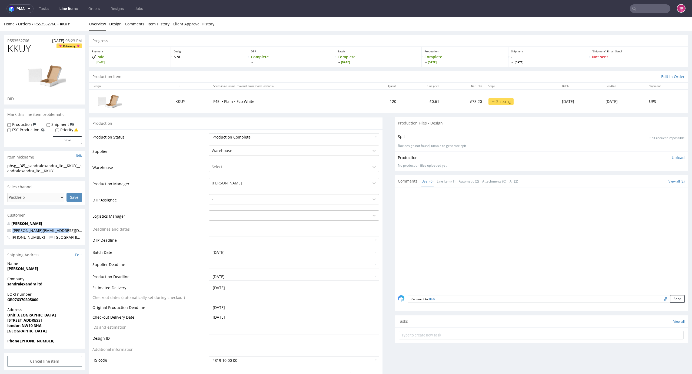
copy span "[PERSON_NAME][EMAIL_ADDRESS][DOMAIN_NAME]"
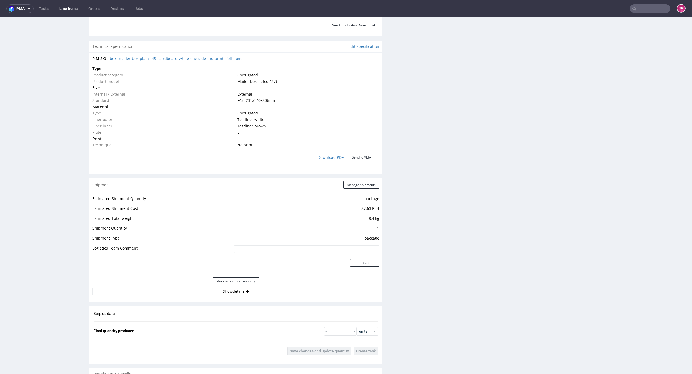
scroll to position [488, 0]
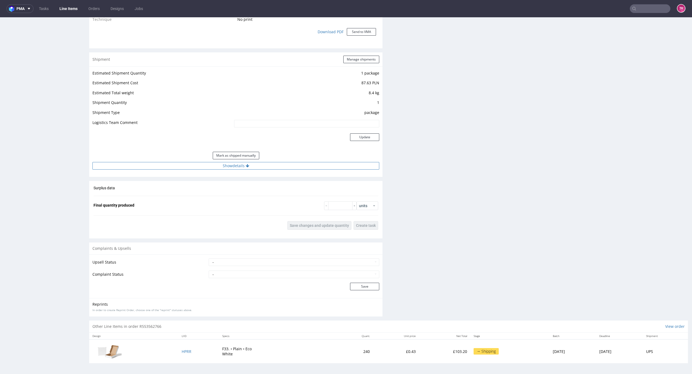
drag, startPoint x: 321, startPoint y: 179, endPoint x: 321, endPoint y: 167, distance: 11.6
click at [321, 167] on button "Show details" at bounding box center [235, 166] width 287 height 8
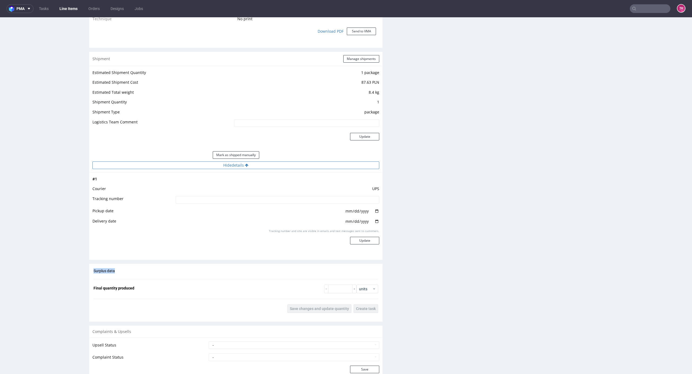
click at [321, 167] on button "Hide details" at bounding box center [235, 166] width 287 height 8
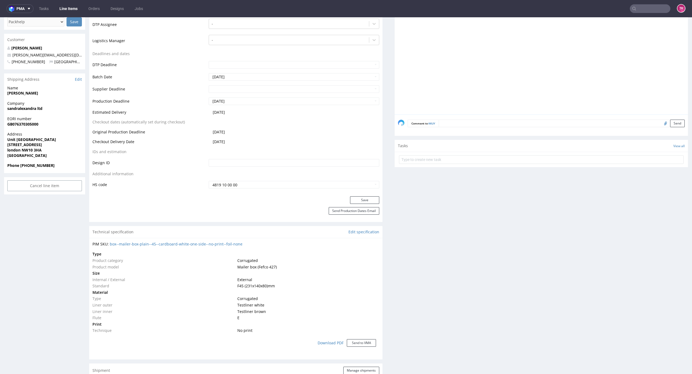
scroll to position [163, 0]
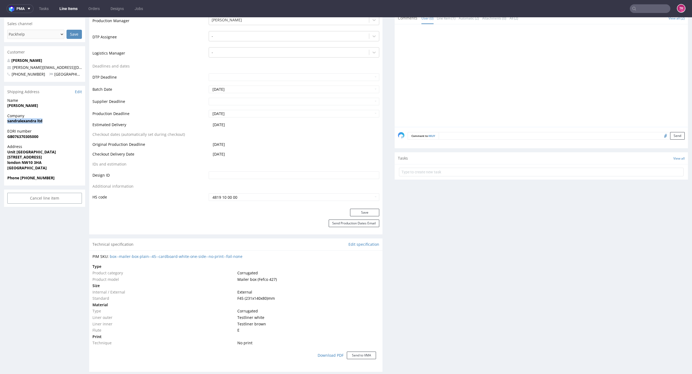
drag, startPoint x: 33, startPoint y: 117, endPoint x: 96, endPoint y: 125, distance: 64.1
click at [58, 124] on div "Company sandralexandra ltd" at bounding box center [44, 120] width 81 height 15
copy strong "sandralexandra ltd"
drag, startPoint x: 6, startPoint y: 108, endPoint x: 51, endPoint y: 106, distance: 45.5
click at [51, 105] on div "Name sandra barrio" at bounding box center [44, 105] width 81 height 15
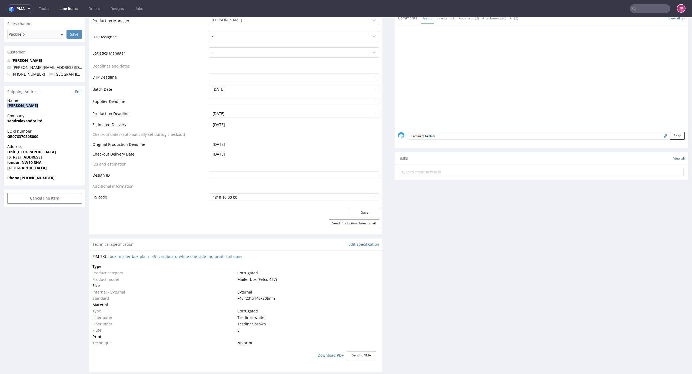
copy strong "sandra barrio"
drag, startPoint x: 5, startPoint y: 152, endPoint x: 70, endPoint y: 157, distance: 65.0
click at [70, 157] on div "R553562766 25.08.2025 08:23 PM KKUY Returning DID Mark this line item problemat…" at bounding box center [346, 282] width 692 height 828
copy p "Unit 2 The Tay Building 2a Wrentham Avenue"
drag, startPoint x: 60, startPoint y: 175, endPoint x: 21, endPoint y: 183, distance: 39.7
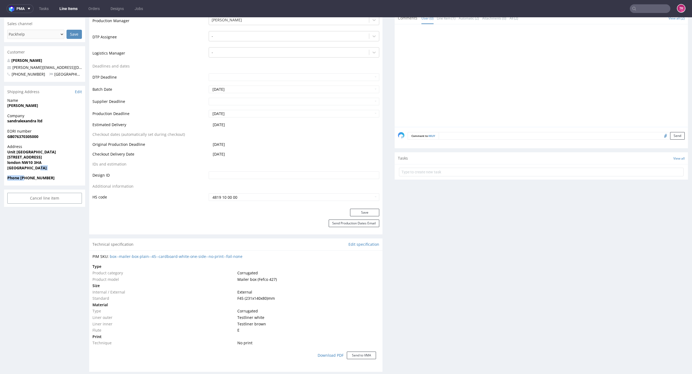
click at [23, 183] on section "Shipping Address Edit Name sandra barrio Company sandralexandra ltd EORI number…" at bounding box center [44, 136] width 81 height 100
click at [21, 182] on div "Phone +447580252996" at bounding box center [44, 180] width 81 height 10
click at [23, 184] on div "Phone +447580252996" at bounding box center [44, 180] width 81 height 10
drag, startPoint x: 21, startPoint y: 178, endPoint x: 58, endPoint y: 177, distance: 37.3
click at [58, 177] on span "Phone +447580252996" at bounding box center [44, 177] width 75 height 5
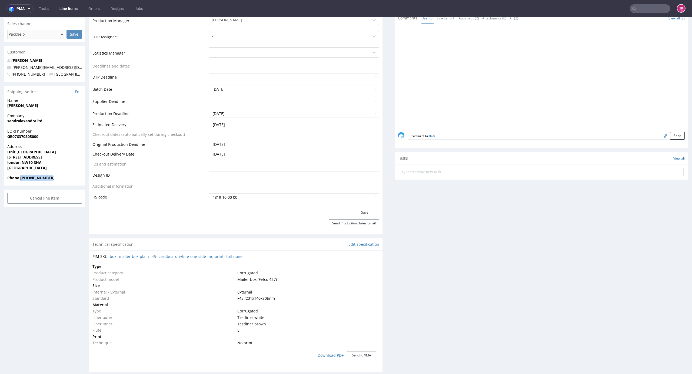
copy strong "+447580252996"
drag, startPoint x: 68, startPoint y: 63, endPoint x: 2, endPoint y: 71, distance: 65.6
click at [3, 71] on div "R553562766 25.08.2025 08:23 PM KKUY Returning DID Mark this line item problemat…" at bounding box center [346, 282] width 692 height 828
click at [9, 71] on div "sandra barrio sandra@sandralexandra.com +447580252996 United Kingdom" at bounding box center [44, 70] width 81 height 24
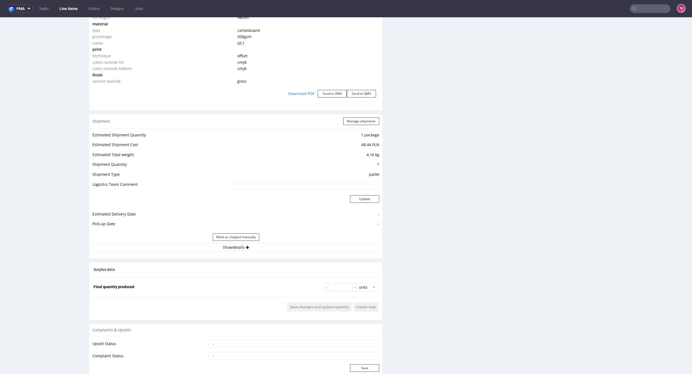
scroll to position [645, 0]
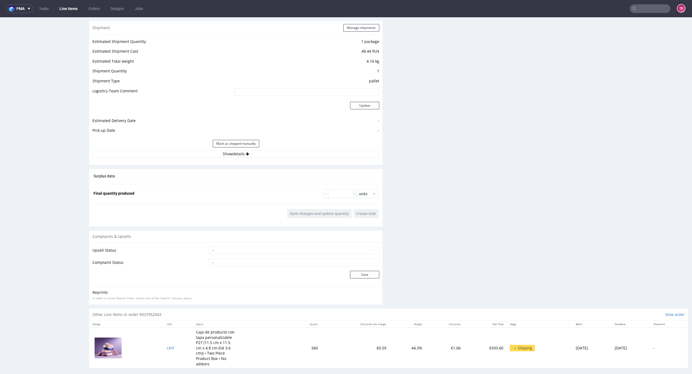
click at [315, 162] on div "Shipment Manage shipments Estimated Shipment Quantity 1 package Estimated Shipm…" at bounding box center [235, 93] width 293 height 144
click at [316, 158] on div "Estimated Shipment Quantity 1 package Estimated Shipment Cost 48.44 PLN Estimat…" at bounding box center [235, 98] width 293 height 126
click at [328, 153] on button "Show details" at bounding box center [235, 154] width 287 height 8
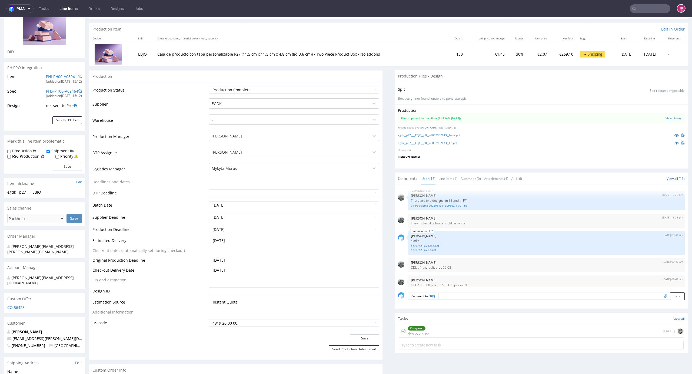
scroll to position [180, 0]
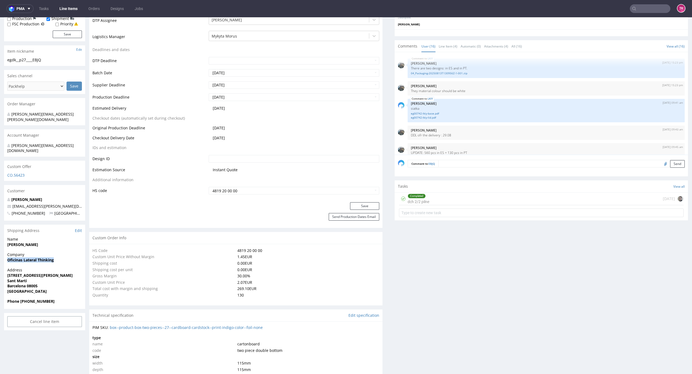
drag, startPoint x: 5, startPoint y: 250, endPoint x: 65, endPoint y: 246, distance: 59.6
click at [63, 252] on div "Company Oficinas Lateral Thinking" at bounding box center [44, 259] width 81 height 15
copy strong "Oficinas Lateral Thinking"
drag, startPoint x: 5, startPoint y: 236, endPoint x: 37, endPoint y: 237, distance: 31.9
click at [37, 237] on div "Name Apel Ximena" at bounding box center [44, 244] width 81 height 15
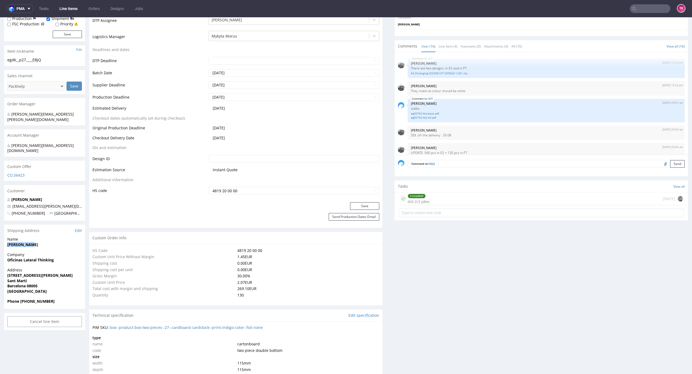
copy strong "[PERSON_NAME]"
drag, startPoint x: 9, startPoint y: 269, endPoint x: 46, endPoint y: 267, distance: 37.1
click at [46, 268] on div "Address Carrer de Ramon Turró, 109 (esquina Ávila) Sant Martí Barcelona 08005 S…" at bounding box center [44, 283] width 81 height 31
copy strong "Carrer de Ramon Tu"
drag, startPoint x: 42, startPoint y: 270, endPoint x: 0, endPoint y: 263, distance: 42.4
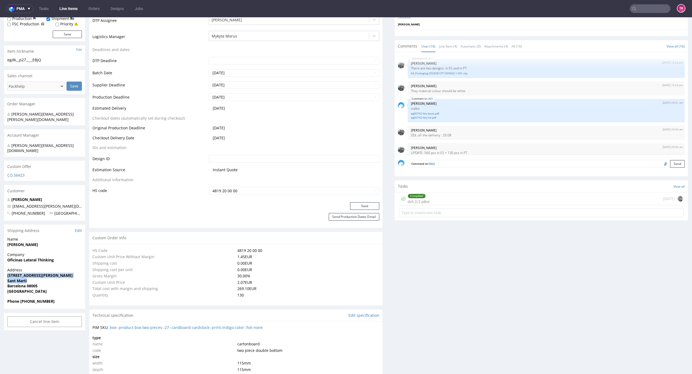
copy p "Carrer de Ramon Turró, 109 (esquina Ávila) Sant Martí"
click at [31, 283] on strong "Barcelona 08005" at bounding box center [22, 285] width 30 height 5
copy strong "08005"
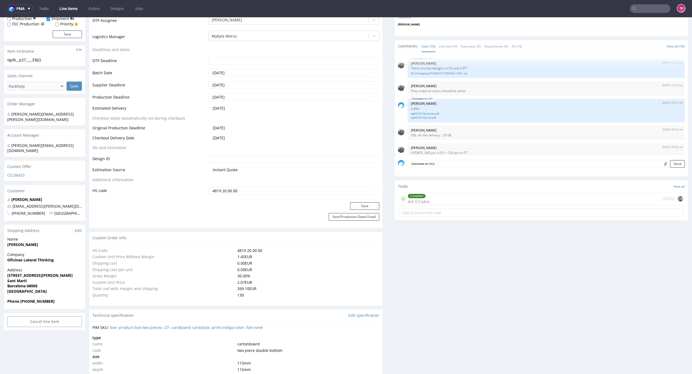
click at [14, 283] on strong "Barcelona 08005" at bounding box center [22, 285] width 30 height 5
copy strong "Barcelona"
drag, startPoint x: 59, startPoint y: 288, endPoint x: 21, endPoint y: 296, distance: 39.5
click at [21, 299] on div "Phone +34666143521" at bounding box center [44, 304] width 81 height 10
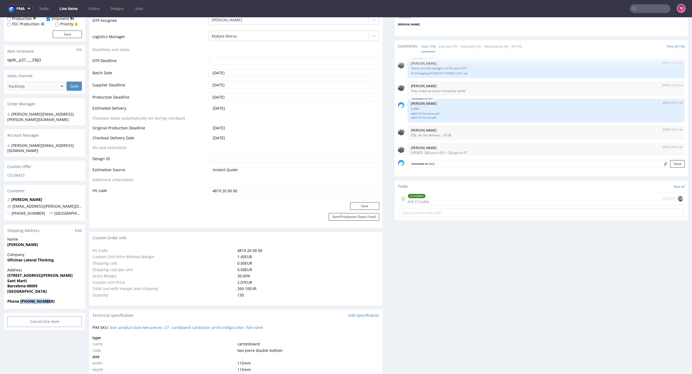
copy strong "+34666143521"
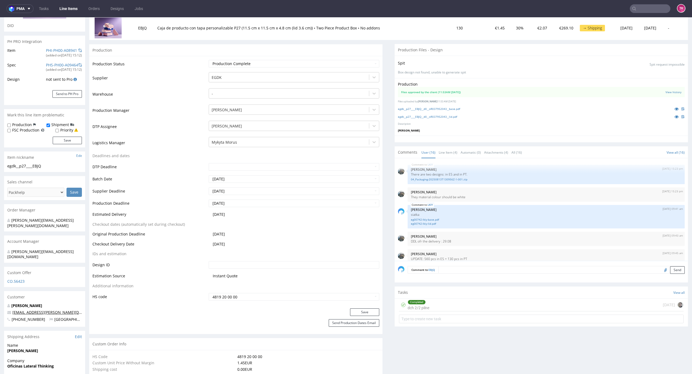
scroll to position [0, 0]
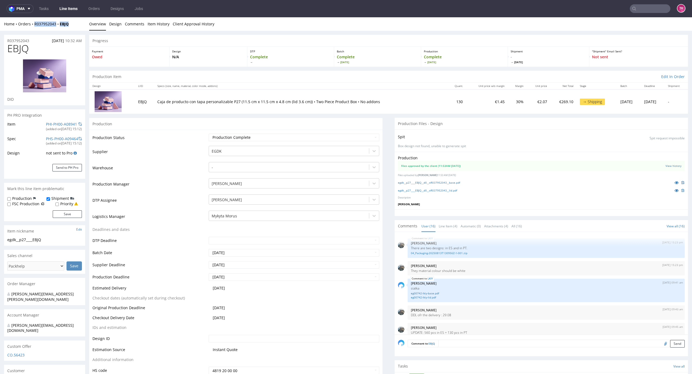
drag, startPoint x: 81, startPoint y: 28, endPoint x: 33, endPoint y: 28, distance: 47.8
click at [33, 28] on div "Home Orders R037952043 EBJQ Overview Design Comments Item History Client Approv…" at bounding box center [346, 24] width 692 height 14
copy div "R037952043 EBJQ"
click at [82, 21] on div "Home Orders R037952043 EBJQ" at bounding box center [44, 23] width 81 height 5
click at [77, 25] on div "Home Orders R037952043 EBJQ" at bounding box center [44, 23] width 81 height 5
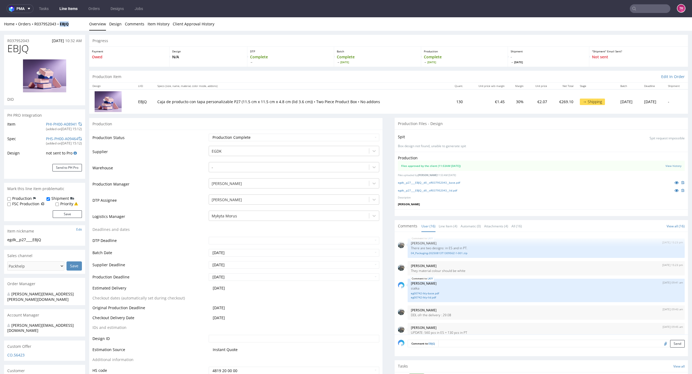
drag, startPoint x: 74, startPoint y: 27, endPoint x: 59, endPoint y: 27, distance: 15.1
click at [59, 27] on div "Home Orders R037952043 EBJQ Overview Design Comments Item History Client Approv…" at bounding box center [346, 24] width 692 height 14
copy strong "EBJQ"
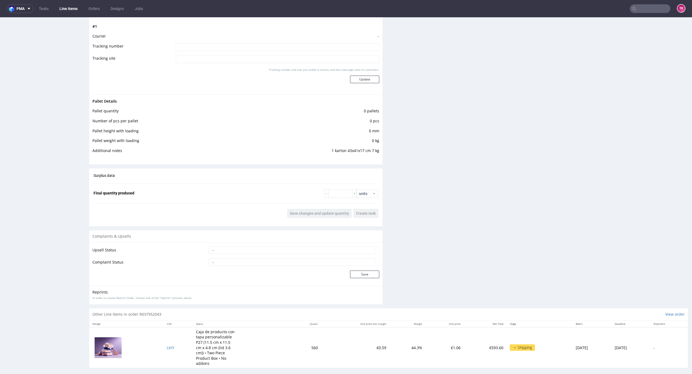
scroll to position [1, 0]
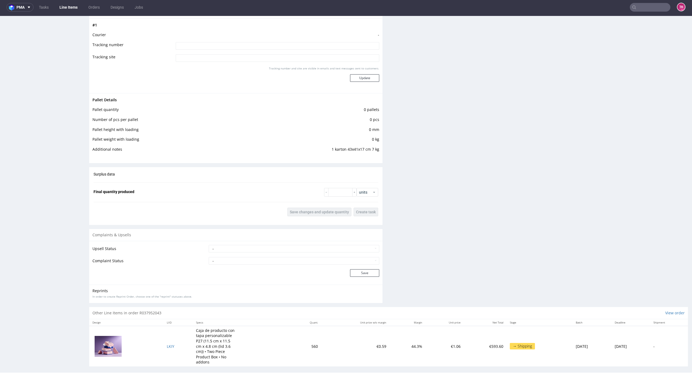
click at [233, 44] on input at bounding box center [277, 46] width 203 height 8
paste input "1Z5A15800496395749 1Z5A15800499254556 1Z5A15800496540331"
type input "1Z5A15800496395749 1Z5A15800499254556 1Z5A15800496540331"
click at [371, 76] on button "Update" at bounding box center [364, 78] width 29 height 8
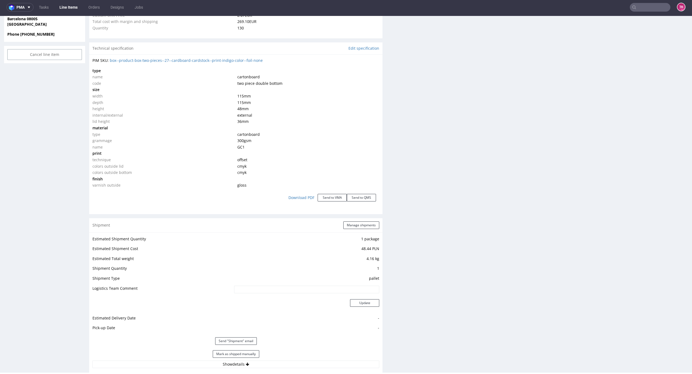
scroll to position [480, 0]
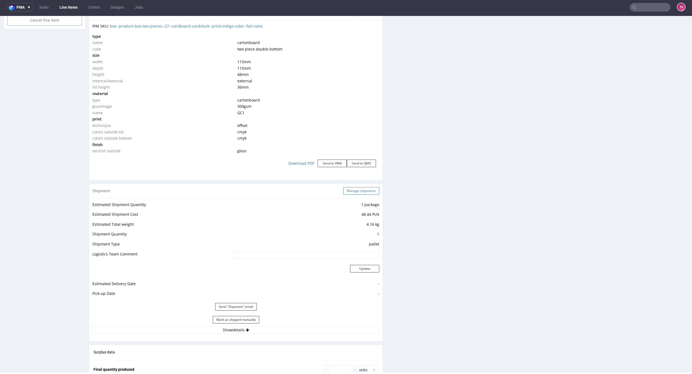
click at [343, 191] on button "Manage shipments" at bounding box center [361, 191] width 36 height 8
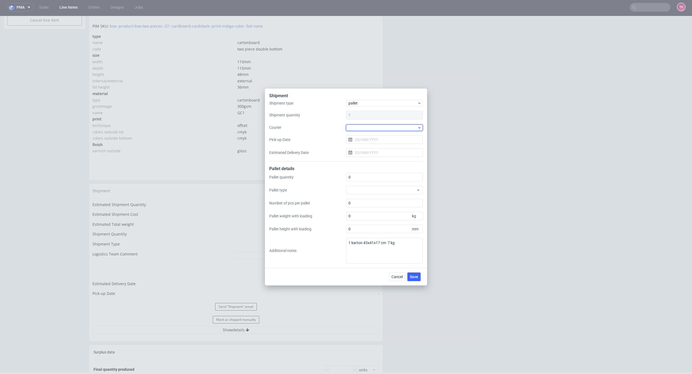
click at [389, 128] on div at bounding box center [384, 128] width 77 height 6
drag, startPoint x: 382, startPoint y: 164, endPoint x: 392, endPoint y: 180, distance: 18.7
click at [382, 165] on div "UPS Pallets" at bounding box center [384, 166] width 72 height 10
click at [418, 274] on button "Save" at bounding box center [413, 276] width 13 height 9
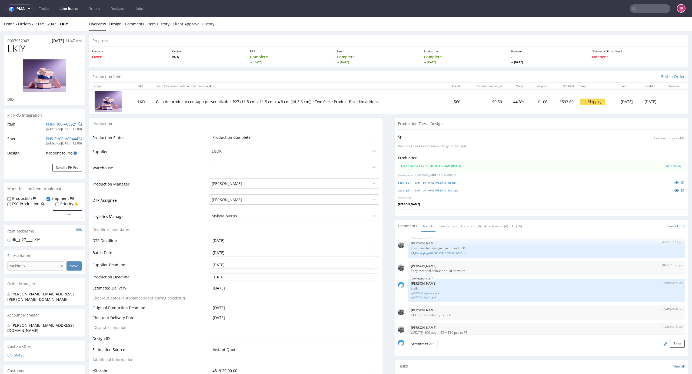
scroll to position [209, 0]
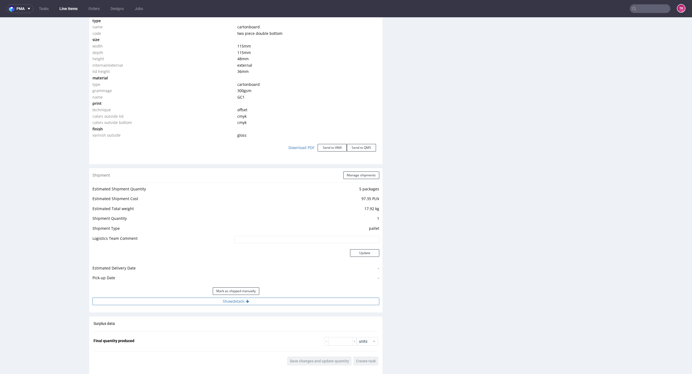
click at [314, 299] on button "Show details" at bounding box center [235, 302] width 287 height 8
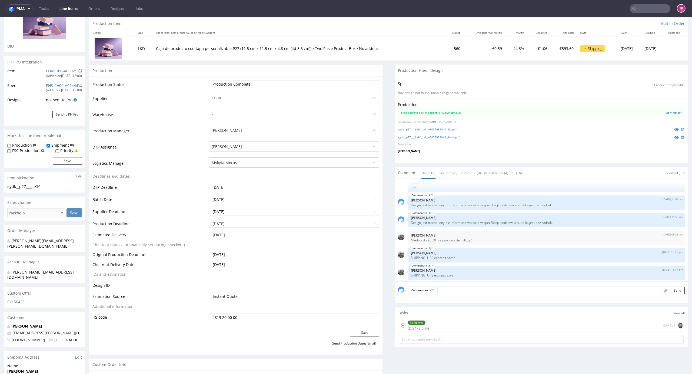
scroll to position [0, 0]
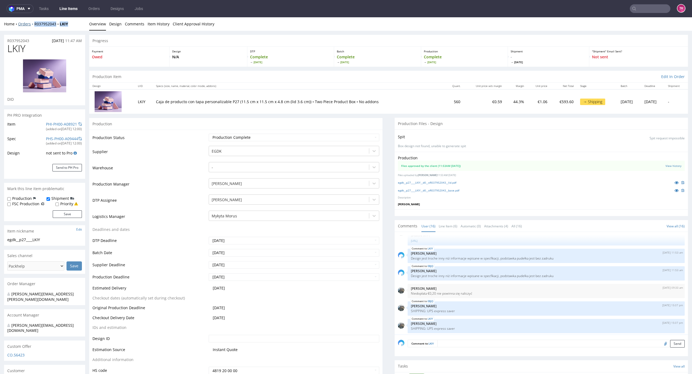
drag, startPoint x: 71, startPoint y: 29, endPoint x: 34, endPoint y: 24, distance: 37.1
click at [34, 23] on div "Home Orders R037952043 LKIY Overview Design Comments Item History Client Approv…" at bounding box center [346, 24] width 692 height 14
copy div "R037952043 LKIY"
click at [82, 21] on div "Home Orders R037952043 LKIY Overview Design Comments Item History Client Approv…" at bounding box center [346, 24] width 692 height 14
drag, startPoint x: 77, startPoint y: 24, endPoint x: 60, endPoint y: 27, distance: 17.3
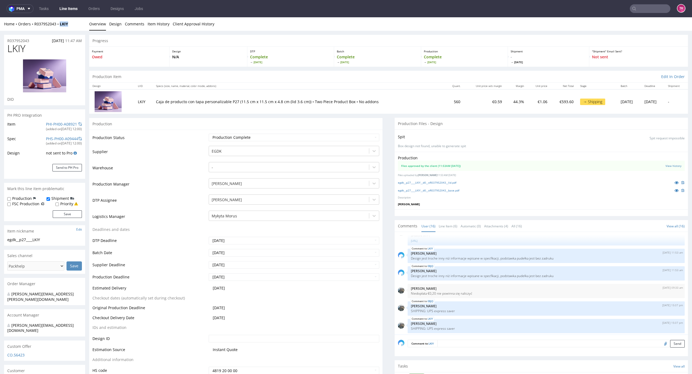
click at [60, 27] on div "Home Orders R037952043 LKIY Overview Design Comments Item History Client Approv…" at bounding box center [346, 24] width 692 height 14
copy strong "LKIY"
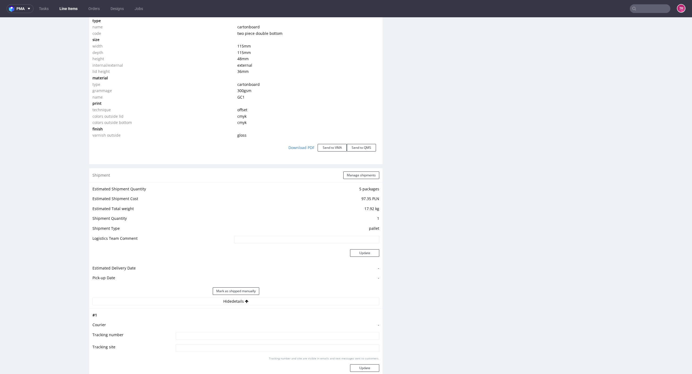
scroll to position [576, 0]
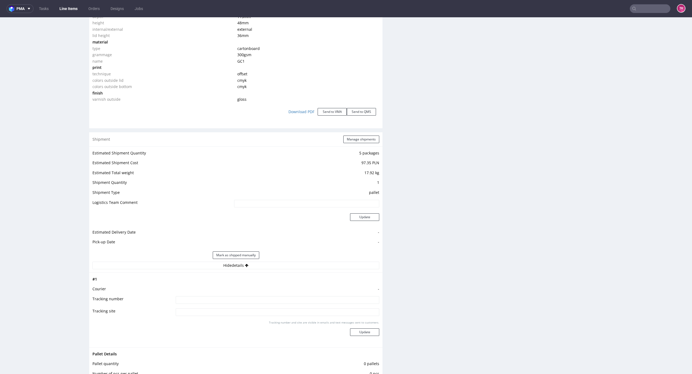
drag, startPoint x: 273, startPoint y: 292, endPoint x: 273, endPoint y: 298, distance: 5.7
click at [273, 297] on tbody "# 1 Courier - Tracking number Tracking site Tracking number and site are visibl…" at bounding box center [235, 310] width 287 height 68
click at [273, 298] on input at bounding box center [277, 300] width 203 height 8
paste input "1Z5A15800496395749 1Z5A15800499254556 1Z5A15800496540331"
type input "1Z5A15800496395749 1Z5A15800499254556 1Z5A15800496540331"
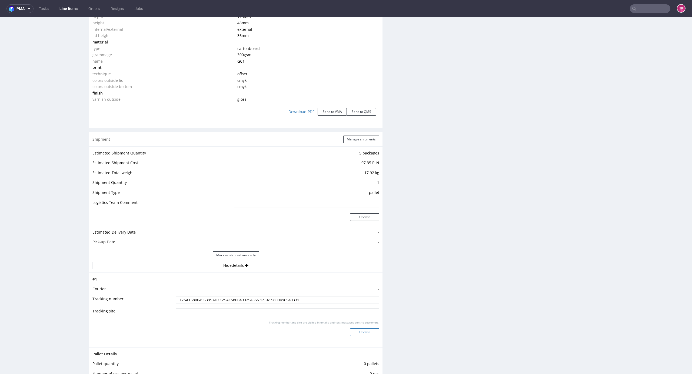
click at [359, 334] on button "Update" at bounding box center [364, 333] width 29 height 8
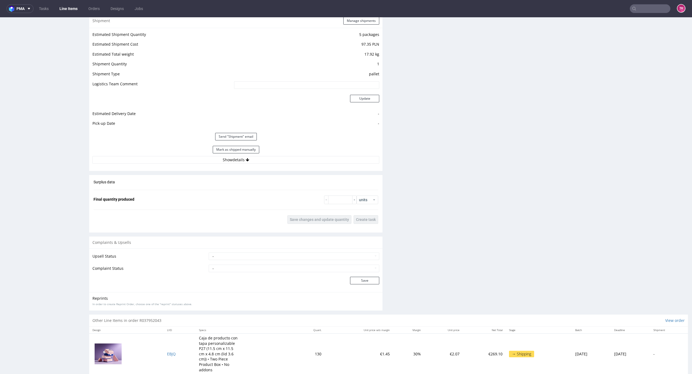
scroll to position [623, 0]
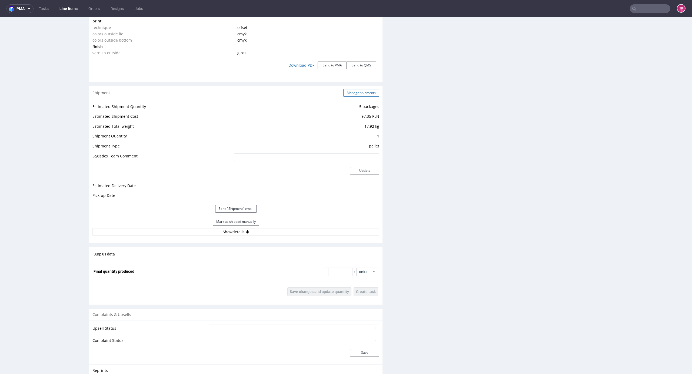
click at [353, 94] on button "Manage shipments" at bounding box center [361, 93] width 36 height 8
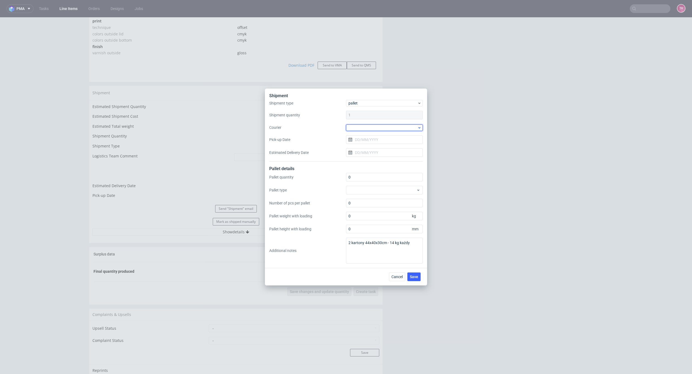
click at [396, 130] on div at bounding box center [384, 128] width 77 height 6
click at [381, 165] on div "UPS Pallets" at bounding box center [384, 166] width 72 height 10
click at [411, 277] on span "Save" at bounding box center [414, 277] width 8 height 4
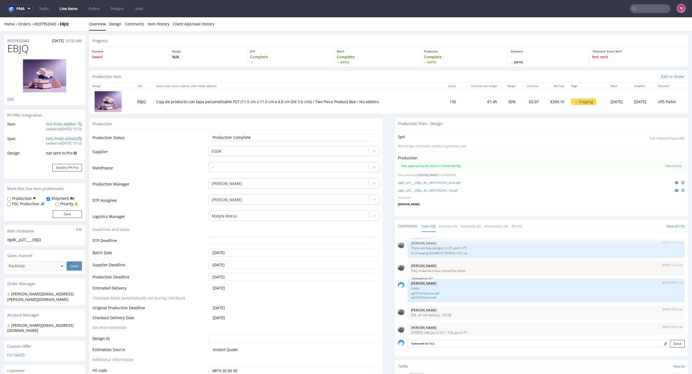
scroll to position [209, 0]
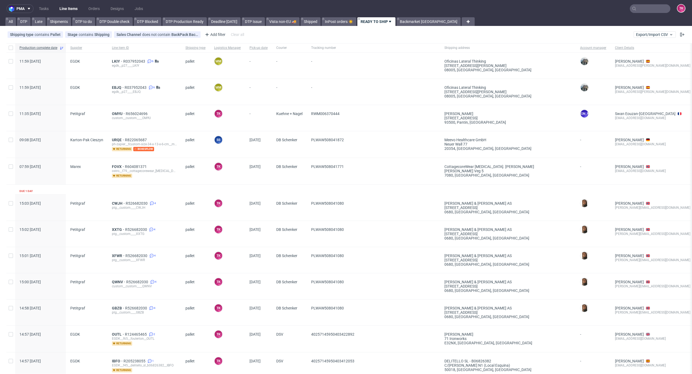
click at [69, 13] on nav "pma Tasks Line Items Orders Designs Jobs TK" at bounding box center [346, 8] width 692 height 17
click at [69, 10] on link "Line Items" at bounding box center [68, 8] width 25 height 9
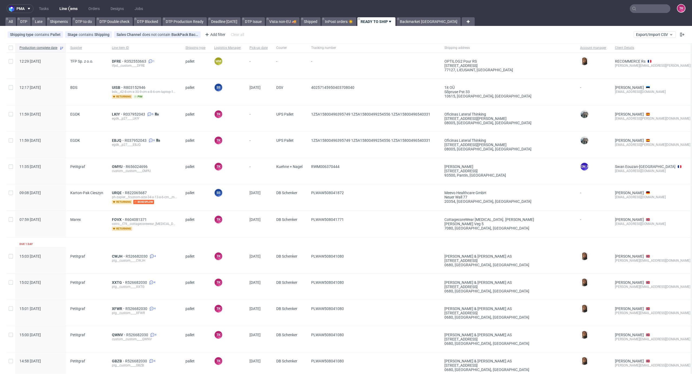
click at [67, 6] on link "Line Items" at bounding box center [68, 8] width 25 height 9
click at [115, 62] on span "DFRE" at bounding box center [118, 61] width 12 height 4
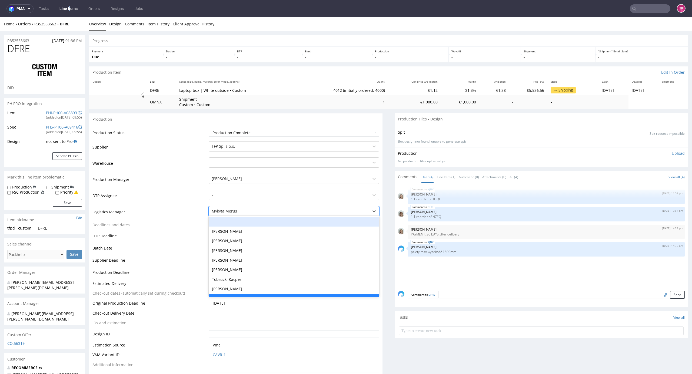
click at [259, 214] on div "20 results available. Use Up and Down to choose options, press Enter to select …" at bounding box center [294, 210] width 171 height 8
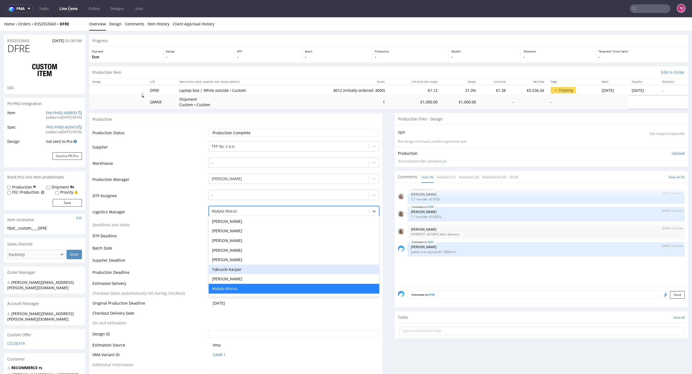
click at [248, 271] on div "Tobrucki Kacper" at bounding box center [294, 270] width 171 height 10
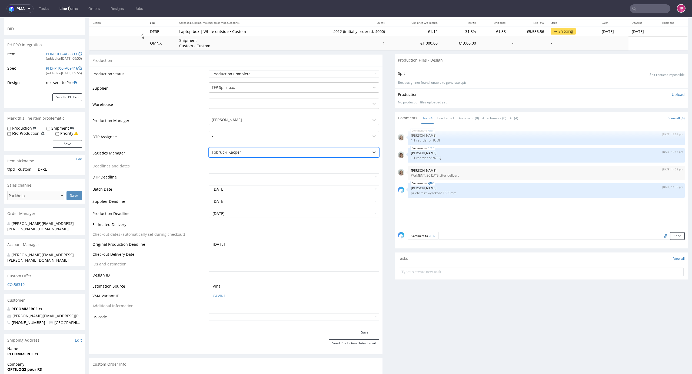
scroll to position [72, 0]
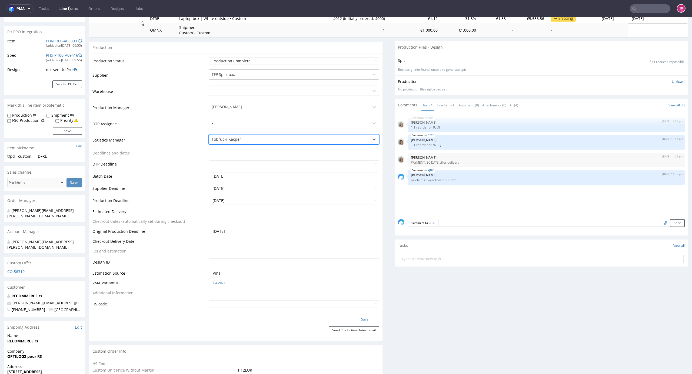
click at [358, 319] on button "Save" at bounding box center [364, 320] width 29 height 8
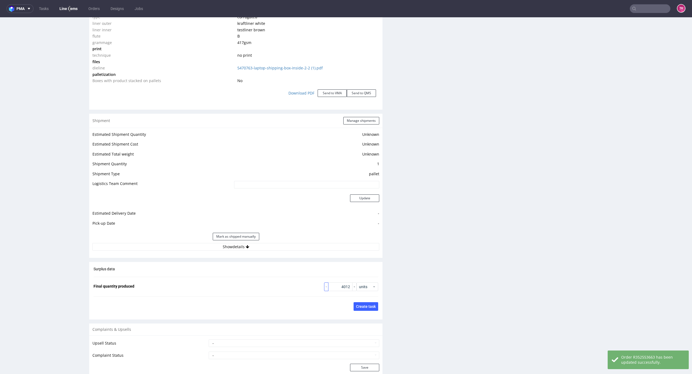
scroll to position [643, 0]
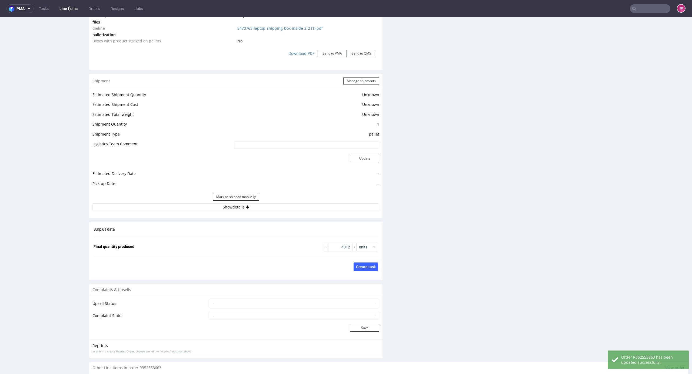
click at [299, 203] on div "Mark as shipped manually" at bounding box center [235, 197] width 287 height 13
click at [304, 208] on button "Show details" at bounding box center [235, 207] width 287 height 8
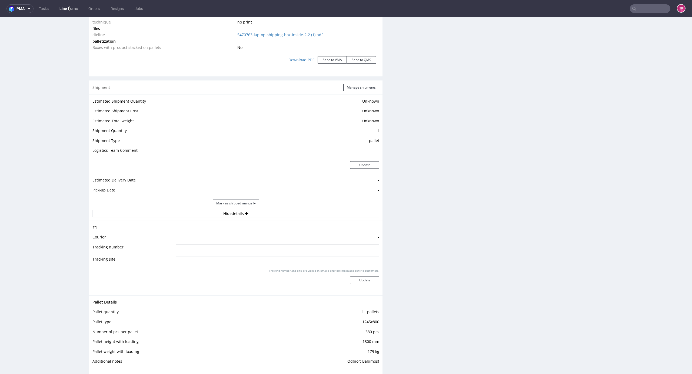
scroll to position [0, 0]
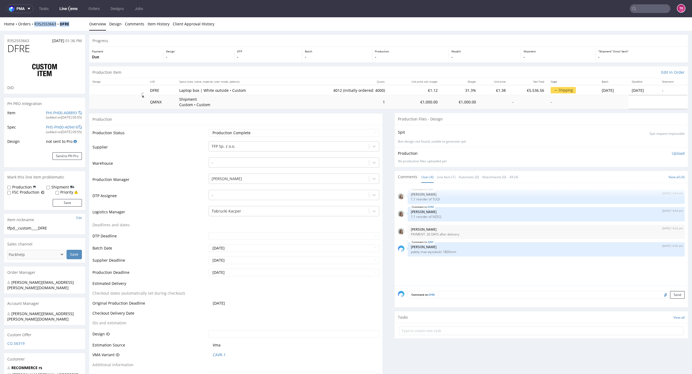
drag, startPoint x: 74, startPoint y: 23, endPoint x: 35, endPoint y: 28, distance: 39.2
click at [35, 28] on div "Home Orders R352553663 DFRE Overview Design Comments Item History Client Approv…" at bounding box center [346, 24] width 692 height 14
copy div "R352553663 DFRE"
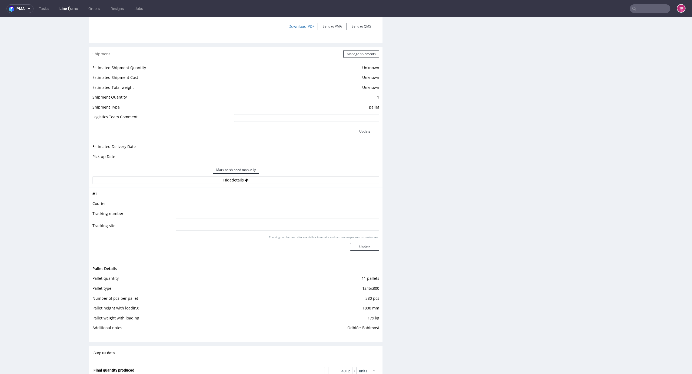
scroll to position [720, 0]
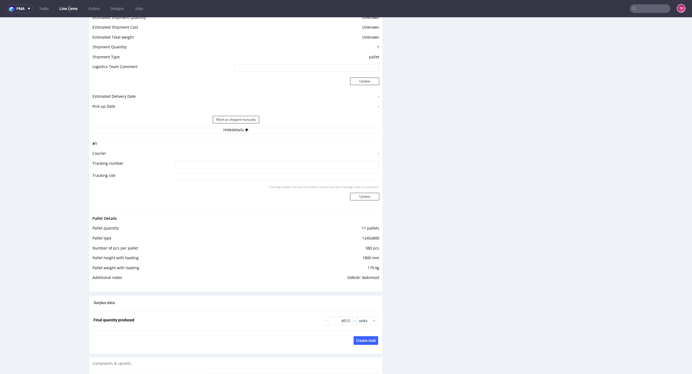
drag, startPoint x: 300, startPoint y: 157, endPoint x: 297, endPoint y: 162, distance: 5.4
click at [297, 161] on tbody "# 1 Courier - Tracking number Tracking site Tracking number and site are visibl…" at bounding box center [235, 175] width 287 height 68
click at [297, 162] on input at bounding box center [277, 165] width 203 height 8
paste input "PLWAW508042878"
paste input "PLWAW508042882"
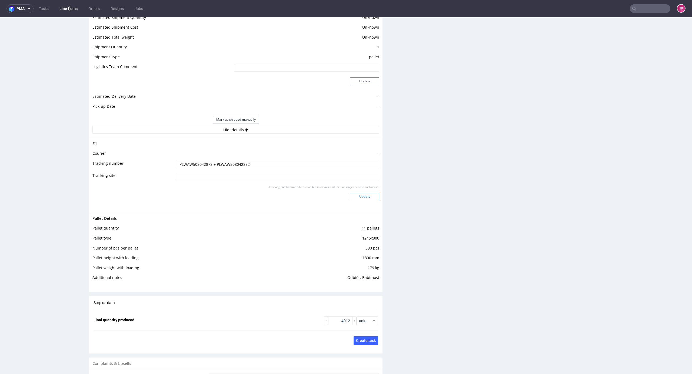
type input "PLWAW508042878 + PLWAW508042882"
click at [367, 196] on button "Update" at bounding box center [364, 197] width 29 height 8
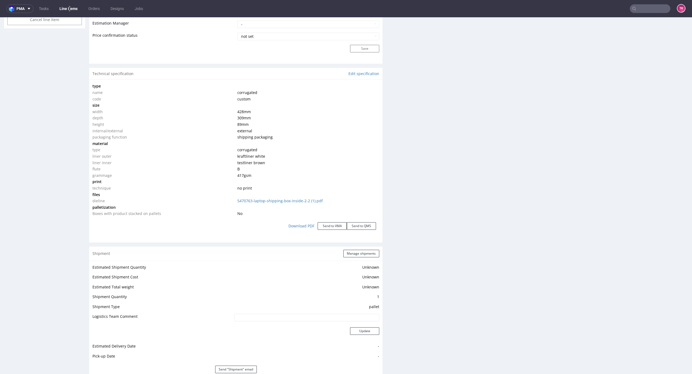
scroll to position [599, 0]
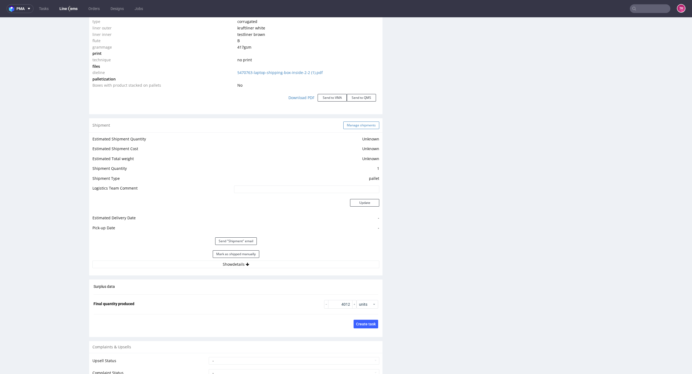
click at [366, 128] on button "Manage shipments" at bounding box center [361, 126] width 36 height 8
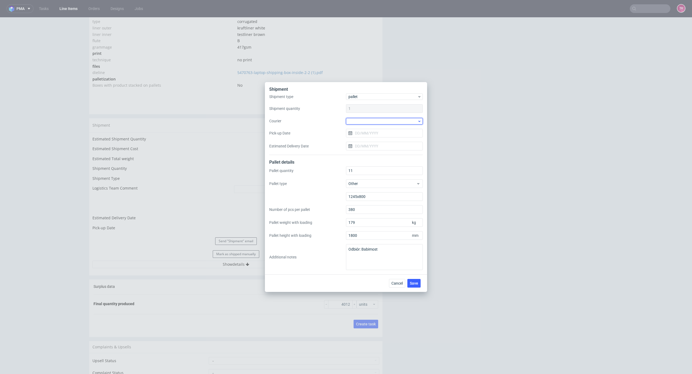
click at [372, 124] on div at bounding box center [384, 121] width 77 height 6
click at [384, 152] on div "DB Schenker" at bounding box center [384, 152] width 72 height 10
click at [373, 132] on input "Pick-up Date" at bounding box center [384, 133] width 77 height 9
click at [401, 204] on span "29" at bounding box center [402, 203] width 4 height 5
type input "29/08/2025"
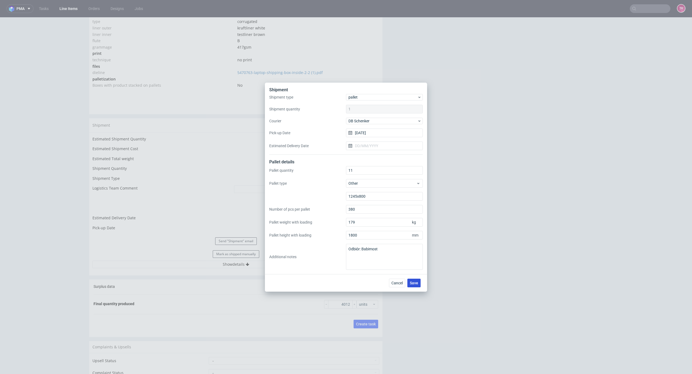
click at [415, 279] on button "Save" at bounding box center [413, 283] width 13 height 9
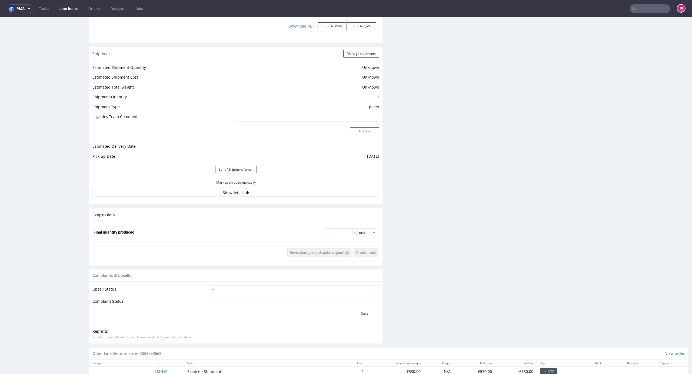
scroll to position [708, 0]
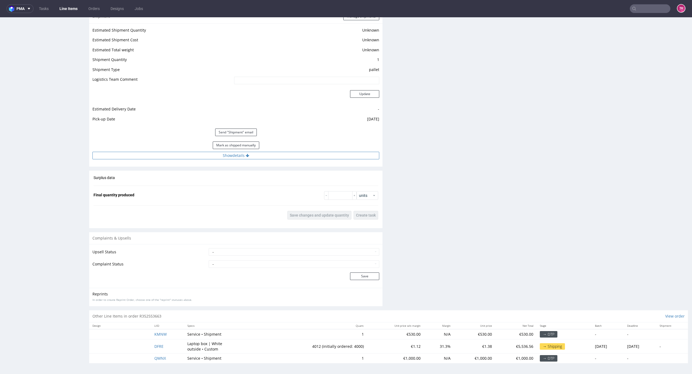
drag, startPoint x: 269, startPoint y: 156, endPoint x: 266, endPoint y: 159, distance: 4.4
click at [269, 156] on button "Show details" at bounding box center [235, 156] width 287 height 8
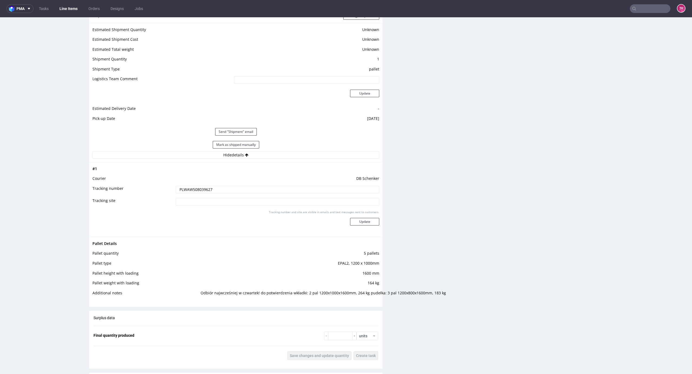
click at [189, 188] on input "PLWAW508039627" at bounding box center [277, 190] width 203 height 8
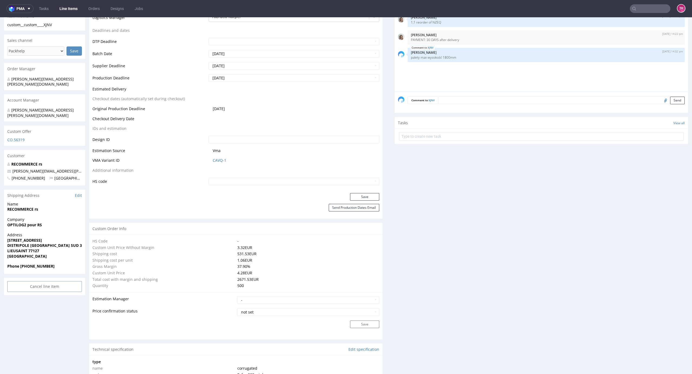
scroll to position [96, 0]
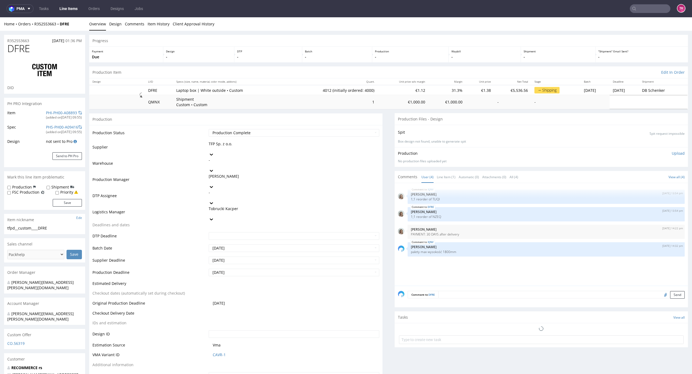
click at [64, 12] on link "Line Items" at bounding box center [68, 8] width 25 height 9
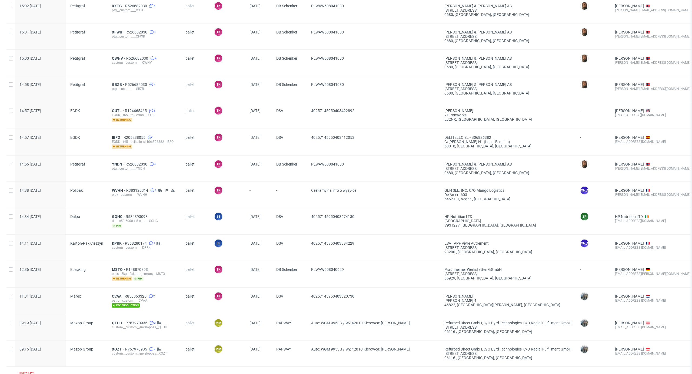
scroll to position [299, 0]
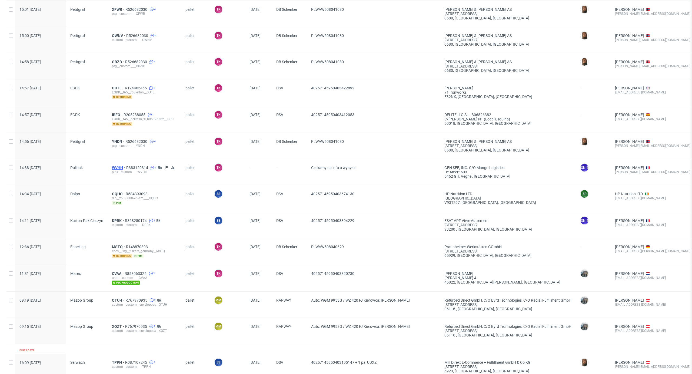
click at [118, 168] on span "WVHH" at bounding box center [119, 168] width 14 height 4
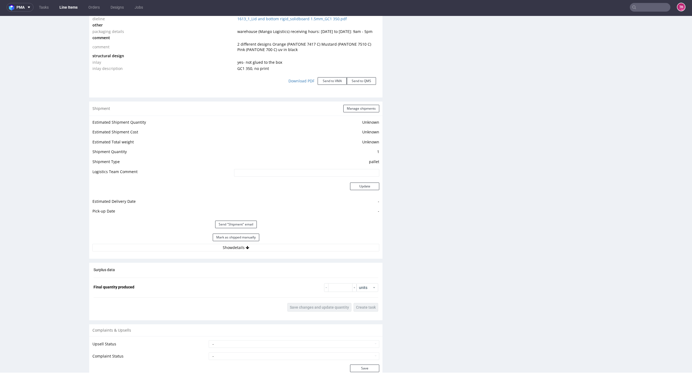
scroll to position [699, 0]
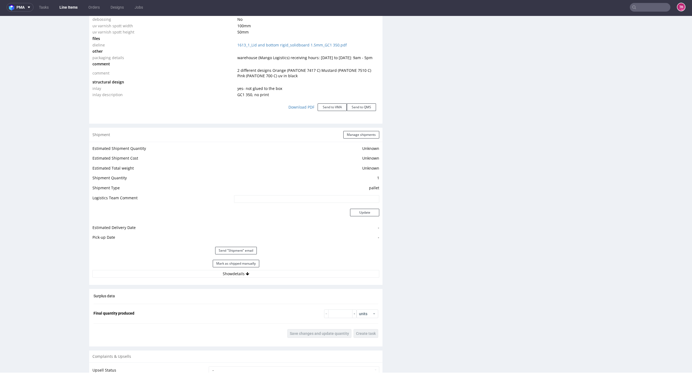
click at [301, 281] on div "Estimated Shipment Quantity Unknown Estimated Shipment Cost Unknown Estimated T…" at bounding box center [235, 211] width 293 height 139
click at [300, 283] on div "Shipment Manage shipments Estimated Shipment Quantity Unknown Estimated Shipmen…" at bounding box center [235, 206] width 293 height 157
click at [297, 277] on button "Show details" at bounding box center [235, 274] width 287 height 8
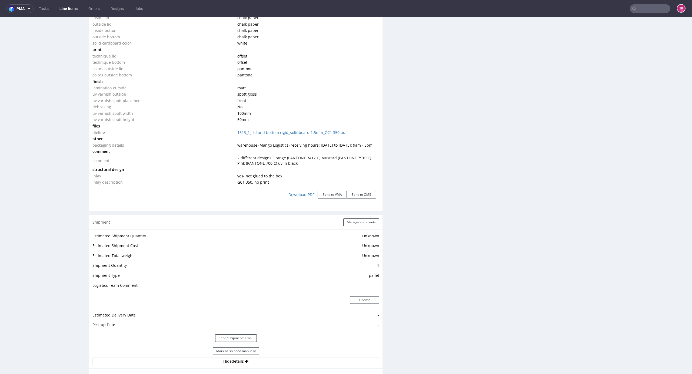
scroll to position [685, 0]
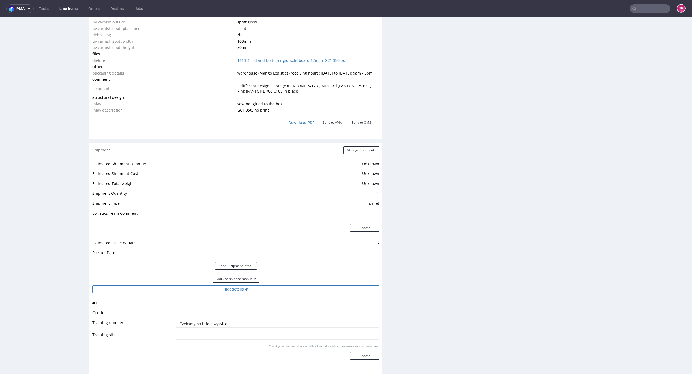
click at [279, 288] on button "Hide details" at bounding box center [235, 290] width 287 height 8
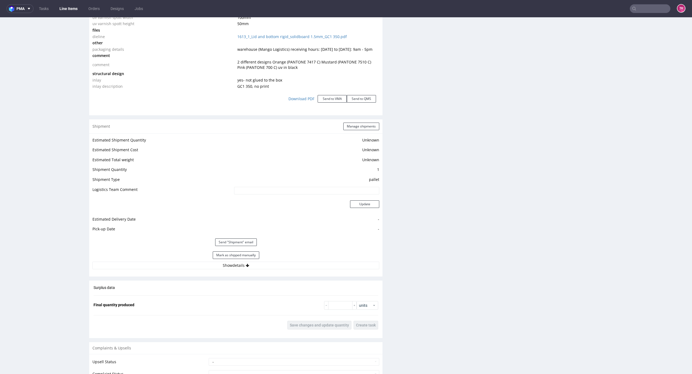
scroll to position [720, 0]
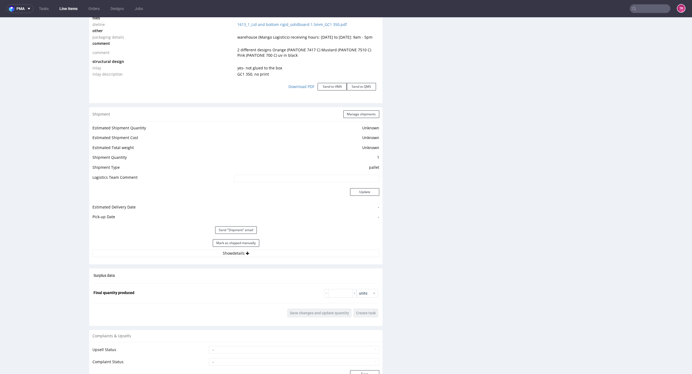
click at [319, 262] on div "Shipment Manage shipments Estimated Shipment Quantity Unknown Estimated Shipmen…" at bounding box center [235, 185] width 293 height 157
click at [316, 256] on button "Show details" at bounding box center [235, 254] width 287 height 8
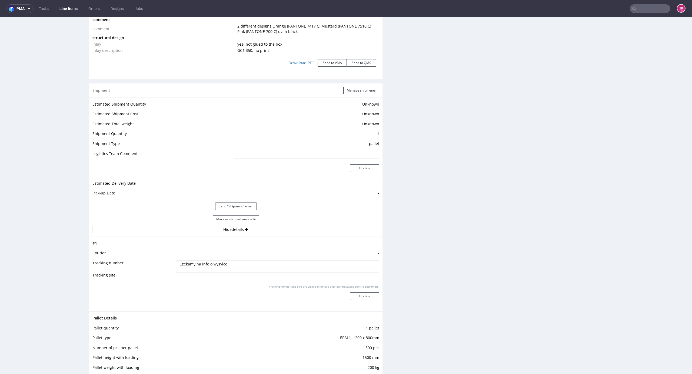
scroll to position [685, 0]
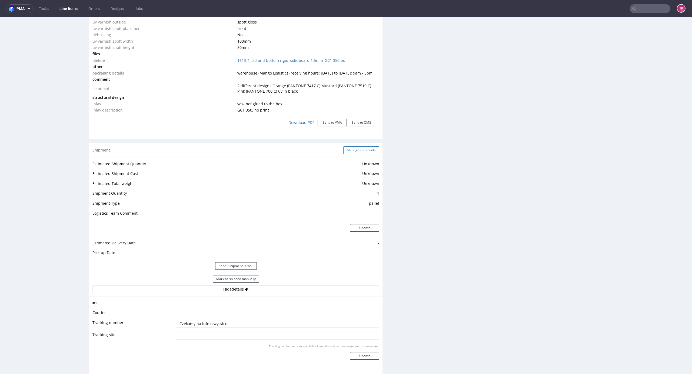
click at [343, 151] on button "Manage shipments" at bounding box center [361, 150] width 36 height 8
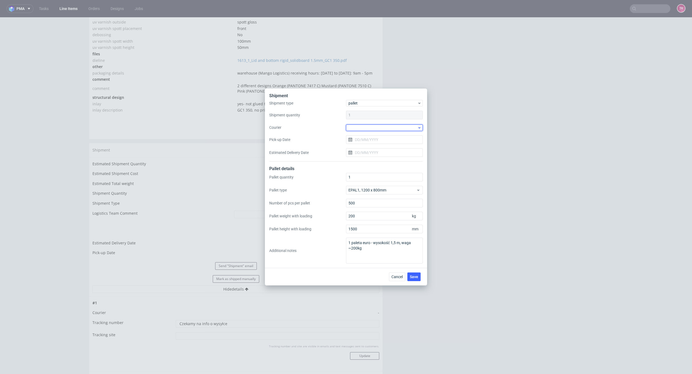
click at [383, 125] on div at bounding box center [384, 128] width 77 height 6
click at [367, 142] on div "DSV" at bounding box center [384, 142] width 72 height 10
click at [370, 143] on input "Pick-up Date" at bounding box center [384, 139] width 77 height 9
drag, startPoint x: 400, startPoint y: 208, endPoint x: 410, endPoint y: 279, distance: 72.1
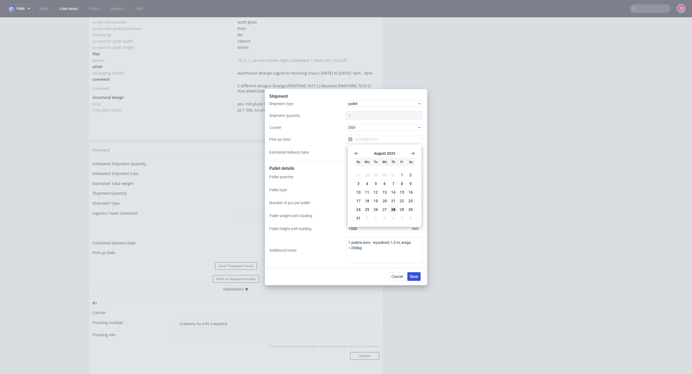
click at [400, 208] on span "29" at bounding box center [402, 209] width 4 height 5
type input "[DATE]"
click at [421, 277] on div "Cancel Save" at bounding box center [406, 276] width 34 height 9
click at [419, 277] on button "Save" at bounding box center [413, 276] width 13 height 9
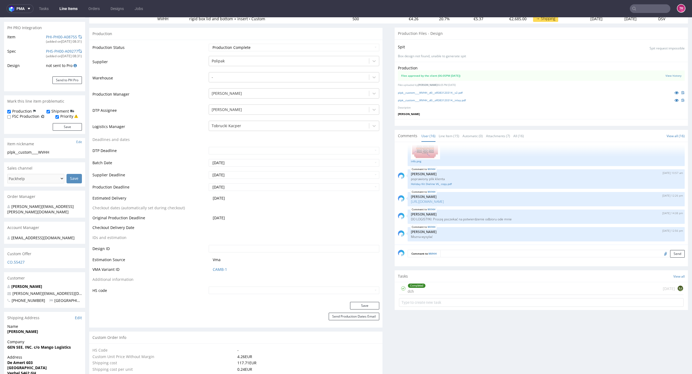
scroll to position [144, 0]
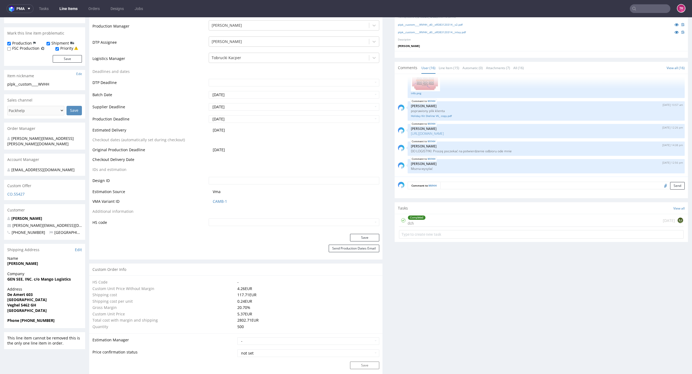
click at [56, 8] on ul "Tasks Line Items Orders Designs Jobs" at bounding box center [91, 8] width 115 height 9
click at [64, 9] on link "Line Items" at bounding box center [68, 8] width 25 height 9
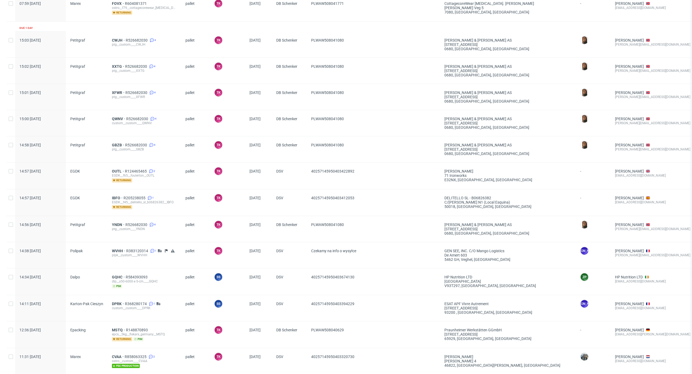
scroll to position [252, 0]
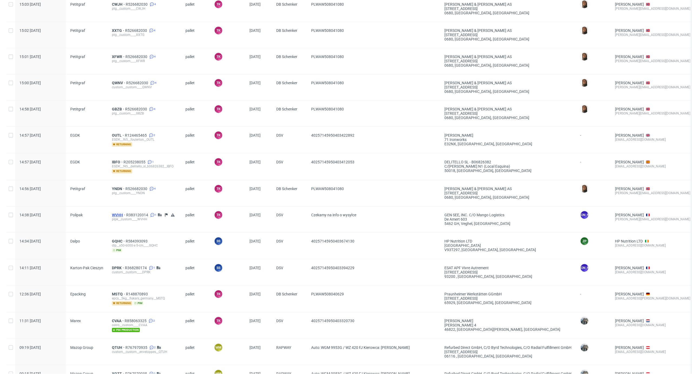
click at [112, 213] on span "WVHH" at bounding box center [119, 215] width 14 height 4
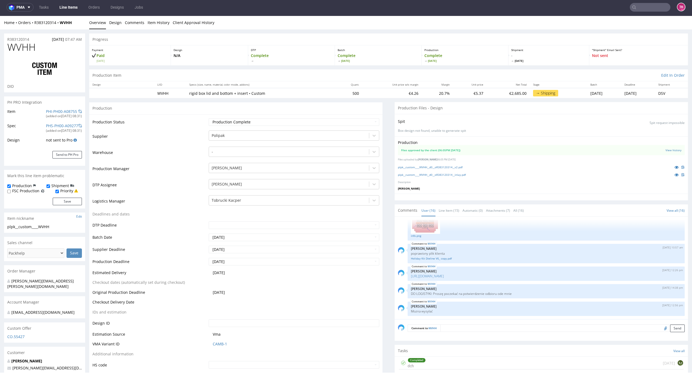
scroll to position [180, 0]
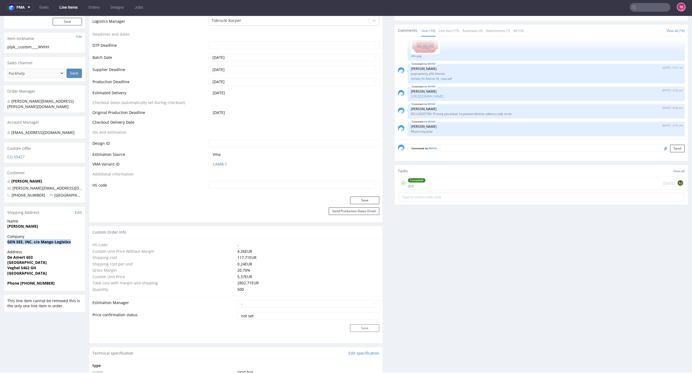
drag, startPoint x: 2, startPoint y: 240, endPoint x: 81, endPoint y: 243, distance: 78.2
copy strong "GEN SEE, INC. c/o Mango Logistics"
drag, startPoint x: 4, startPoint y: 252, endPoint x: 58, endPoint y: 261, distance: 54.8
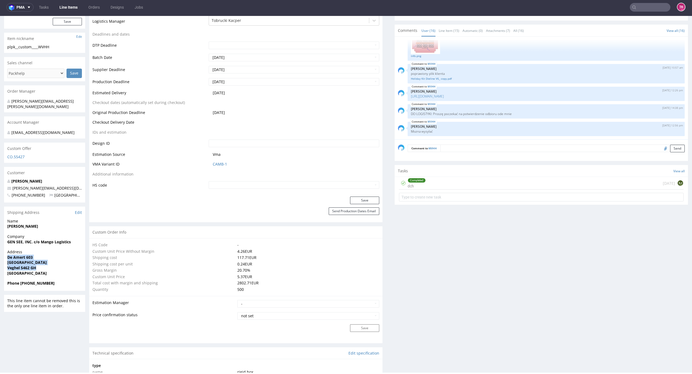
copy p "De Amert 603 Noord-Brabant Province Veghel 5462 GH"
drag, startPoint x: 10, startPoint y: 225, endPoint x: 48, endPoint y: 223, distance: 37.9
click at [48, 223] on div "Name Yehuda Halpern" at bounding box center [44, 226] width 81 height 15
copy strong "Yehuda Halpern"
drag, startPoint x: 21, startPoint y: 277, endPoint x: 27, endPoint y: 280, distance: 6.9
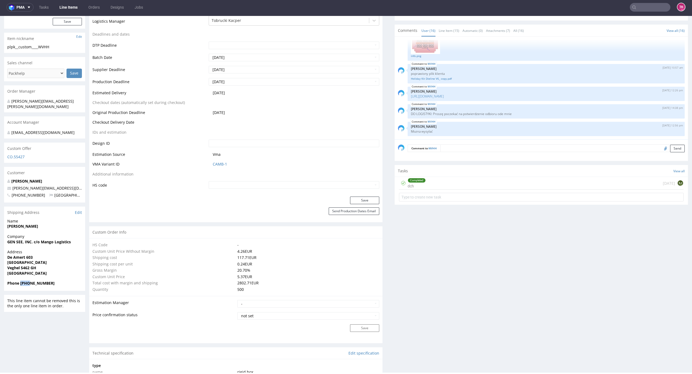
click at [27, 281] on strong "Phone +32 475 31 23 15" at bounding box center [30, 283] width 47 height 5
drag, startPoint x: 37, startPoint y: 278, endPoint x: 59, endPoint y: 276, distance: 21.7
click at [59, 281] on span "Phone +32 475 31 23 15" at bounding box center [44, 283] width 75 height 5
copy strong "475 31 23 15"
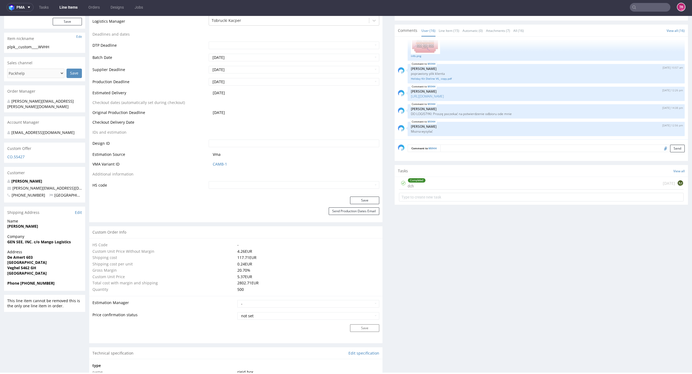
drag, startPoint x: 21, startPoint y: 279, endPoint x: 54, endPoint y: 278, distance: 33.3
click at [54, 281] on span "Phone +32 475 31 23 15" at bounding box center [44, 283] width 75 height 5
copy strong "+32 475 31 23 15"
drag, startPoint x: 61, startPoint y: 184, endPoint x: 5, endPoint y: 184, distance: 55.9
click at [5, 184] on div "Danya Klein danya@genseebeauty.com +32 475 31 23 15 United States" at bounding box center [44, 191] width 81 height 24
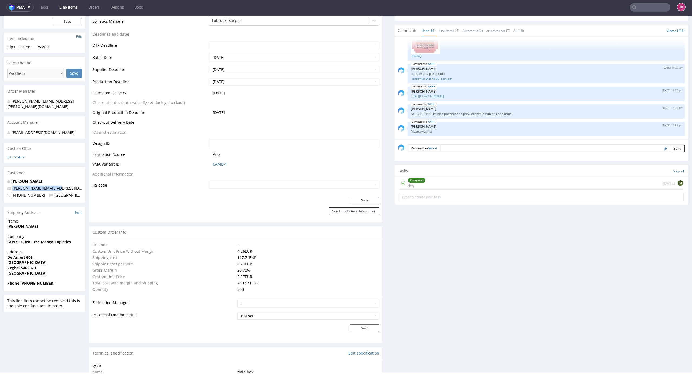
copy span "danya@genseebeauty.com"
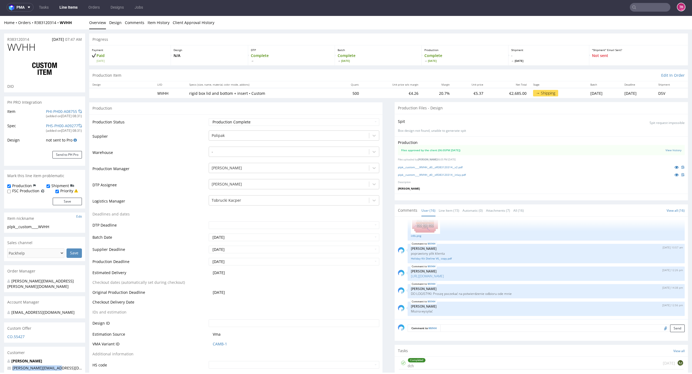
scroll to position [0, 0]
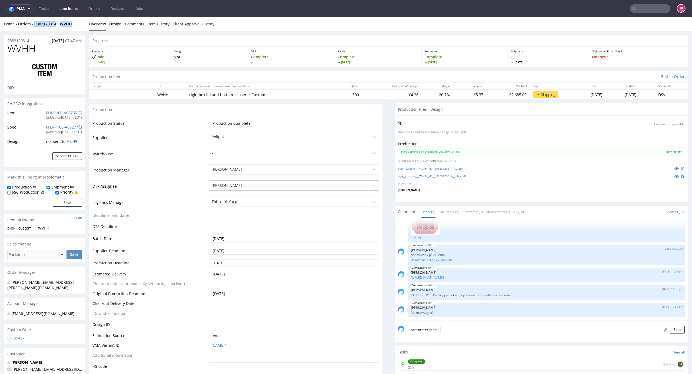
drag, startPoint x: 78, startPoint y: 28, endPoint x: 32, endPoint y: 26, distance: 46.8
click at [32, 26] on div "Home Orders R383120314 WVHH Overview Design Comments Item History Client Approv…" at bounding box center [346, 24] width 692 height 14
copy div "R383120314 WVHH"
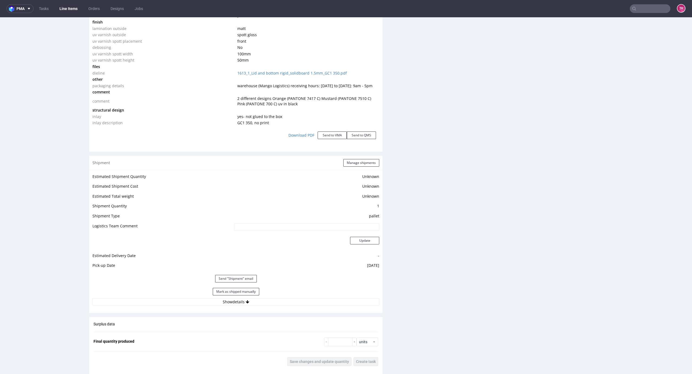
scroll to position [685, 0]
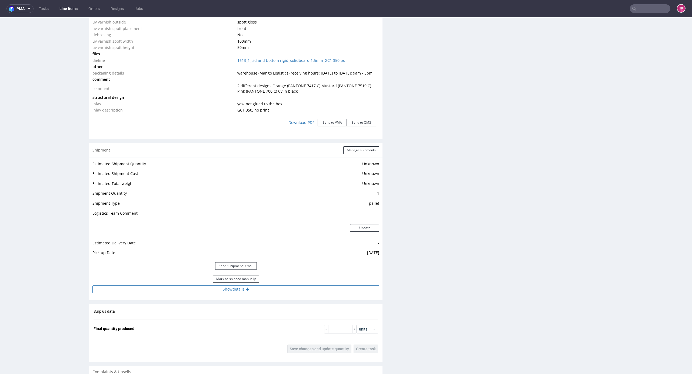
click at [295, 287] on button "Show details" at bounding box center [235, 290] width 287 height 8
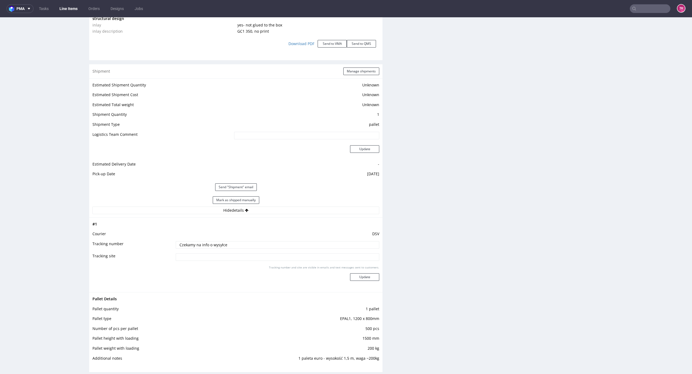
scroll to position [829, 0]
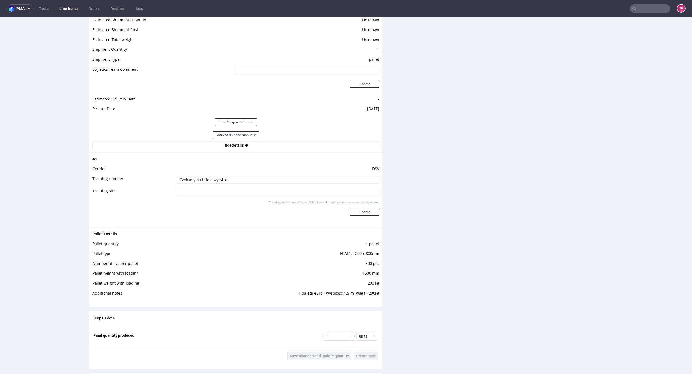
drag, startPoint x: 234, startPoint y: 179, endPoint x: 99, endPoint y: 177, distance: 135.1
click at [97, 178] on tr "Tracking number Czekamy na info o wysyłce" at bounding box center [235, 182] width 287 height 12
paste input "40257145950403727829"
type input "40257145950403727829"
click at [363, 208] on button "Update" at bounding box center [364, 212] width 29 height 8
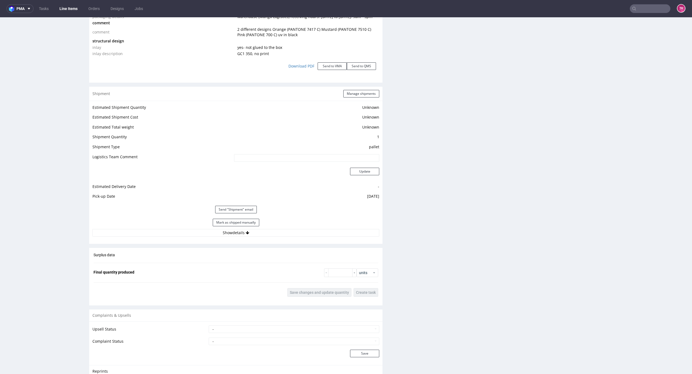
scroll to position [269, 0]
click at [63, 14] on nav "pma Tasks Line Items Orders Designs Jobs TK" at bounding box center [346, 8] width 692 height 17
click at [63, 12] on link "Line Items" at bounding box center [68, 8] width 25 height 9
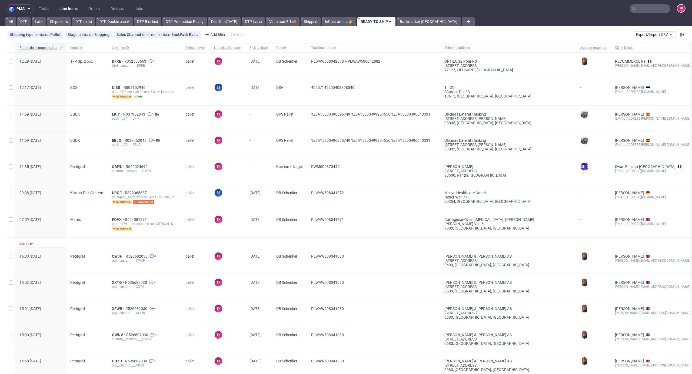
click at [62, 8] on link "Line Items" at bounding box center [68, 8] width 25 height 9
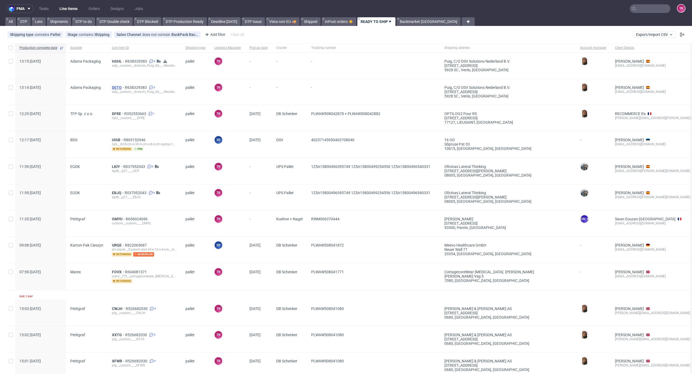
click at [114, 87] on span "DETO" at bounding box center [118, 87] width 13 height 4
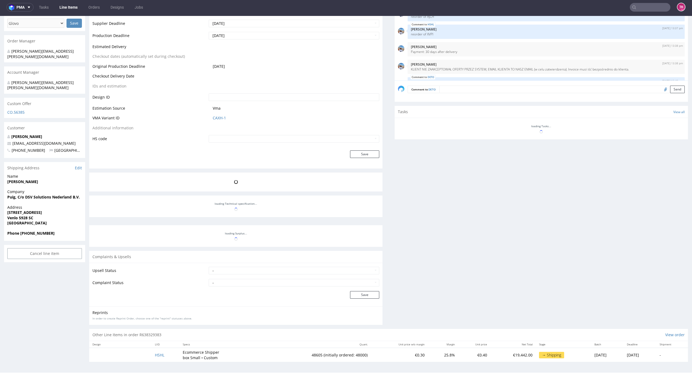
scroll to position [75, 0]
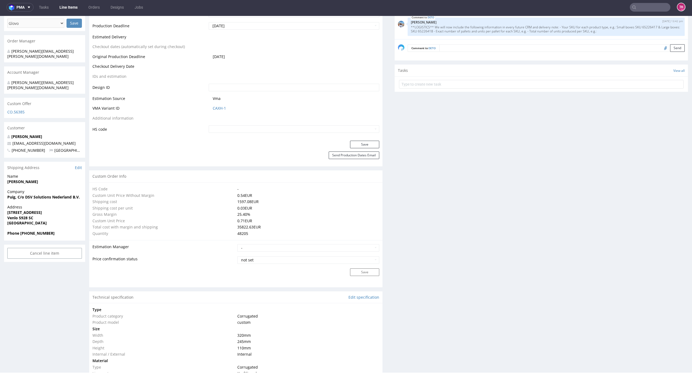
type input "48205"
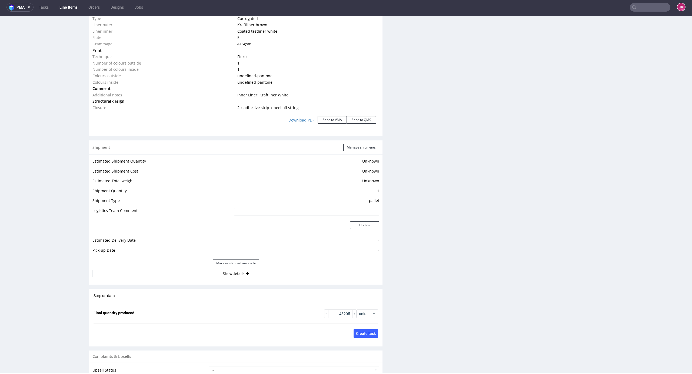
scroll to position [628, 0]
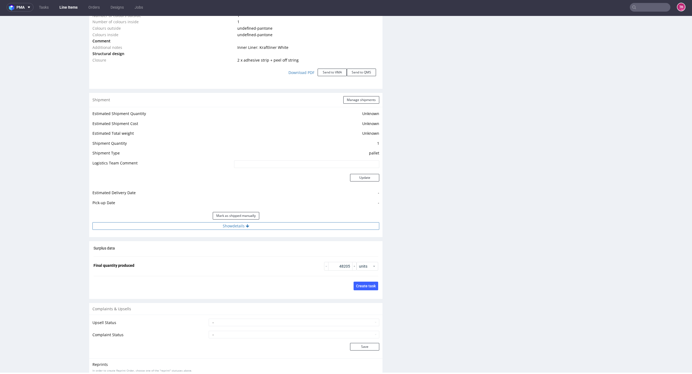
click at [331, 227] on button "Show details" at bounding box center [235, 226] width 287 height 8
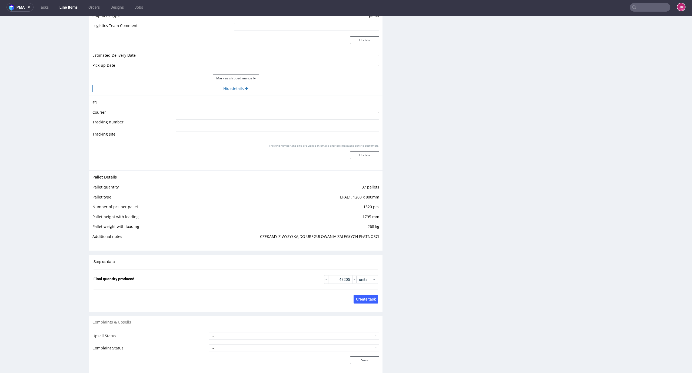
scroll to position [758, 0]
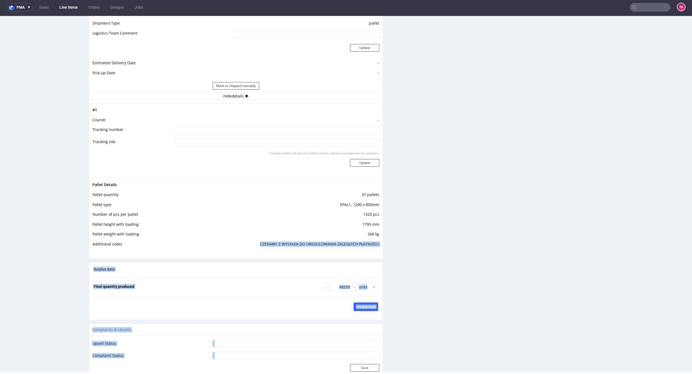
drag, startPoint x: 256, startPoint y: 245, endPoint x: 443, endPoint y: 231, distance: 186.7
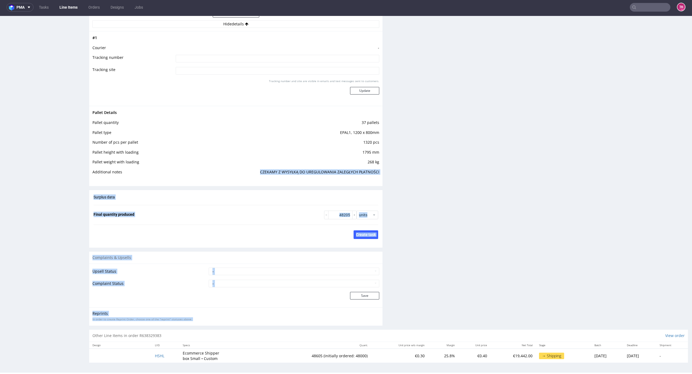
scroll to position [832, 0]
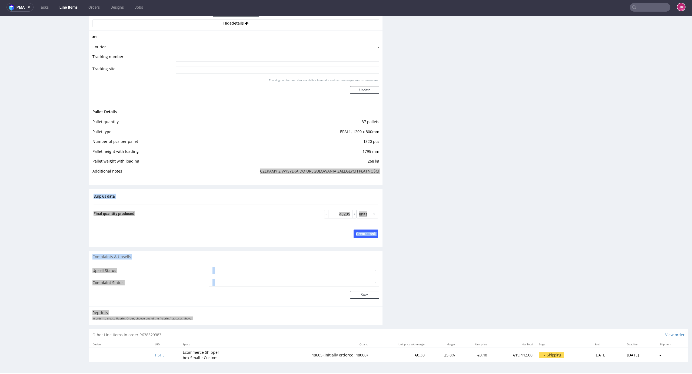
click at [63, 8] on link "Line Items" at bounding box center [68, 7] width 25 height 9
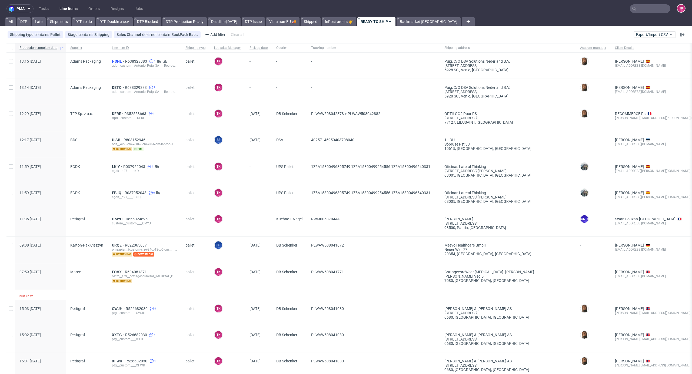
click at [121, 60] on span "HSHL" at bounding box center [118, 61] width 13 height 4
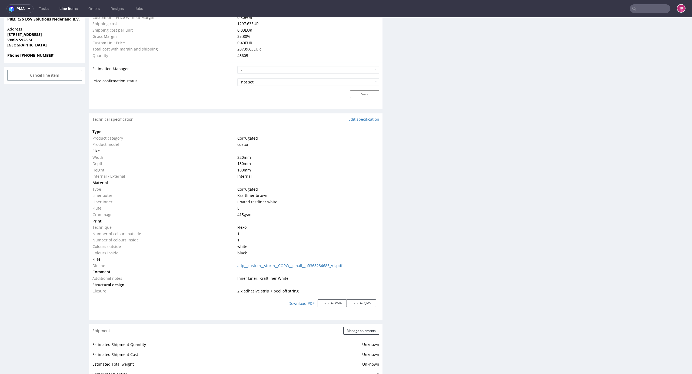
scroll to position [576, 0]
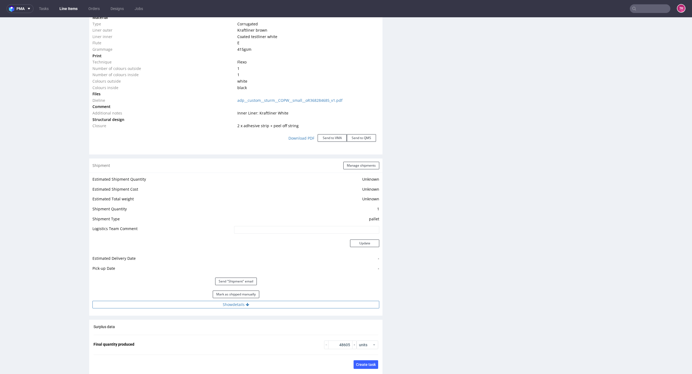
click at [280, 306] on button "Show details" at bounding box center [235, 305] width 287 height 8
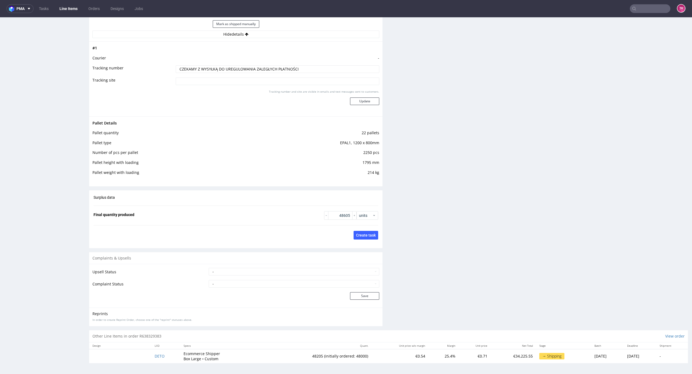
scroll to position [1, 0]
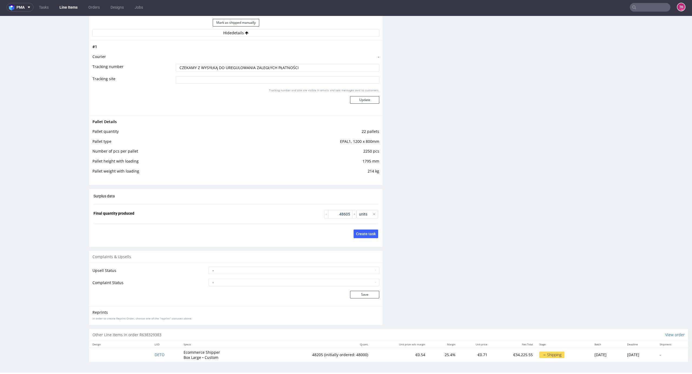
drag, startPoint x: 151, startPoint y: 356, endPoint x: 559, endPoint y: 230, distance: 427.6
click at [73, 9] on link "Line Items" at bounding box center [68, 7] width 25 height 9
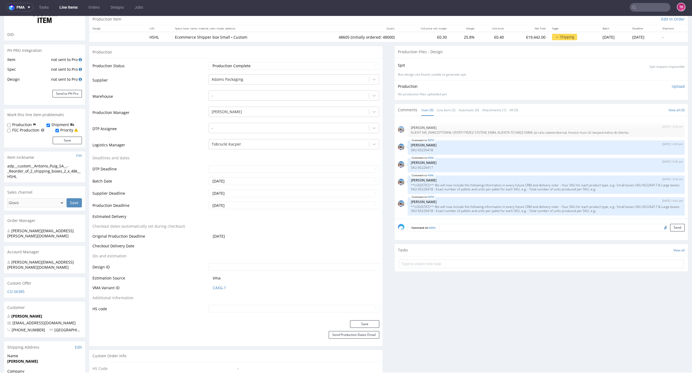
scroll to position [108, 0]
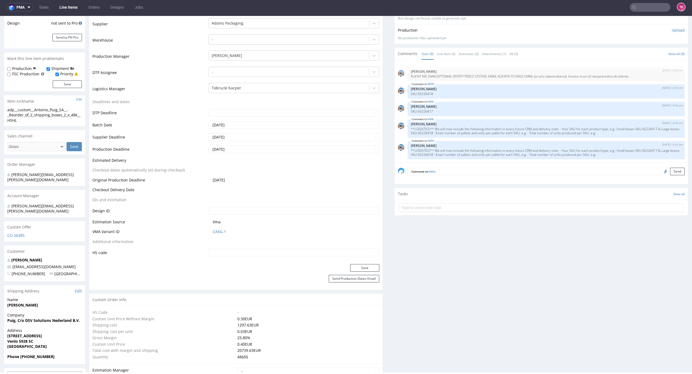
click at [65, 5] on link "Line Items" at bounding box center [68, 7] width 25 height 9
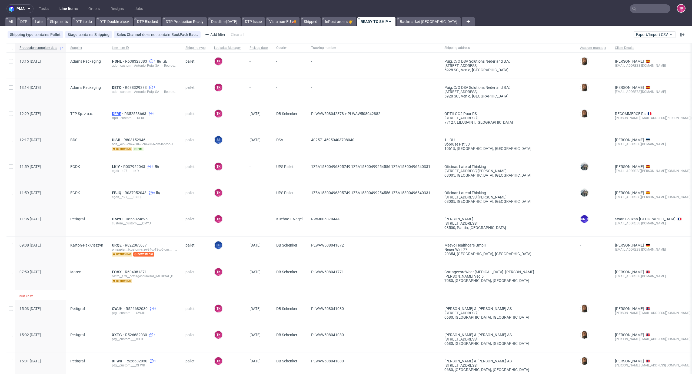
click at [113, 115] on span "DFRE" at bounding box center [118, 114] width 12 height 4
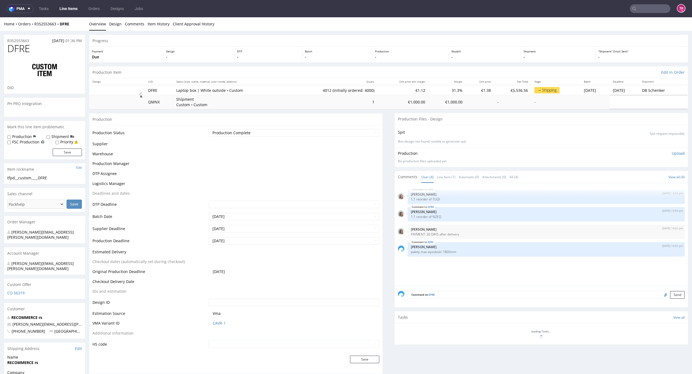
scroll to position [1, 0]
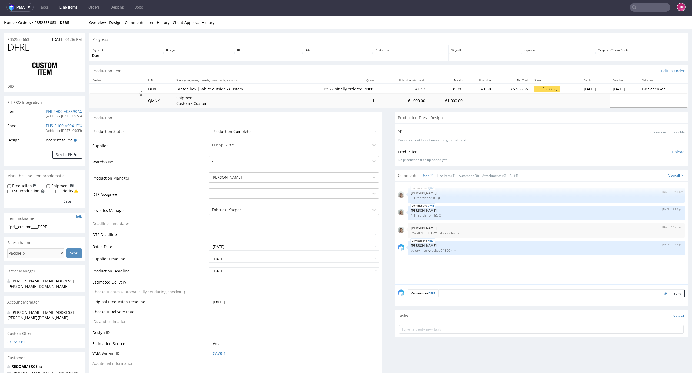
drag, startPoint x: 687, startPoint y: 58, endPoint x: 671, endPoint y: 201, distance: 144.4
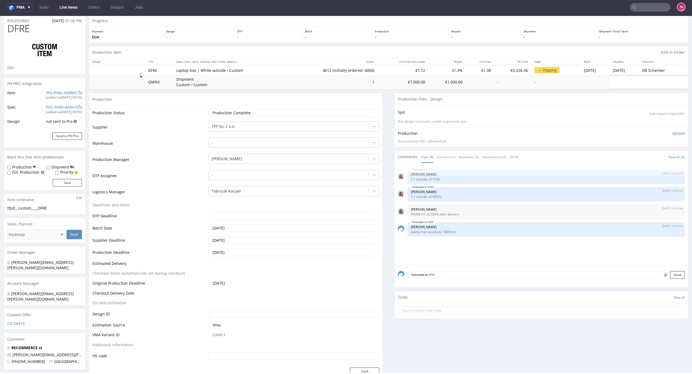
scroll to position [0, 0]
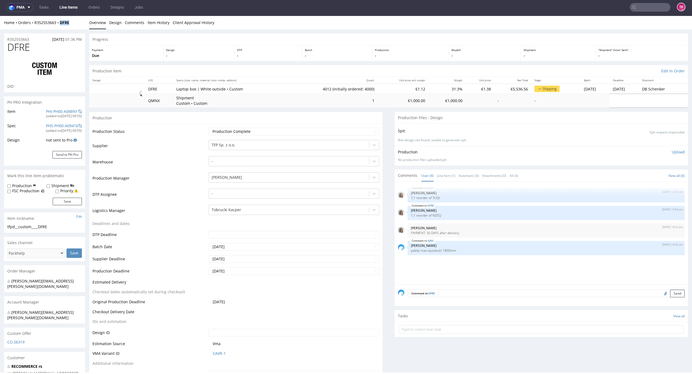
drag, startPoint x: 73, startPoint y: 18, endPoint x: 59, endPoint y: 25, distance: 16.0
click at [59, 25] on div "Home Orders R352553663 DFRE Overview Design Comments Item History Client Approv…" at bounding box center [346, 23] width 692 height 14
copy strong "DFRE"
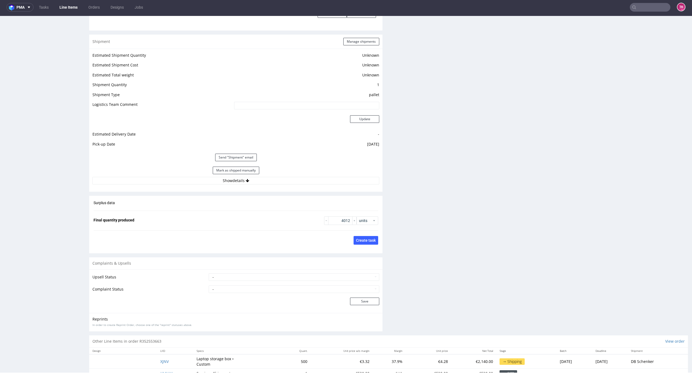
scroll to position [708, 0]
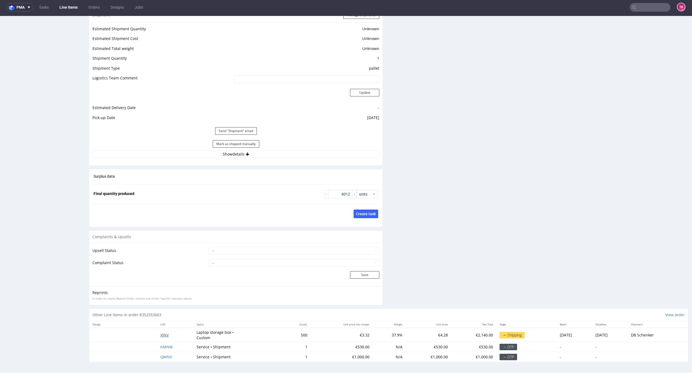
click at [160, 334] on span "XJNV" at bounding box center [164, 335] width 8 height 5
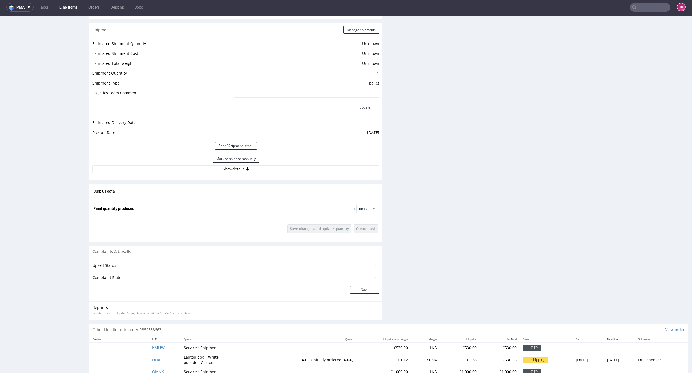
scroll to position [708, 0]
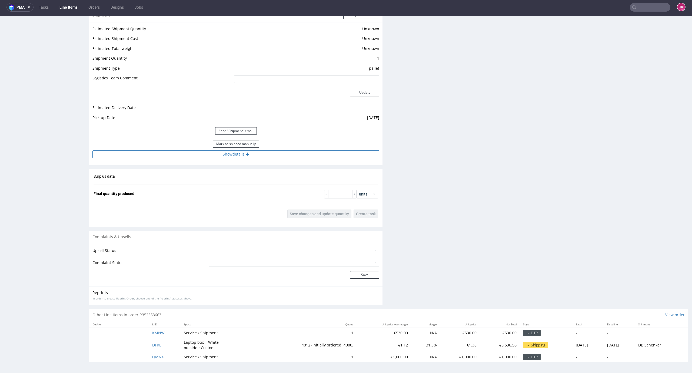
click at [276, 151] on button "Show details" at bounding box center [235, 155] width 287 height 8
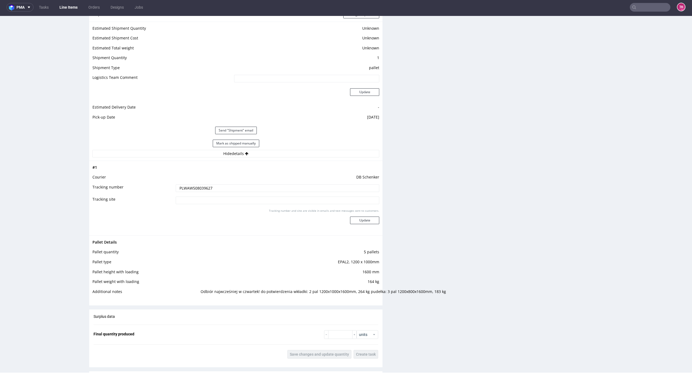
click at [194, 188] on input "PLWAW508039627" at bounding box center [277, 189] width 203 height 8
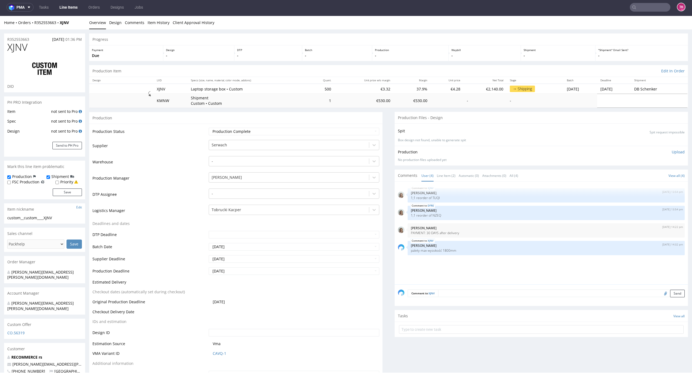
scroll to position [0, 0]
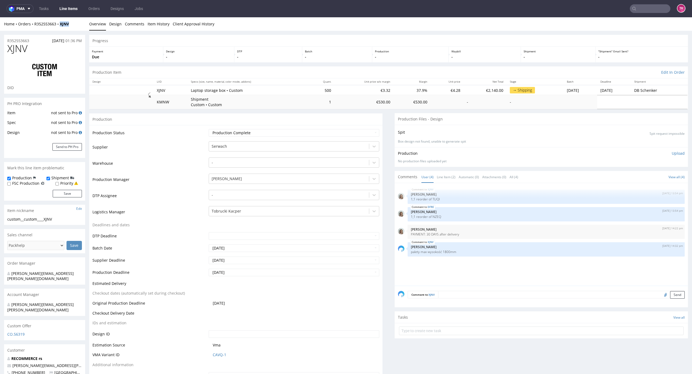
drag, startPoint x: 64, startPoint y: 28, endPoint x: 59, endPoint y: 29, distance: 5.8
click at [59, 29] on div "Home Orders R352553663 XJNV Overview Design Comments Item History Client Approv…" at bounding box center [346, 24] width 692 height 14
copy strong "XJNV"
click at [72, 10] on link "Line Items" at bounding box center [68, 8] width 25 height 9
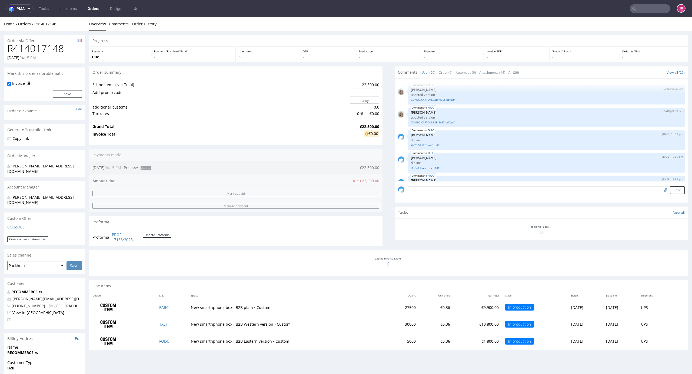
scroll to position [498, 0]
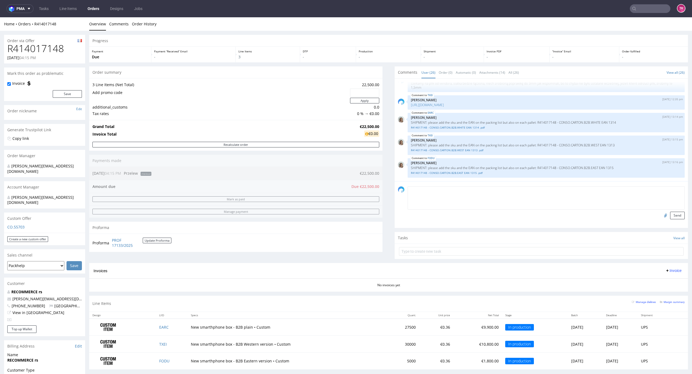
click at [468, 188] on textarea at bounding box center [546, 197] width 277 height 23
drag, startPoint x: 424, startPoint y: 166, endPoint x: 490, endPoint y: 171, distance: 65.9
click at [490, 171] on div "FODU [DATE] 13:16 pm [PERSON_NAME] SHIPMENT: please add the sku and the EAN on …" at bounding box center [546, 167] width 277 height 19
click at [488, 171] on link "R414017148 - CONSO.CARTON.B2B.EAST EAN 1315 .pdf" at bounding box center [546, 173] width 271 height 4
click at [423, 174] on link "R414017148 - CONSO.CARTON.B2B.EAST EAN 1315 .pdf" at bounding box center [546, 173] width 271 height 4
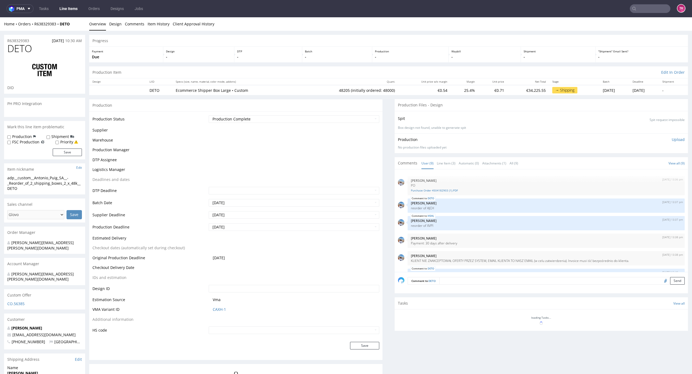
scroll to position [75, 0]
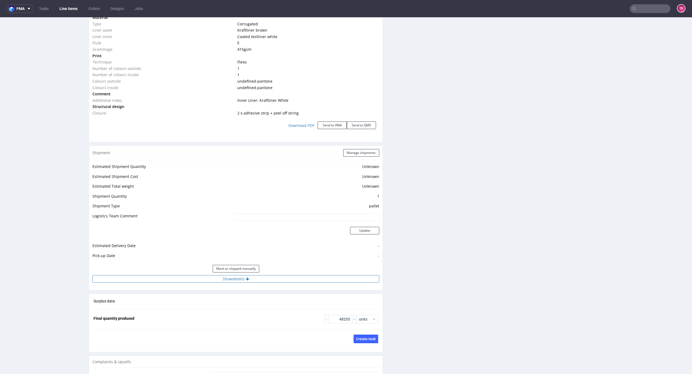
click at [299, 277] on button "Show details" at bounding box center [235, 279] width 287 height 8
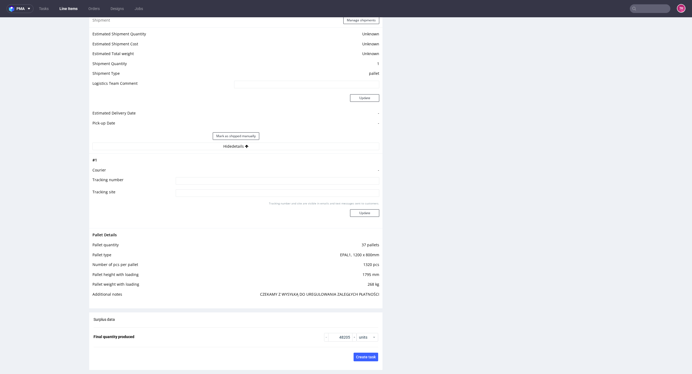
scroll to position [720, 0]
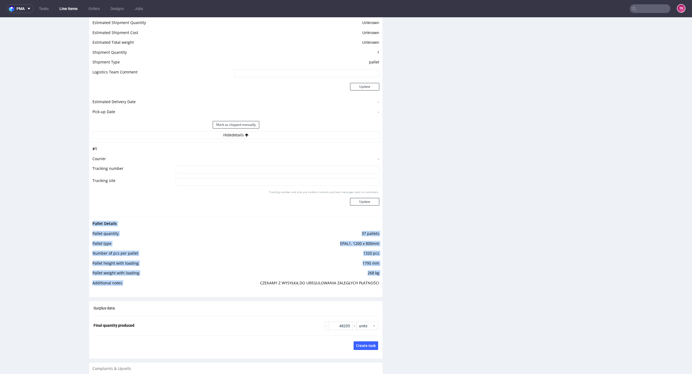
drag, startPoint x: 254, startPoint y: 284, endPoint x: 378, endPoint y: 286, distance: 123.5
copy tbody "Pallet Details Pallet quantity 37 pallets Pallet type EPAL1, 1200 x 800mm Numbe…"
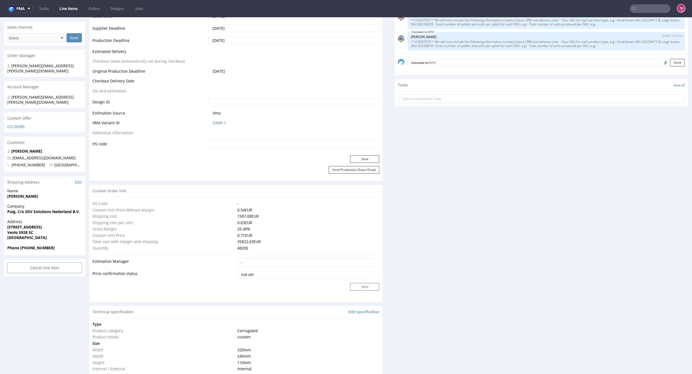
scroll to position [144, 0]
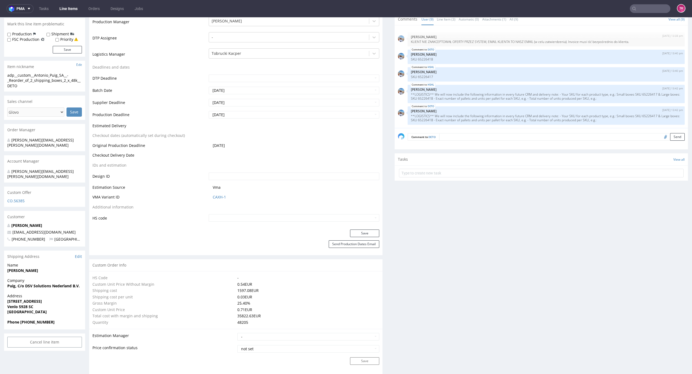
click at [69, 7] on link "Line Items" at bounding box center [68, 8] width 25 height 9
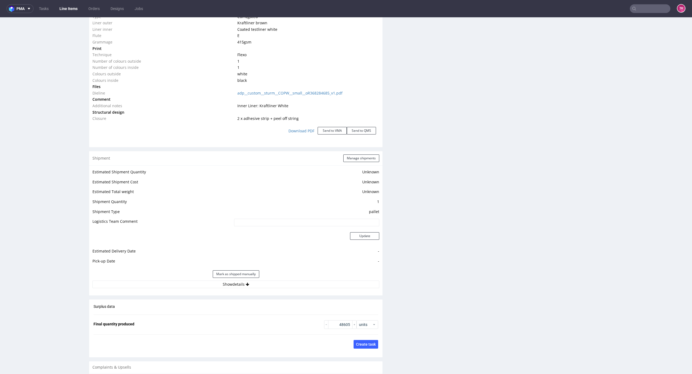
scroll to position [649, 0]
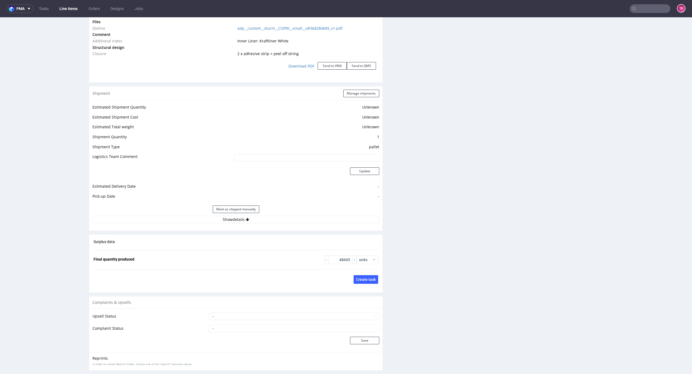
drag, startPoint x: 286, startPoint y: 214, endPoint x: 290, endPoint y: 221, distance: 7.6
click at [286, 215] on div "Mark as shipped manually" at bounding box center [235, 209] width 287 height 13
click at [290, 221] on button "Show details" at bounding box center [235, 220] width 287 height 8
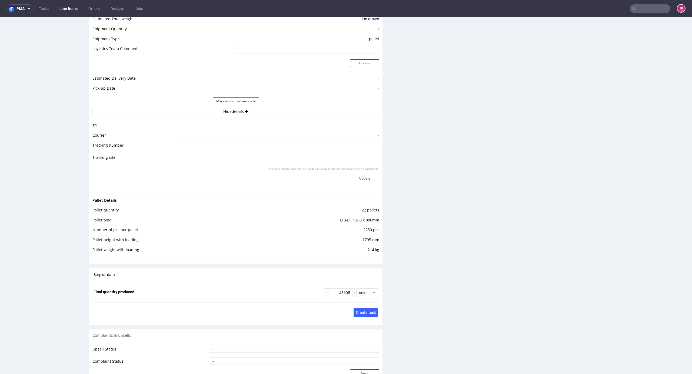
scroll to position [0, 0]
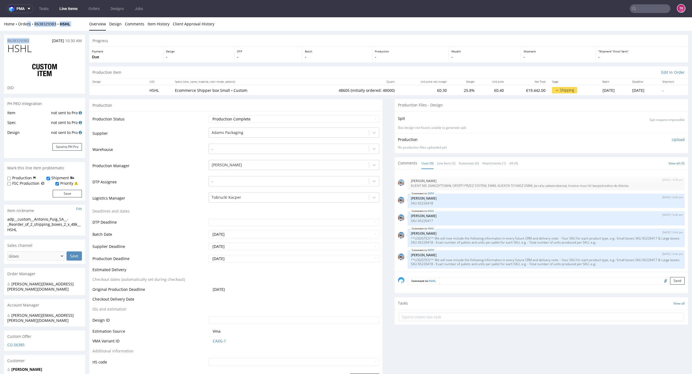
drag, startPoint x: 45, startPoint y: 31, endPoint x: 28, endPoint y: 29, distance: 16.5
click at [34, 29] on div "Home Orders R638329383 HSHL Overview Design Comments Item History Client Approv…" at bounding box center [346, 24] width 692 height 14
drag, startPoint x: 34, startPoint y: 29, endPoint x: 55, endPoint y: 31, distance: 20.9
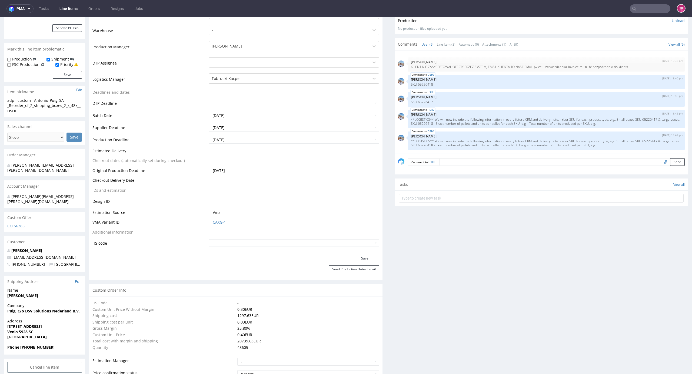
scroll to position [180, 0]
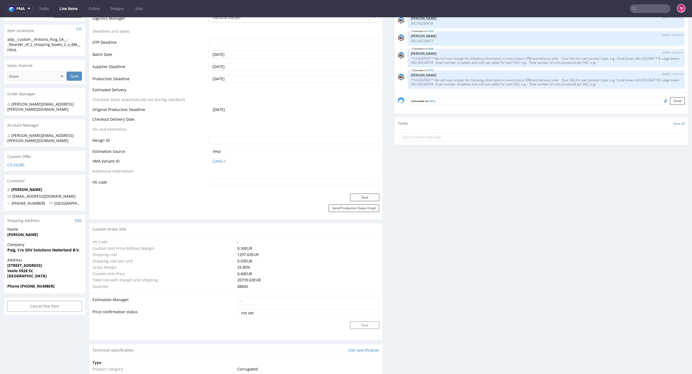
click at [53, 258] on span "Address" at bounding box center [44, 260] width 75 height 5
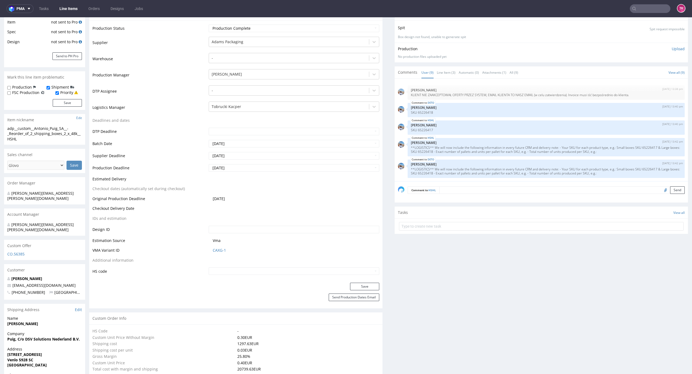
scroll to position [0, 0]
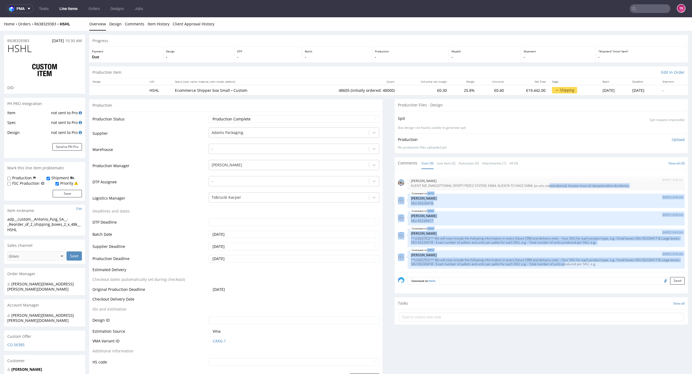
drag, startPoint x: 543, startPoint y: 185, endPoint x: 566, endPoint y: 273, distance: 90.6
click at [568, 270] on div "11th Aug 25 | 13:36 pm Marta Kozłowska PO Purchase Order 4504182903 (1).PDF DET…" at bounding box center [543, 222] width 290 height 99
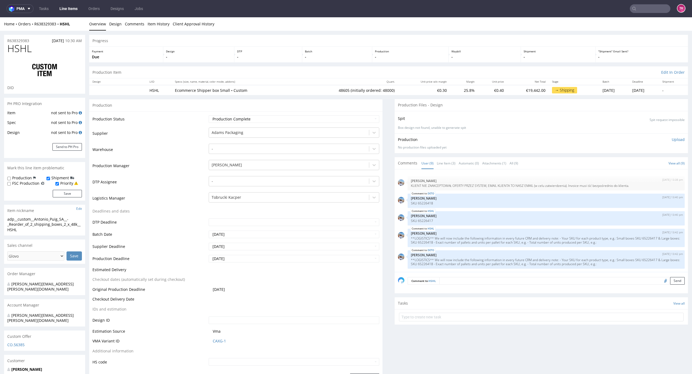
drag, startPoint x: 432, startPoint y: 239, endPoint x: 613, endPoint y: 243, distance: 181.7
click at [613, 243] on p "**LOGISTICS** We will now include the following information in every future CRM…" at bounding box center [546, 240] width 271 height 8
drag, startPoint x: 79, startPoint y: 28, endPoint x: 32, endPoint y: 33, distance: 47.9
click at [34, 29] on div "Home Orders R638329383 HSHL Overview Design Comments Item History Client Approv…" at bounding box center [346, 24] width 692 height 14
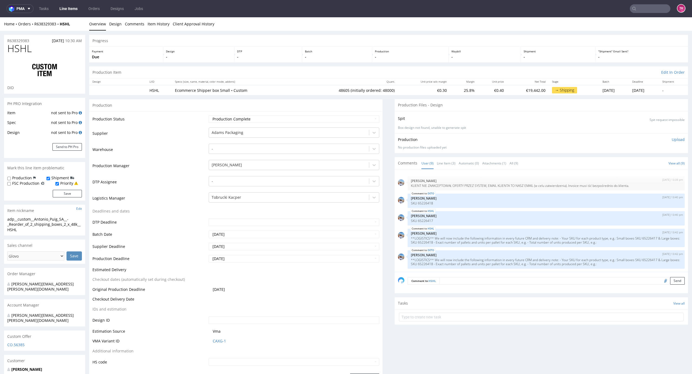
drag, startPoint x: 36, startPoint y: 30, endPoint x: 52, endPoint y: 29, distance: 16.3
drag, startPoint x: 36, startPoint y: 33, endPoint x: 32, endPoint y: 30, distance: 4.6
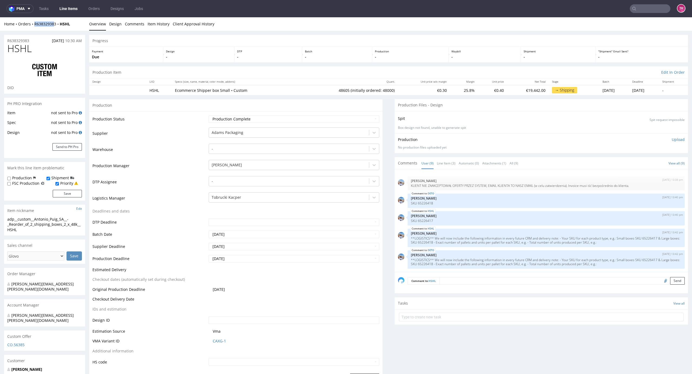
drag, startPoint x: 33, startPoint y: 26, endPoint x: 55, endPoint y: 30, distance: 22.3
click at [55, 30] on div "Home Orders R638329383 HSHL Overview Design Comments Item History Client Approv…" at bounding box center [346, 24] width 692 height 14
click at [58, 29] on div "Home Orders R638329383 HSHL Overview Design Comments Item History Client Approv…" at bounding box center [346, 24] width 692 height 14
drag, startPoint x: 58, startPoint y: 29, endPoint x: 36, endPoint y: 30, distance: 21.4
click at [38, 30] on div "Home Orders R638329383 HSHL Overview Design Comments Item History Client Approv…" at bounding box center [346, 24] width 692 height 14
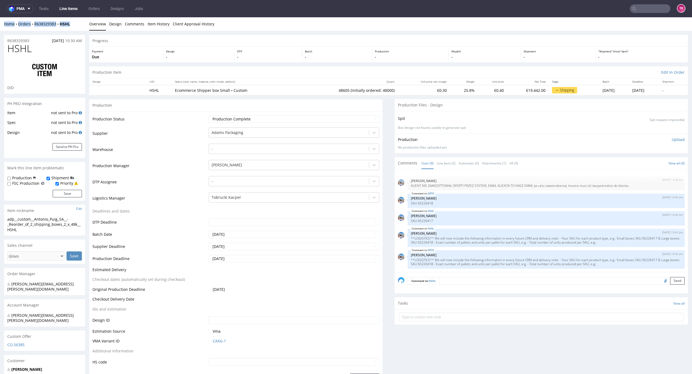
click at [36, 29] on div "Home Orders R638329383 HSHL Overview Design Comments Item History Client Approv…" at bounding box center [346, 24] width 692 height 14
drag, startPoint x: 34, startPoint y: 28, endPoint x: 62, endPoint y: 54, distance: 38.6
click at [57, 28] on div "Home Orders R638329383 HSHL Overview Design Comments Item History Client Approv…" at bounding box center [346, 24] width 692 height 14
copy link "R638329383"
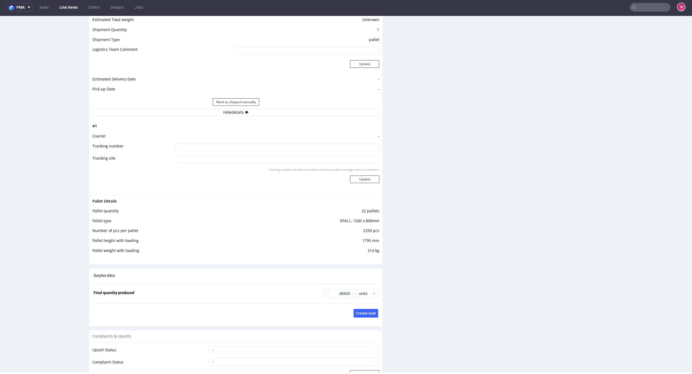
scroll to position [757, 0]
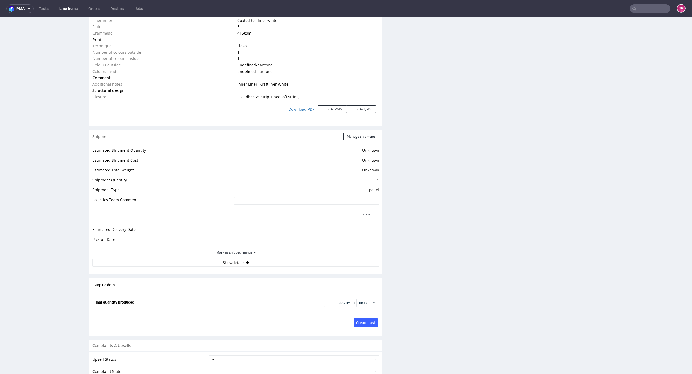
scroll to position [680, 0]
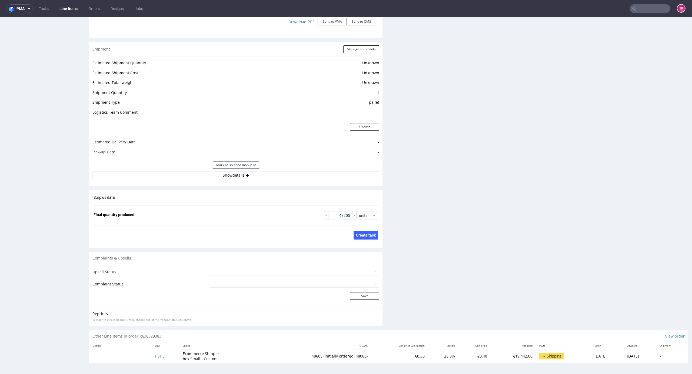
click at [269, 179] on div "Estimated Shipment Quantity Unknown Estimated Shipment Cost Unknown Estimated T…" at bounding box center [235, 119] width 293 height 126
click at [270, 179] on div "Estimated Shipment Quantity Unknown Estimated Shipment Cost Unknown Estimated T…" at bounding box center [235, 119] width 293 height 126
click at [271, 173] on button "Show details" at bounding box center [235, 176] width 287 height 8
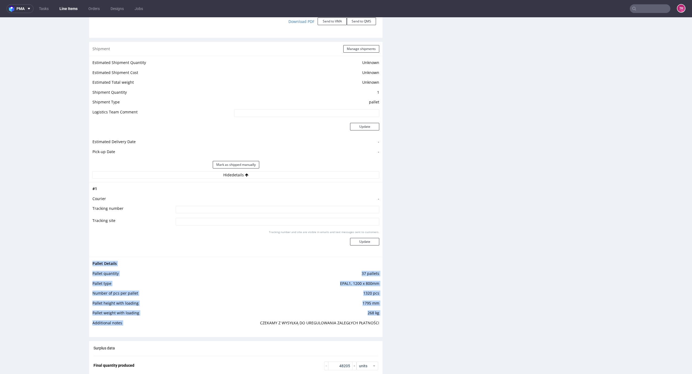
drag, startPoint x: 285, startPoint y: 326, endPoint x: 379, endPoint y: 323, distance: 94.1
copy tbody "Pallet Details Pallet quantity 37 pallets Pallet type EPAL1, 1200 x 800mm Numbe…"
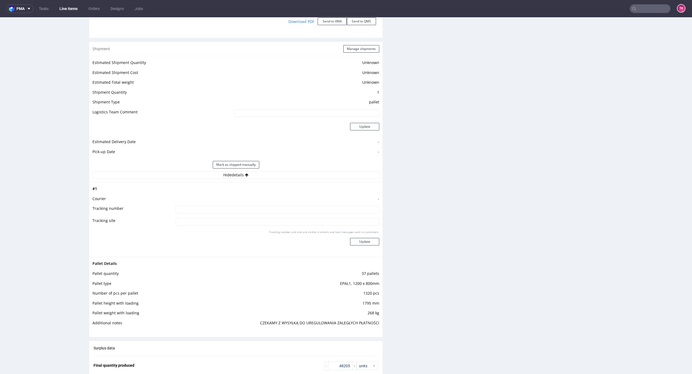
drag, startPoint x: 296, startPoint y: 214, endPoint x: 296, endPoint y: 208, distance: 6.0
click at [296, 213] on td at bounding box center [276, 211] width 205 height 12
click at [296, 208] on input at bounding box center [277, 210] width 203 height 8
click at [323, 203] on td "-" at bounding box center [276, 201] width 205 height 10
click at [323, 211] on input at bounding box center [277, 210] width 203 height 8
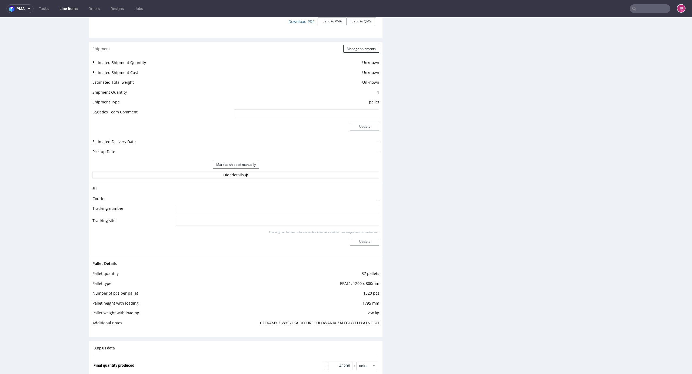
paste input "CZEKAMY Z WYSYŁKĄ DO UREGULOWANIA ZALEGŁYCH PŁATNOŚCI"
type input "CZEKAMY Z WYSYŁKĄ DO UREGULOWANIA ZALEGŁYCH PŁATNOŚCI"
click at [351, 238] on button "Update" at bounding box center [364, 242] width 29 height 8
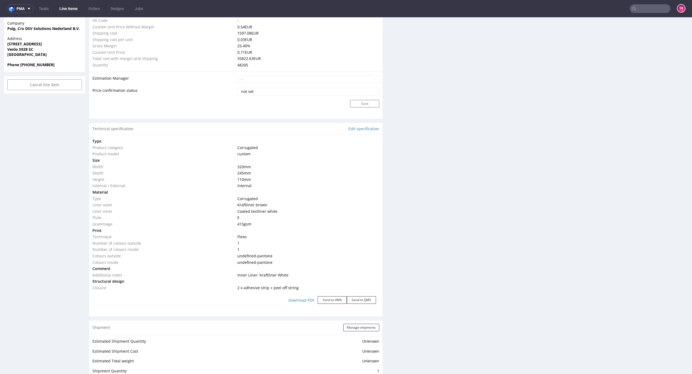
scroll to position [402, 0]
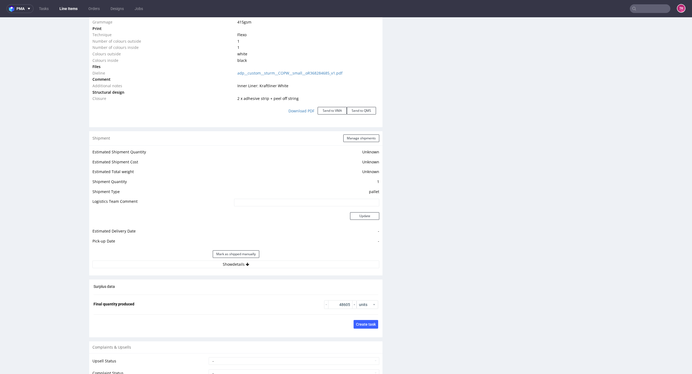
scroll to position [649, 0]
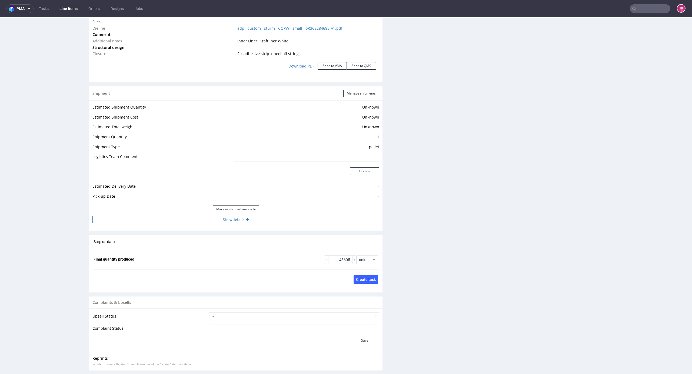
click at [313, 222] on button "Show details" at bounding box center [235, 220] width 287 height 8
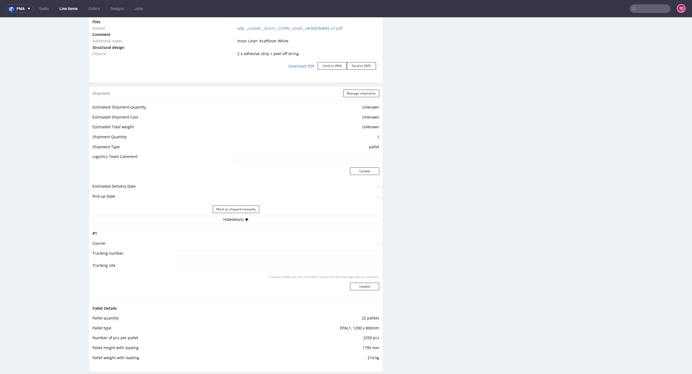
click at [265, 256] on input at bounding box center [277, 255] width 203 height 8
paste input "CZEKAMY Z WYSYŁKĄ DO UREGULOWANIA ZALEGŁYCH PŁATNOŚCI"
type input "CZEKAMY Z WYSYŁKĄ DO UREGULOWANIA ZALEGŁYCH PŁATNOŚCI"
drag, startPoint x: 379, startPoint y: 285, endPoint x: 378, endPoint y: 289, distance: 3.6
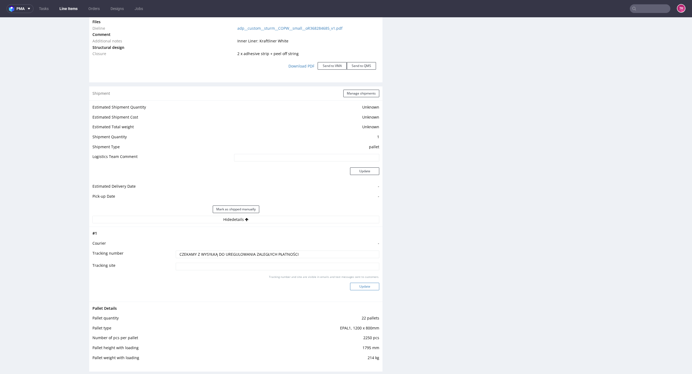
click at [371, 290] on button "Update" at bounding box center [364, 287] width 29 height 8
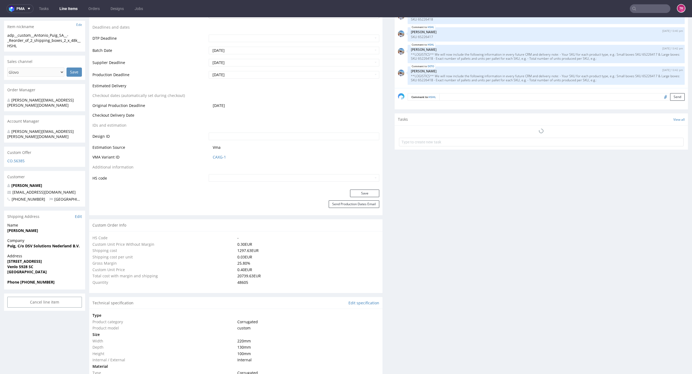
scroll to position [232, 0]
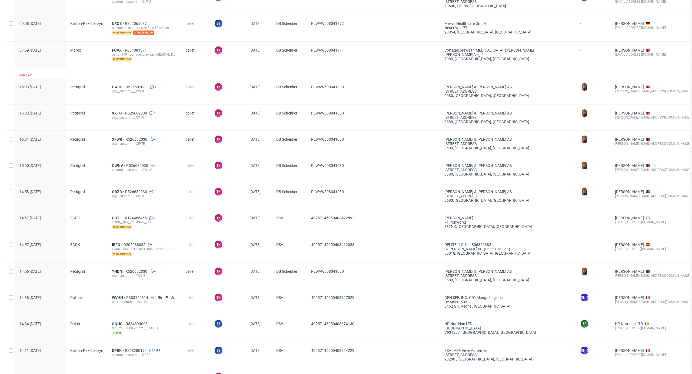
scroll to position [360, 0]
